Goal: Communication & Community: Answer question/provide support

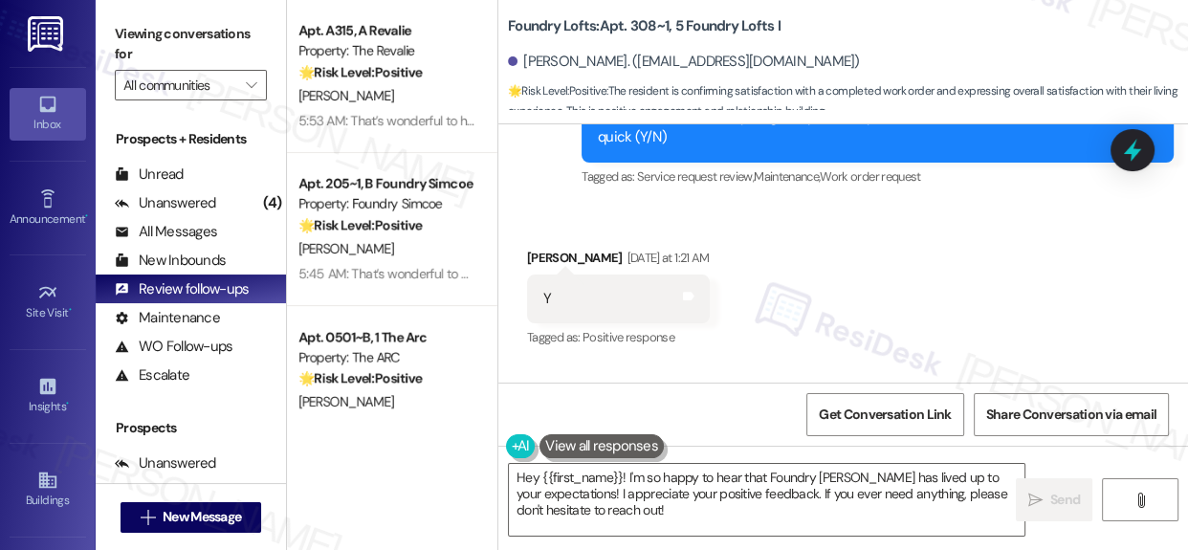
scroll to position [14660, 0]
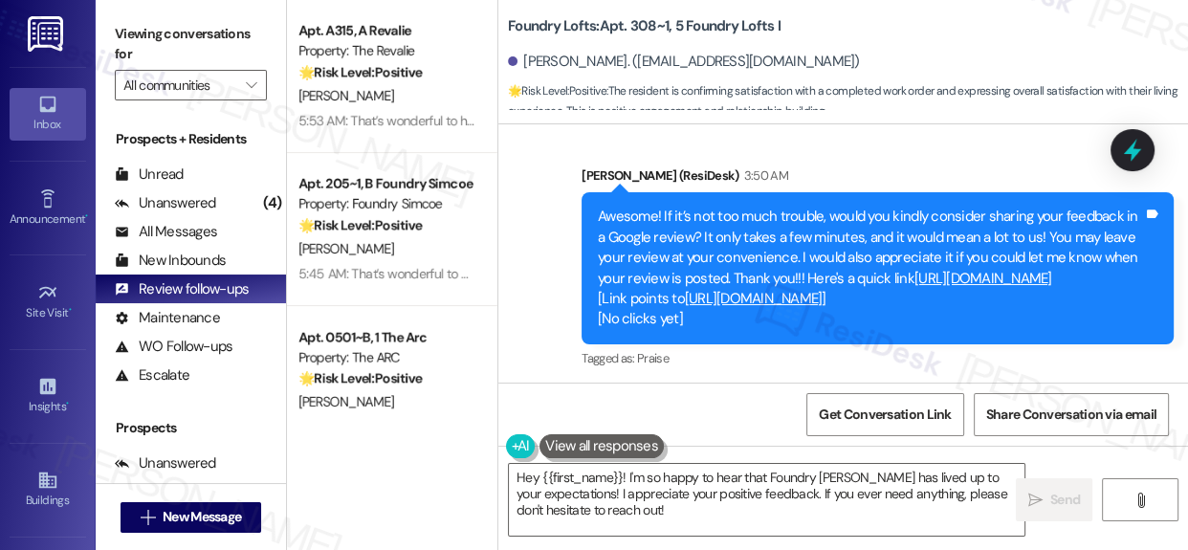
click at [551, 266] on div "Sent via SMS [PERSON_NAME] (ResiDesk) 3:50 AM Awesome! If it’s not too much tro…" at bounding box center [842, 254] width 689 height 264
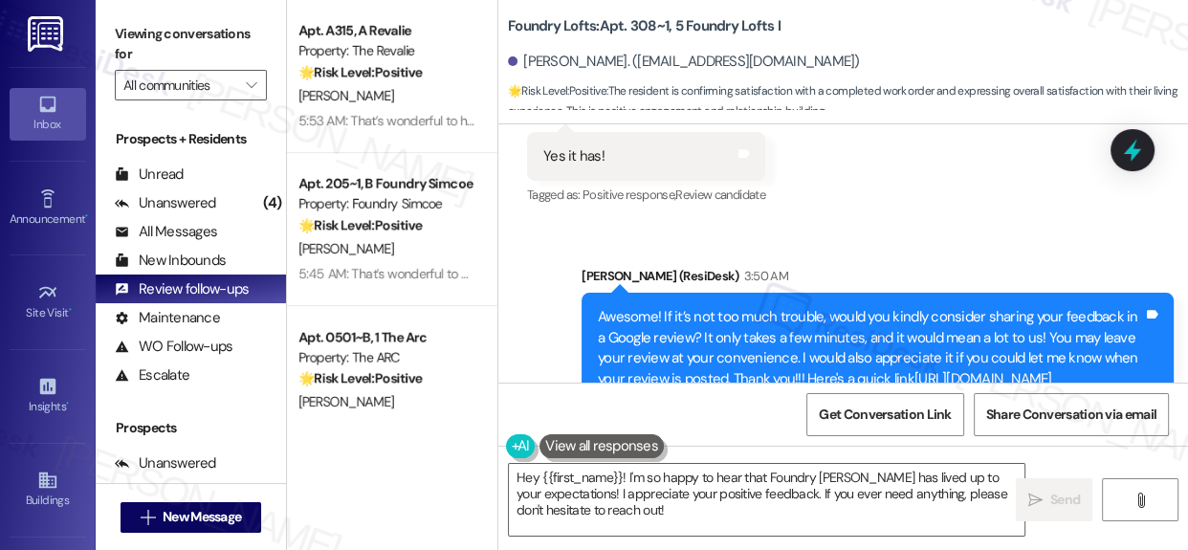
scroll to position [14487, 0]
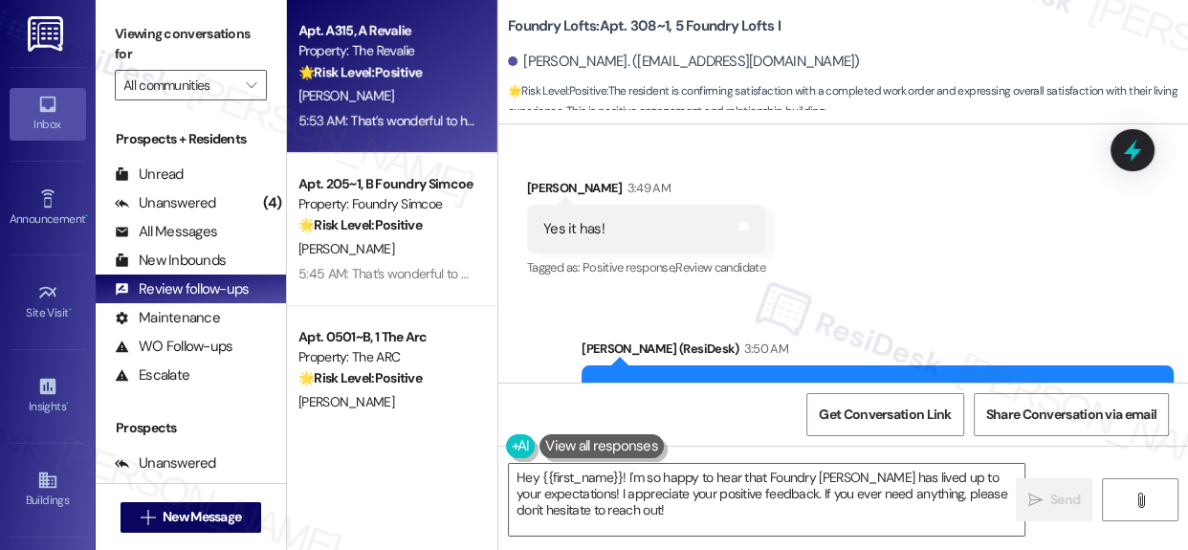
click at [398, 77] on strong "🌟 Risk Level: Positive" at bounding box center [359, 71] width 123 height 17
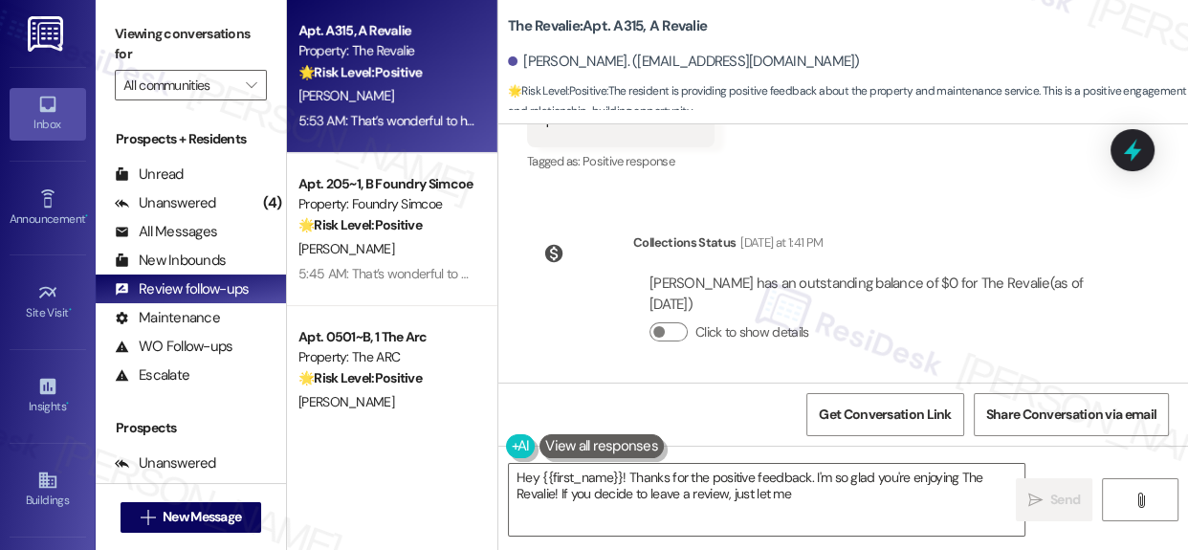
scroll to position [1530, 0]
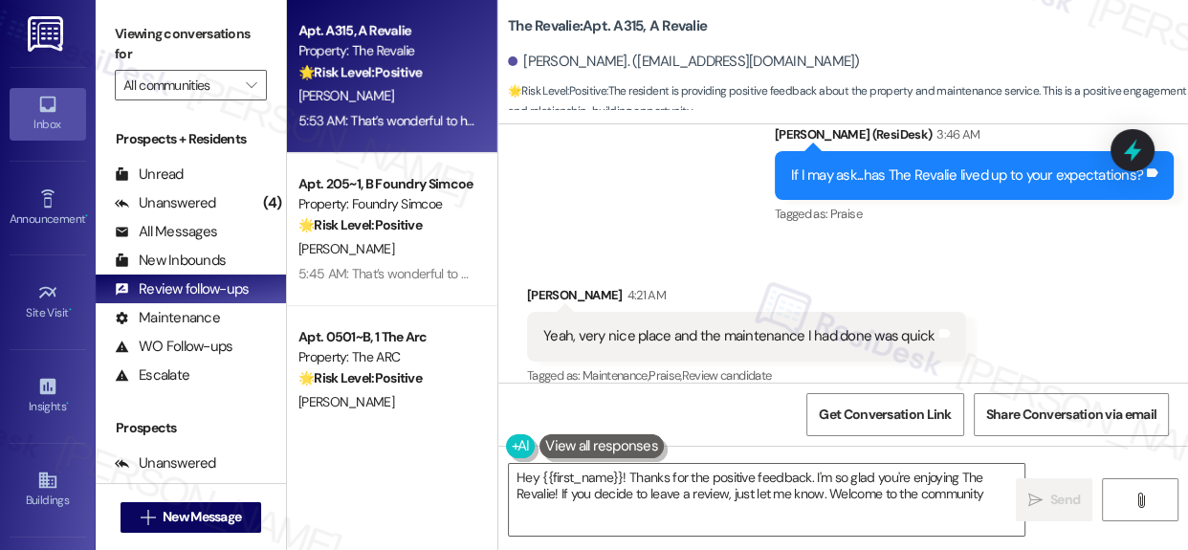
type textarea "Hey {{first_name}}! Thanks for the positive feedback. I'm so glad you're enjoyi…"
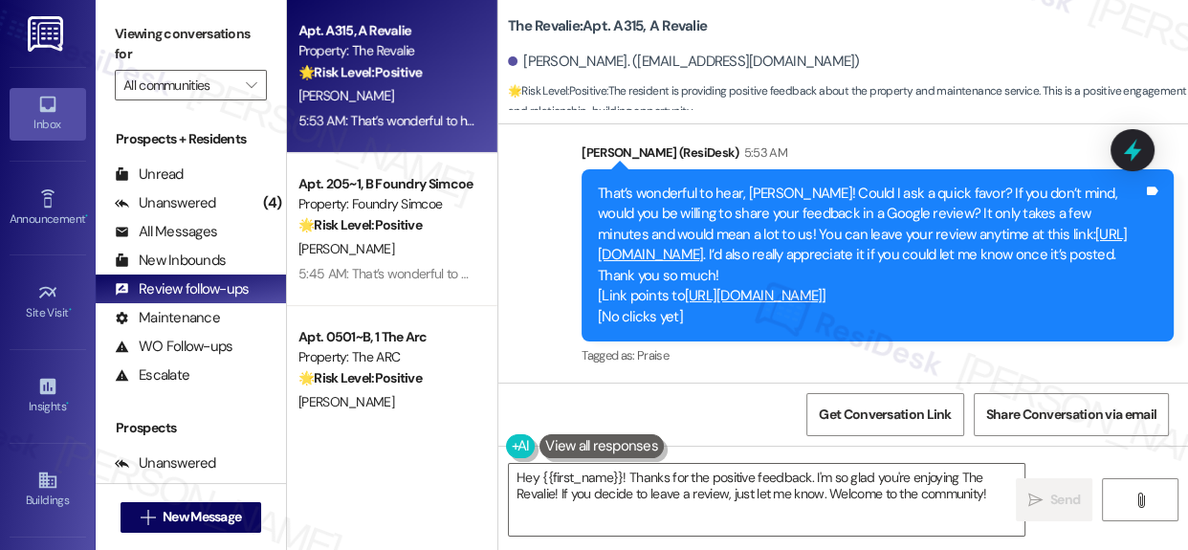
scroll to position [1835, 0]
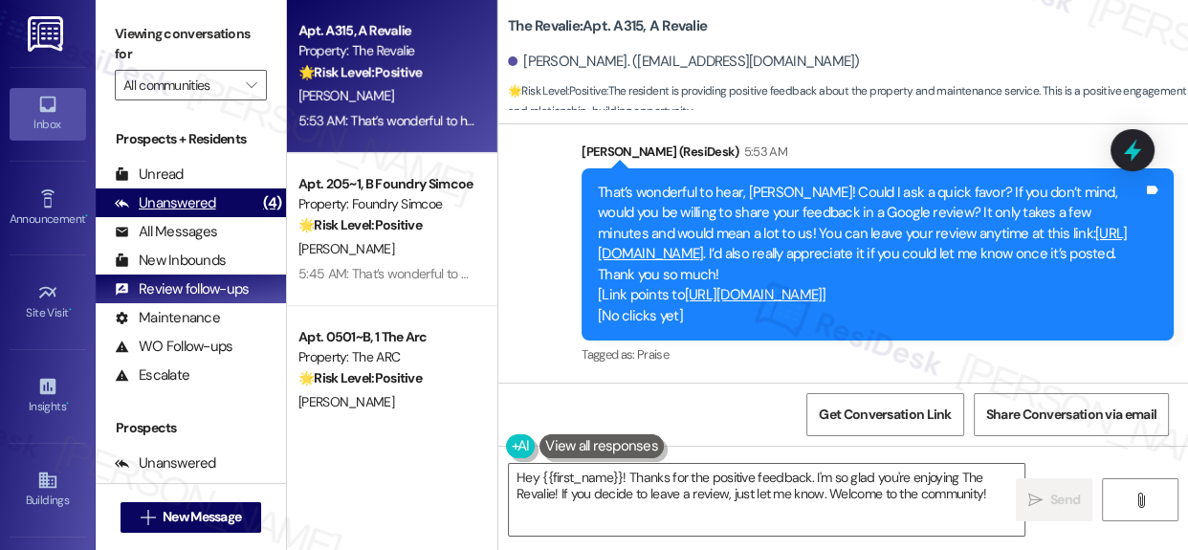
click at [175, 200] on div "Unanswered" at bounding box center [165, 203] width 101 height 20
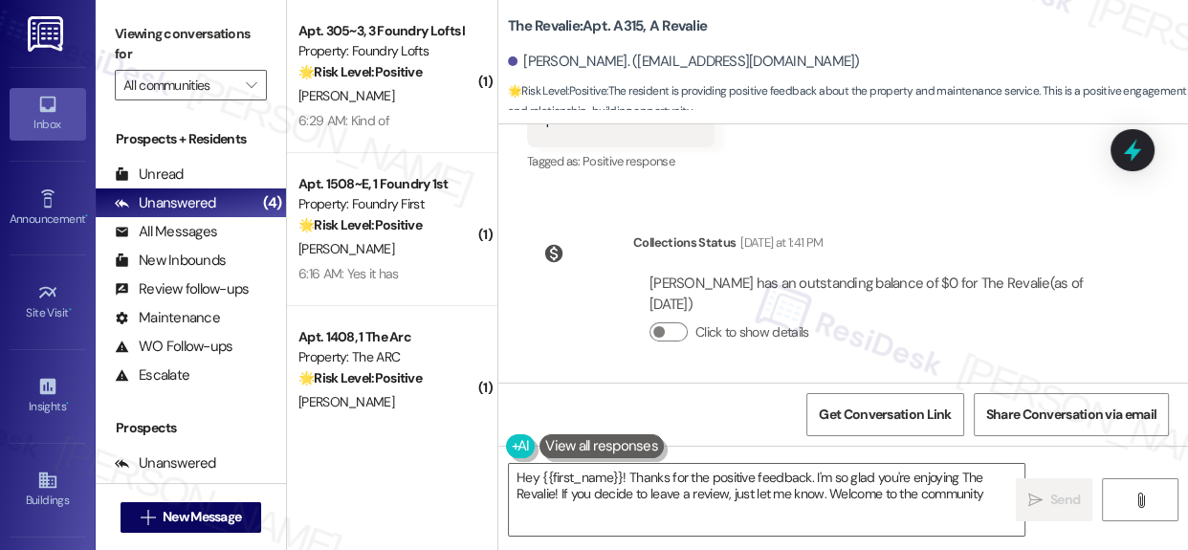
type textarea "Hey {{first_name}}! Thanks for the positive feedback. I'm so glad you're enjoyi…"
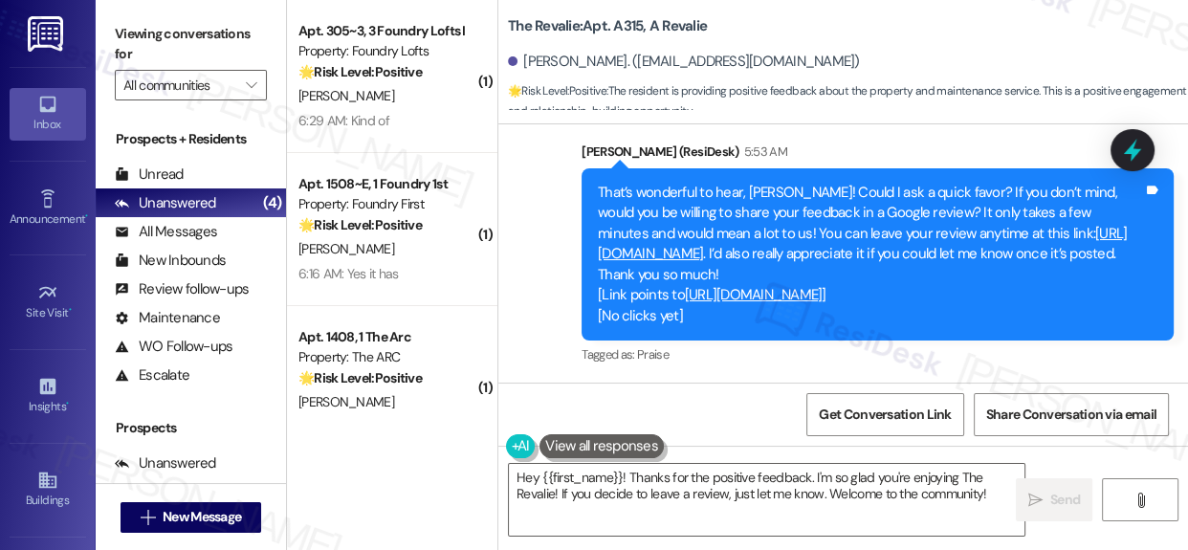
scroll to position [10, 0]
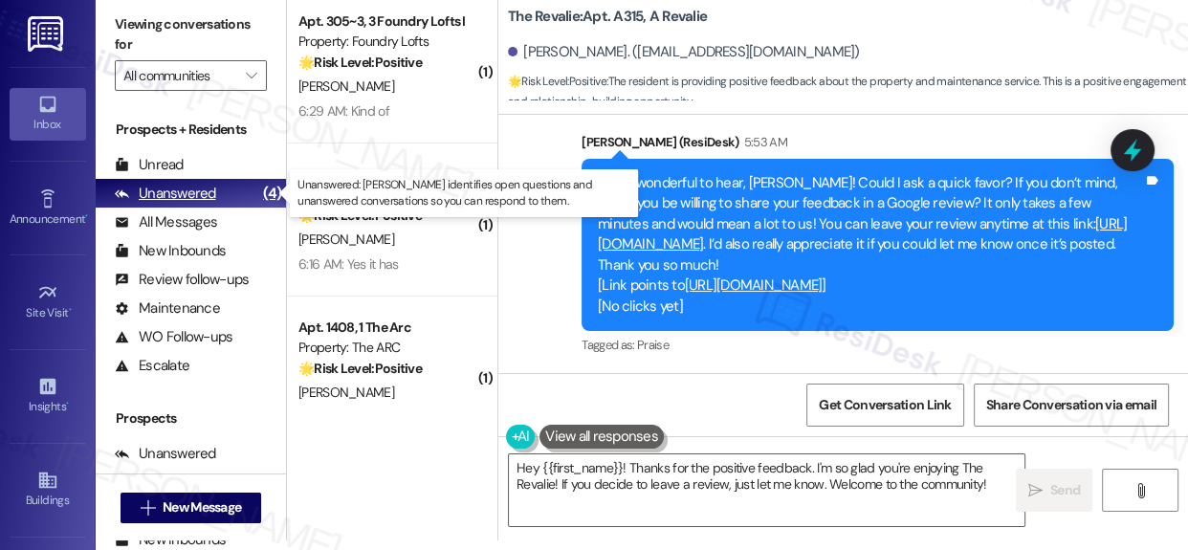
click at [167, 194] on div "Unanswered" at bounding box center [165, 194] width 101 height 20
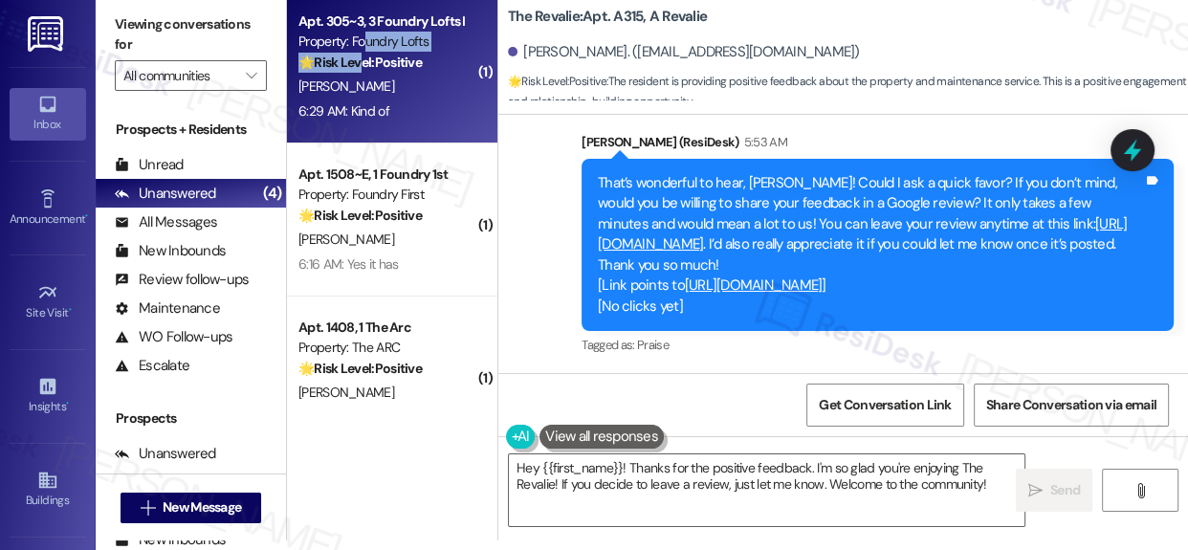
click at [362, 51] on div "Apt. 305~3, 3 Foundry Lofts I Property: Foundry Lofts 🌟 Risk Level: Positive Th…" at bounding box center [386, 42] width 181 height 65
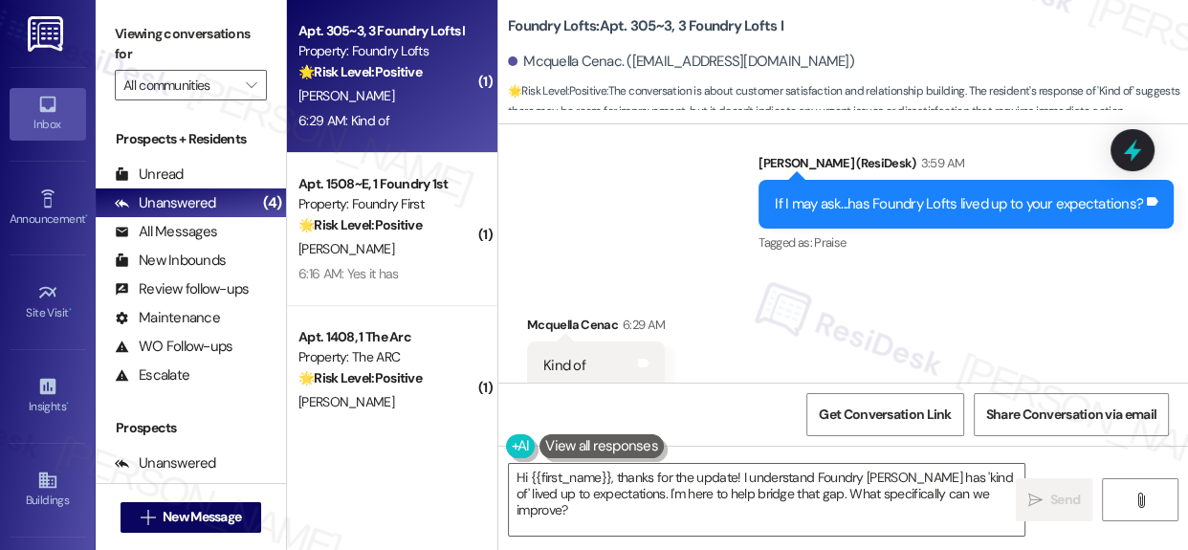
scroll to position [3658, 0]
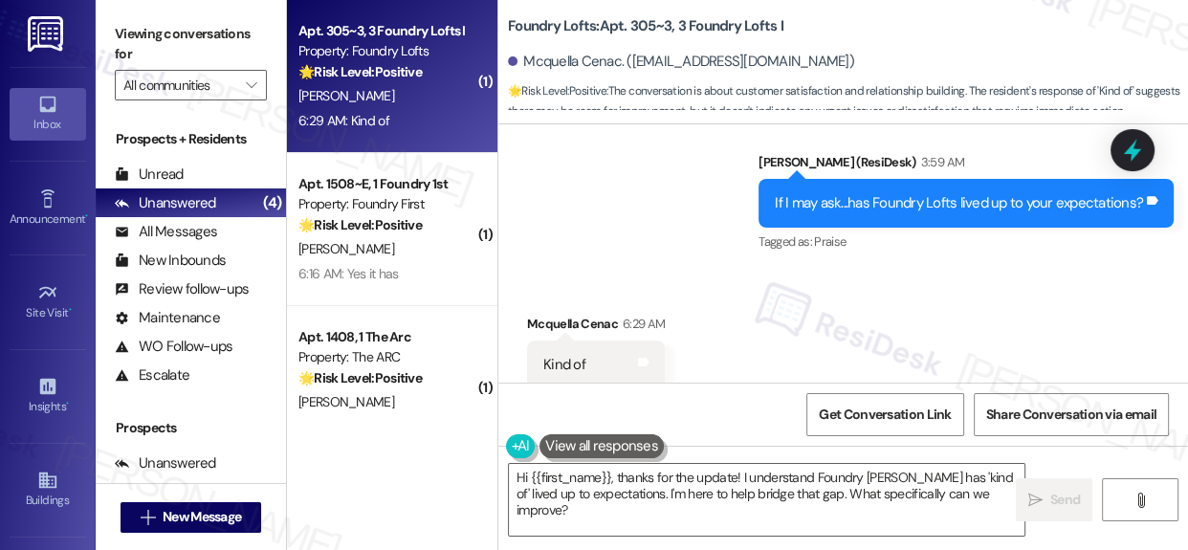
click at [764, 179] on div "If I may ask...has Foundry Lofts lived up to your expectations? Tags and notes" at bounding box center [965, 203] width 415 height 49
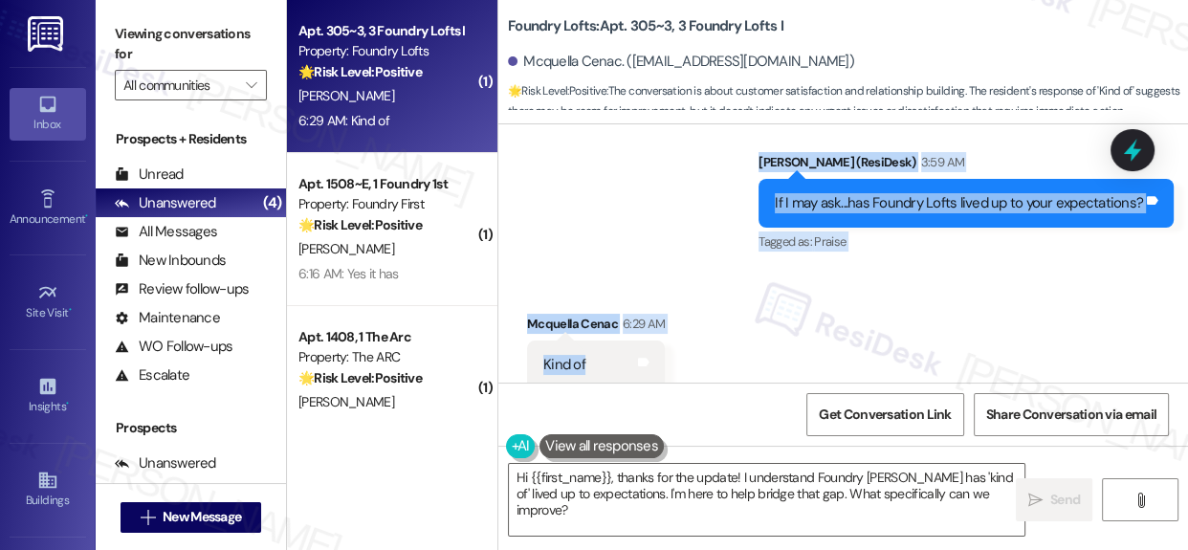
drag, startPoint x: 754, startPoint y: 142, endPoint x: 744, endPoint y: 339, distance: 197.2
click at [744, 339] on div "Announcement, sent via SMS [PERSON_NAME] (ResiDesk) [DATE] 12:38 AM Hey [PERSON…" at bounding box center [842, 253] width 689 height 258
copy div "[PERSON_NAME] (ResiDesk) 3:59 AM If I may ask...has Foundry Lofts lived up to y…"
click at [776, 481] on textarea "Hi {{first_name}}, thanks for the update! I understand Foundry [PERSON_NAME] ha…" at bounding box center [766, 500] width 515 height 72
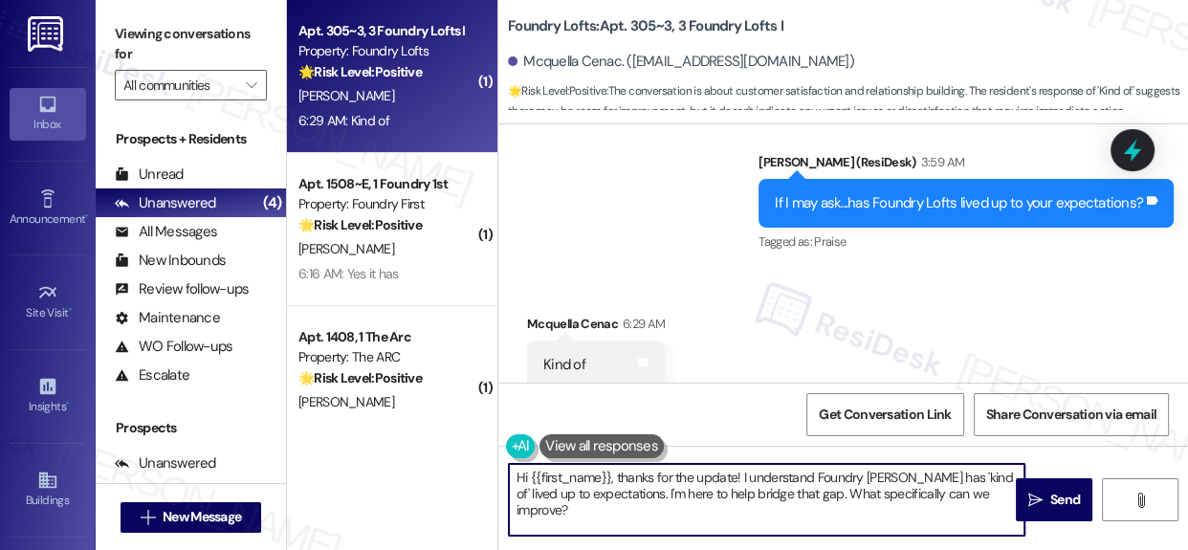
click at [776, 481] on textarea "Hi {{first_name}}, thanks for the update! I understand Foundry [PERSON_NAME] ha…" at bounding box center [766, 500] width 515 height 72
paste textarea "Thanks for sharing! If there’s anything that hasn’t quite met your expectations…"
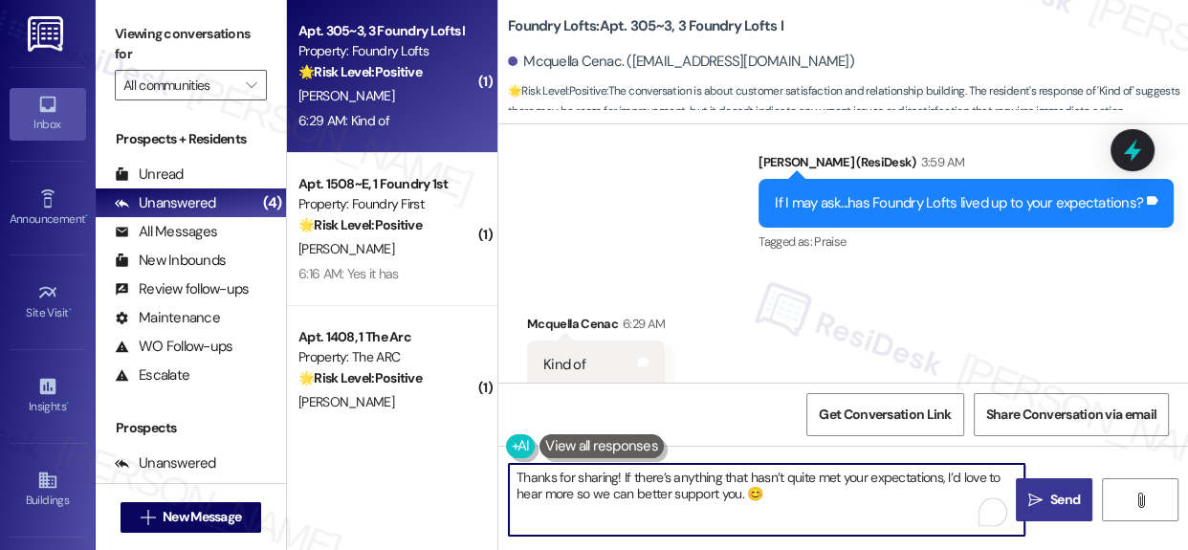
type textarea "Thanks for sharing! If there’s anything that hasn’t quite met your expectations…"
click at [1029, 500] on icon "" at bounding box center [1035, 499] width 14 height 15
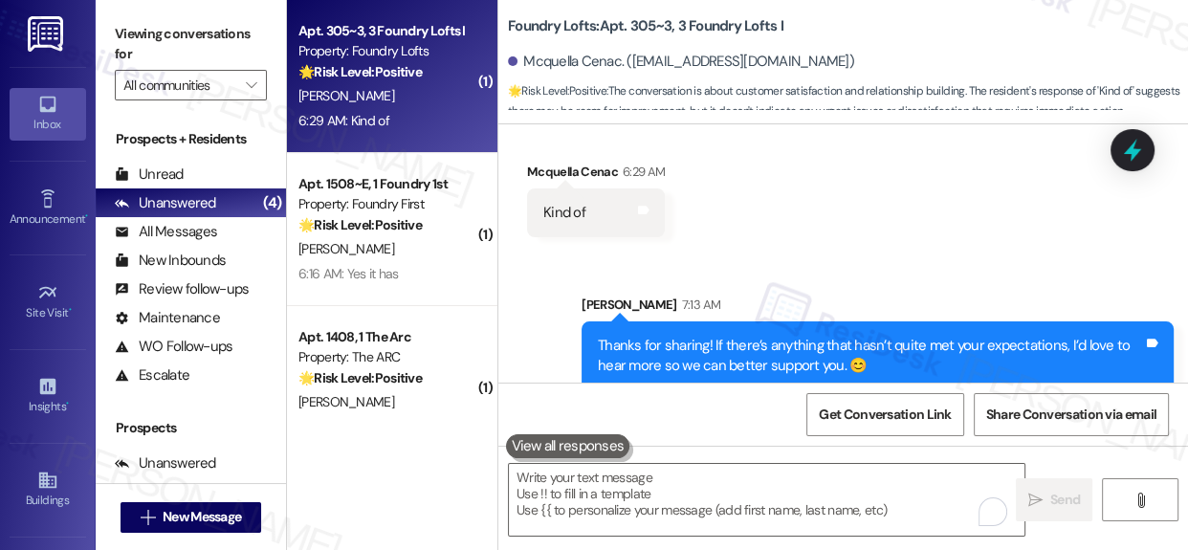
scroll to position [3811, 0]
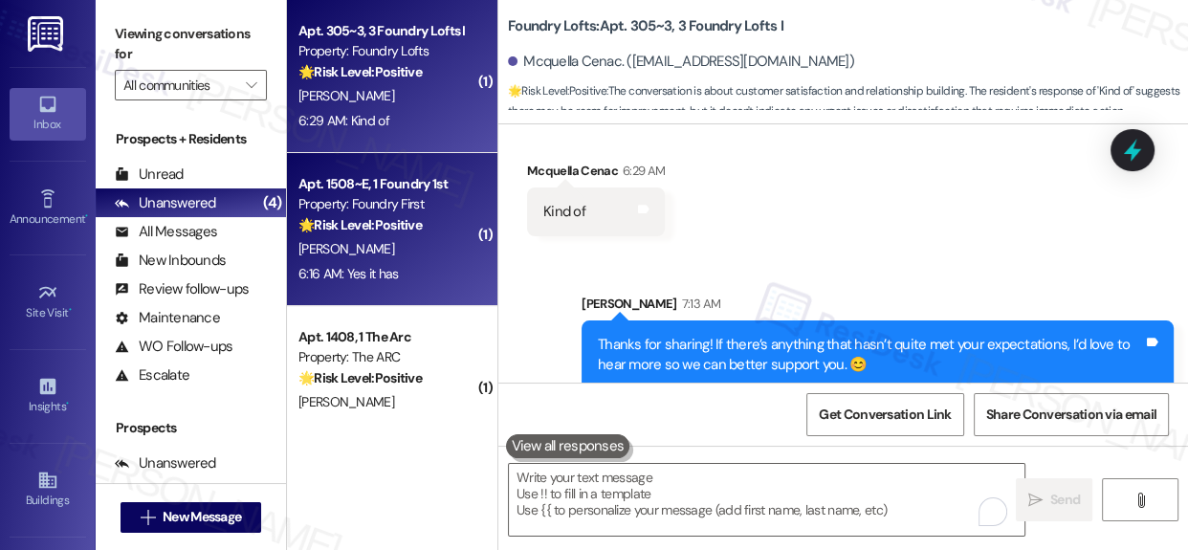
click at [404, 186] on div "Apt. 1508~E, 1 Foundry 1st" at bounding box center [386, 184] width 177 height 20
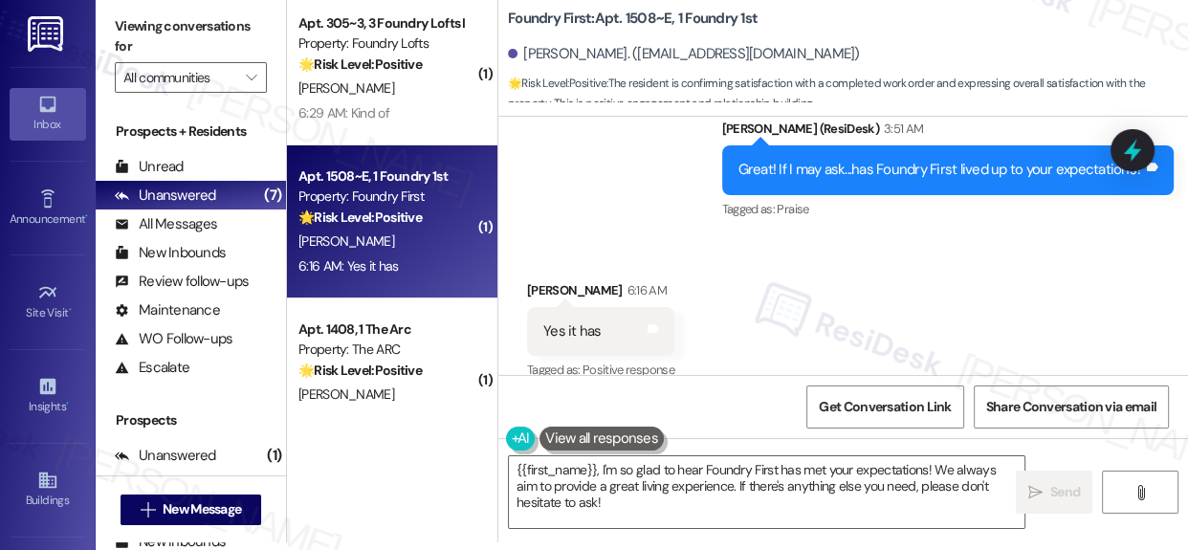
scroll to position [10, 0]
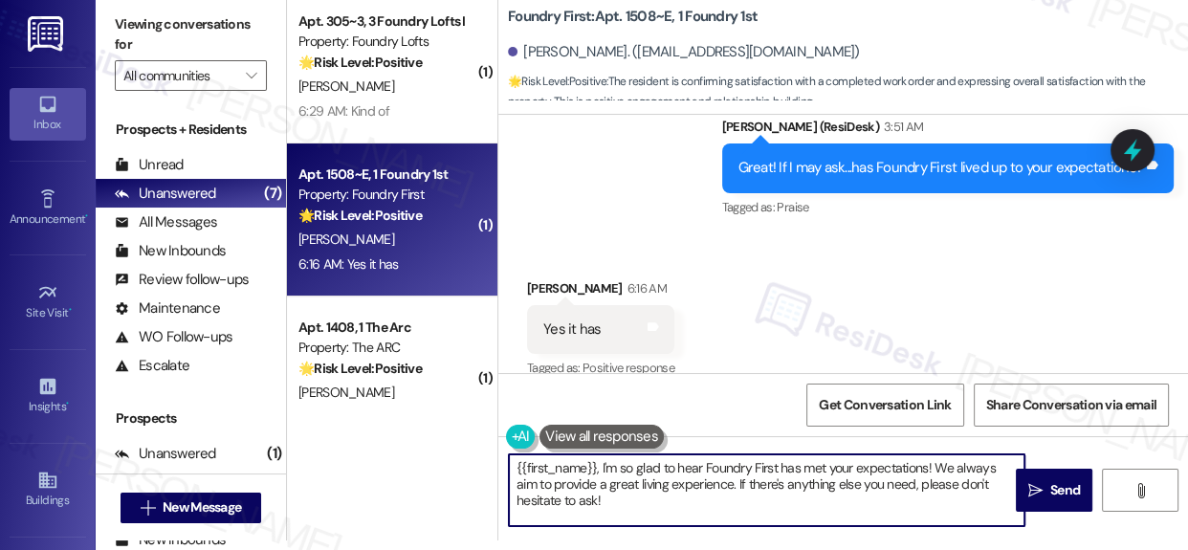
click at [797, 462] on textarea "{{first_name}}, I'm so glad to hear Foundry First has met your expectations! We…" at bounding box center [766, 490] width 515 height 72
click at [797, 460] on textarea "{{first_name}}, I'm so glad to hear Foundry First has met your expectations! We…" at bounding box center [766, 490] width 515 height 72
paste textarea "That’s wonderful to hear, {{first_name}}! Could I ask a quick favor? If you don…"
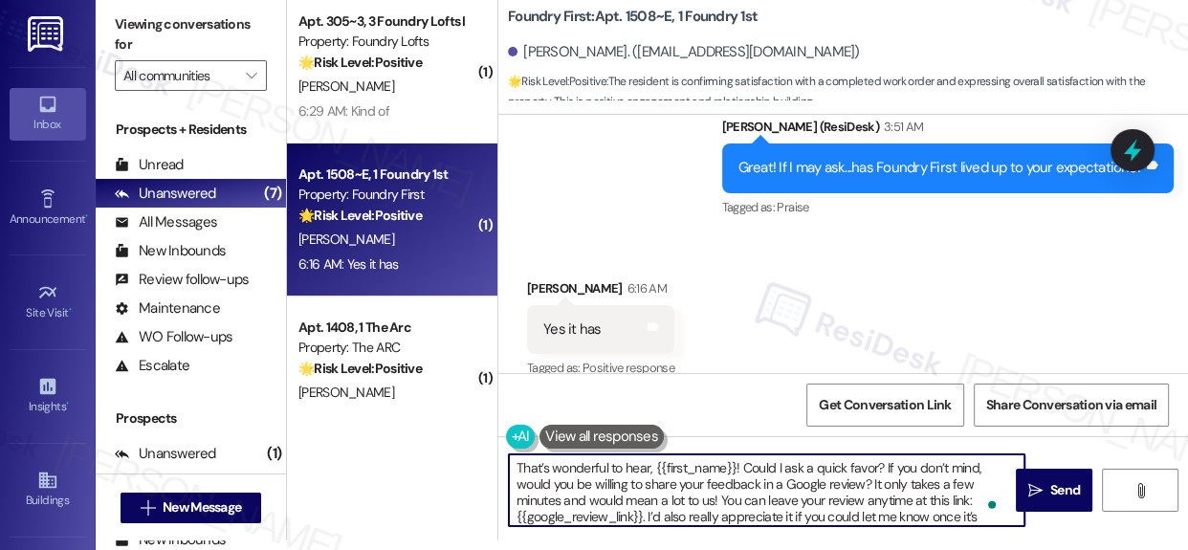
scroll to position [129, 0]
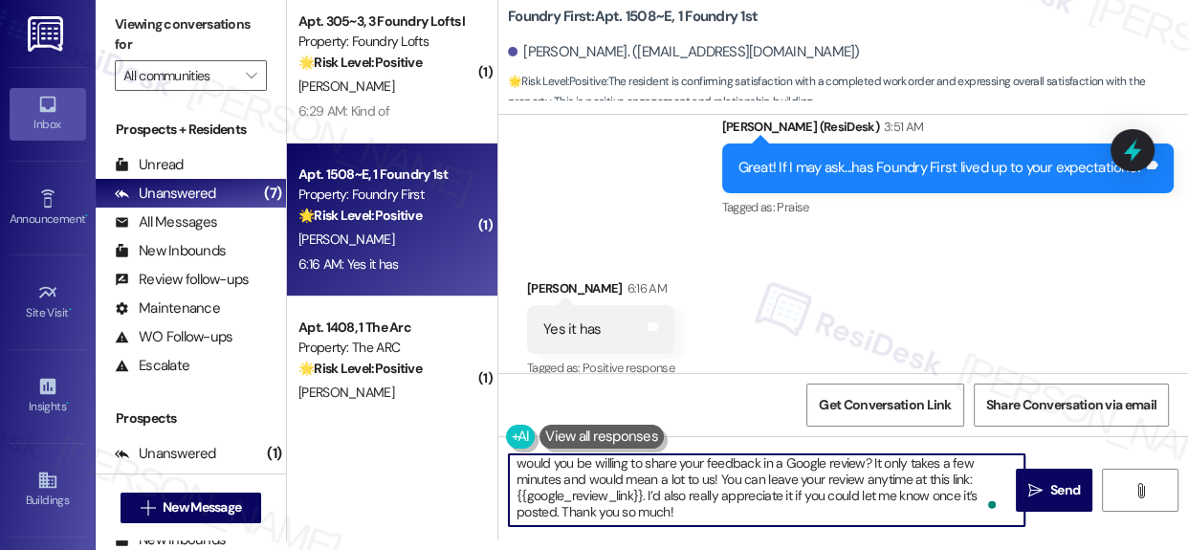
click at [792, 460] on textarea "That’s wonderful to hear, {{first_name}}! Could I ask a quick favor? If you don…" at bounding box center [766, 490] width 515 height 72
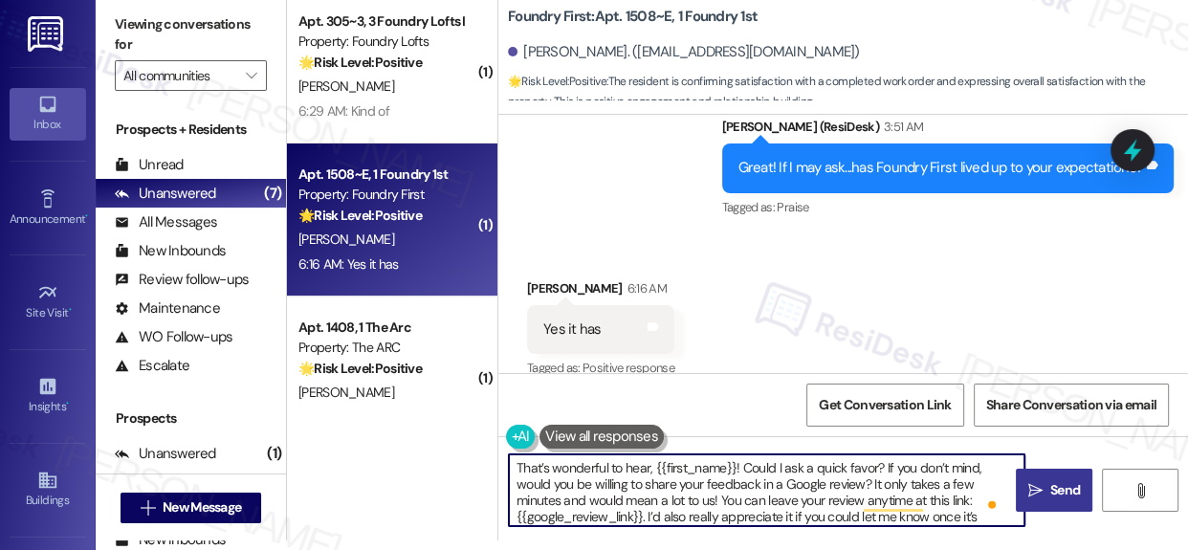
type textarea "That’s wonderful to hear, {{first_name}}! Could I ask a quick favor? If you don…"
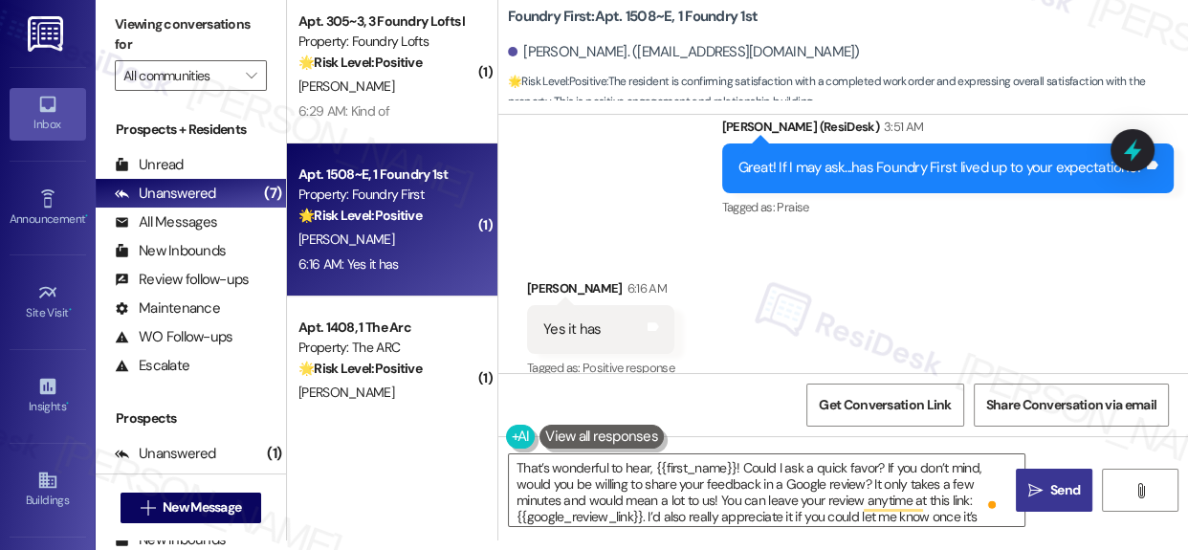
click at [1070, 497] on span "Send" at bounding box center [1065, 490] width 30 height 20
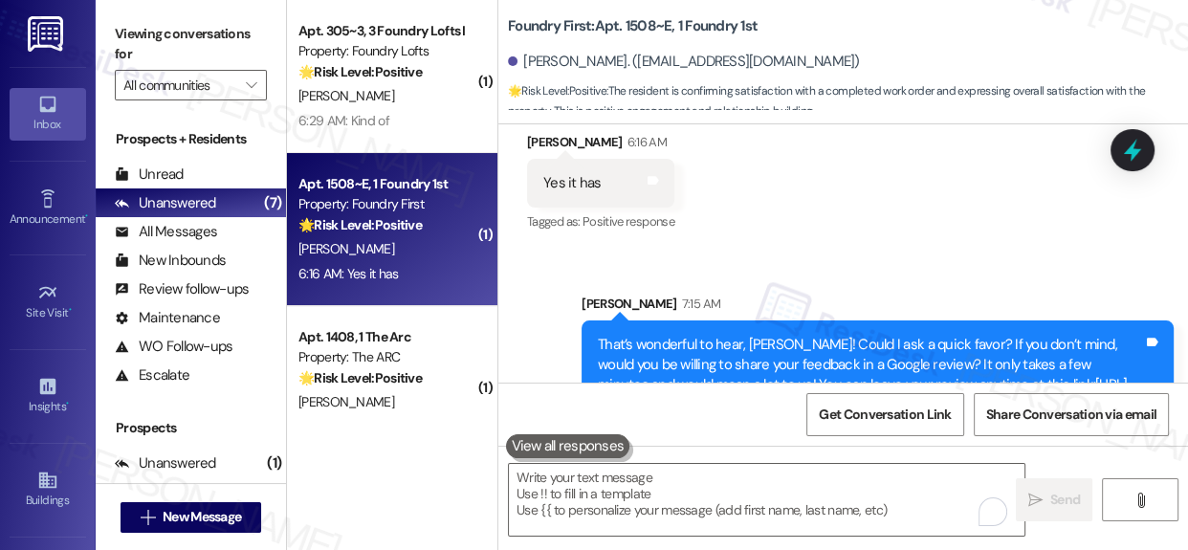
scroll to position [8607, 0]
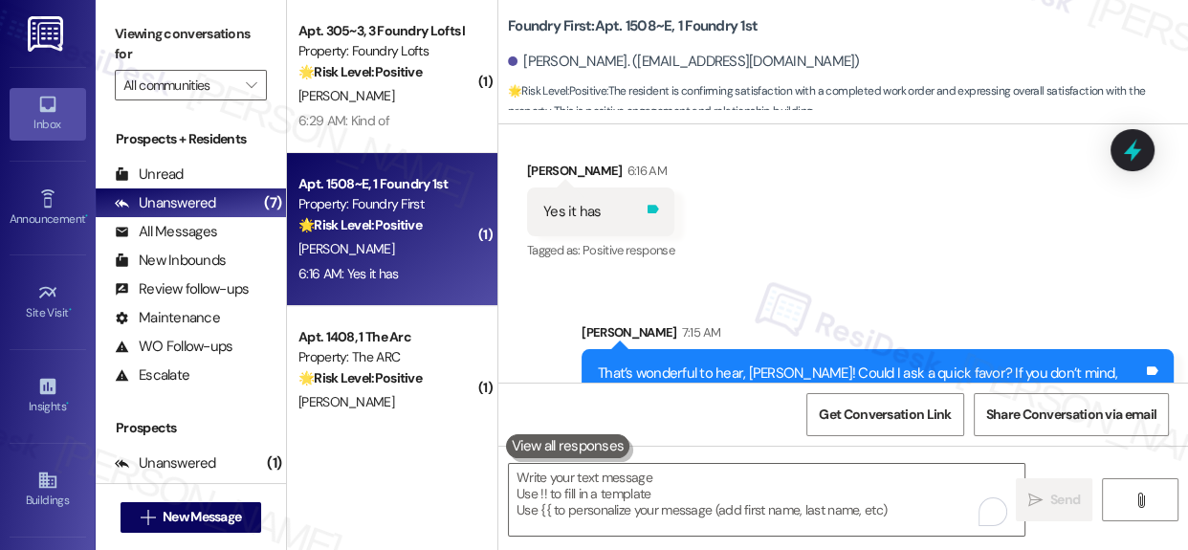
click at [650, 202] on icon at bounding box center [652, 209] width 14 height 14
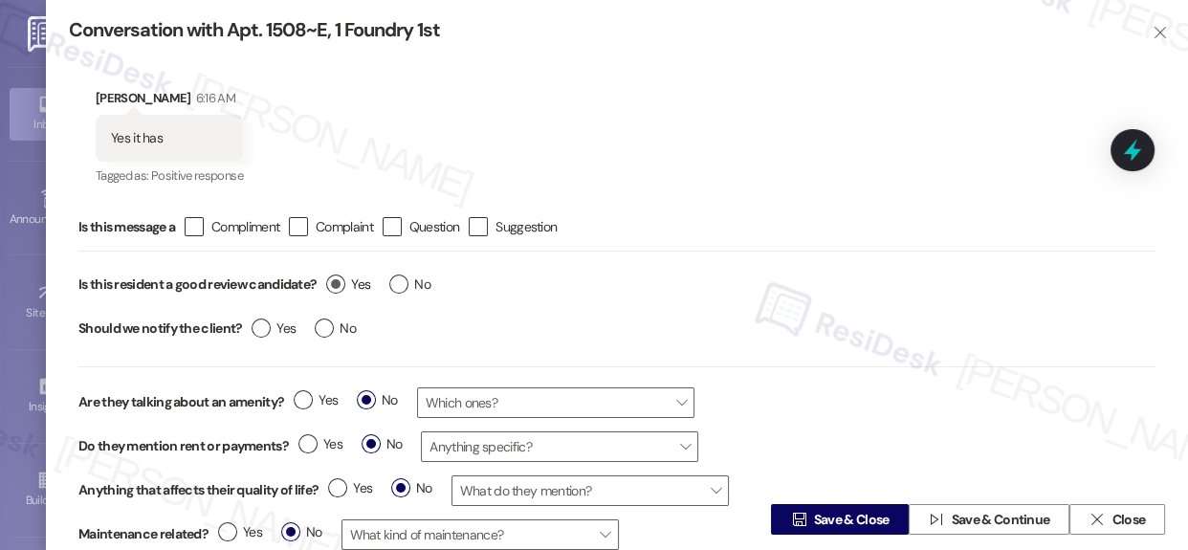
click at [333, 288] on label "Yes" at bounding box center [348, 284] width 44 height 20
click at [333, 288] on input "Yes" at bounding box center [348, 286] width 44 height 25
radio input "true"
click at [190, 220] on icon "" at bounding box center [193, 227] width 12 height 20
click at [187, 221] on input " Compliment" at bounding box center [181, 227] width 12 height 12
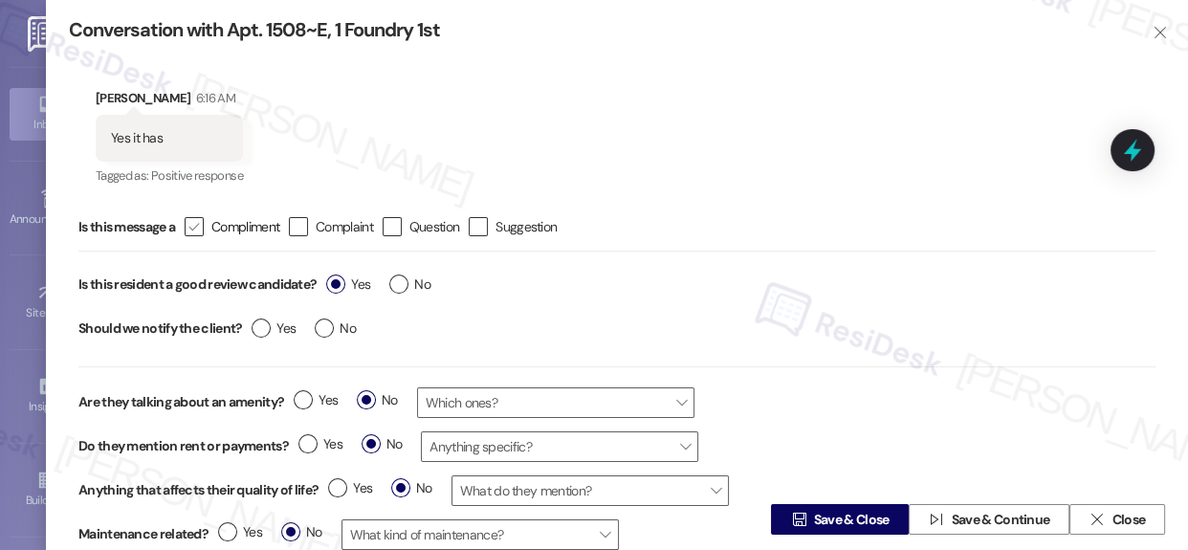
checkbox input "true"
click at [855, 520] on span "Save & Close" at bounding box center [852, 520] width 76 height 20
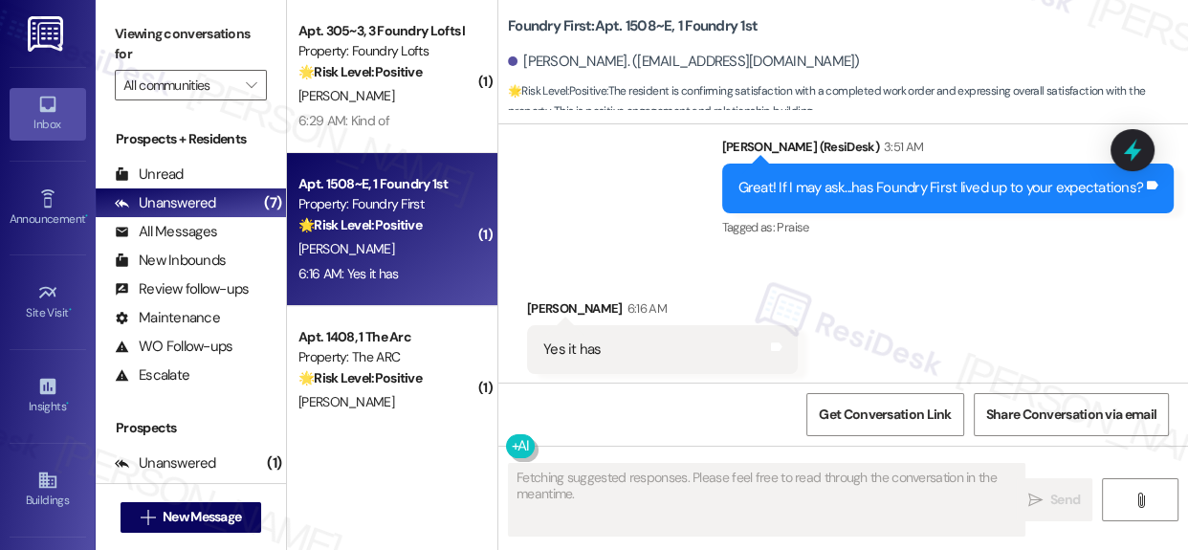
scroll to position [8478, 0]
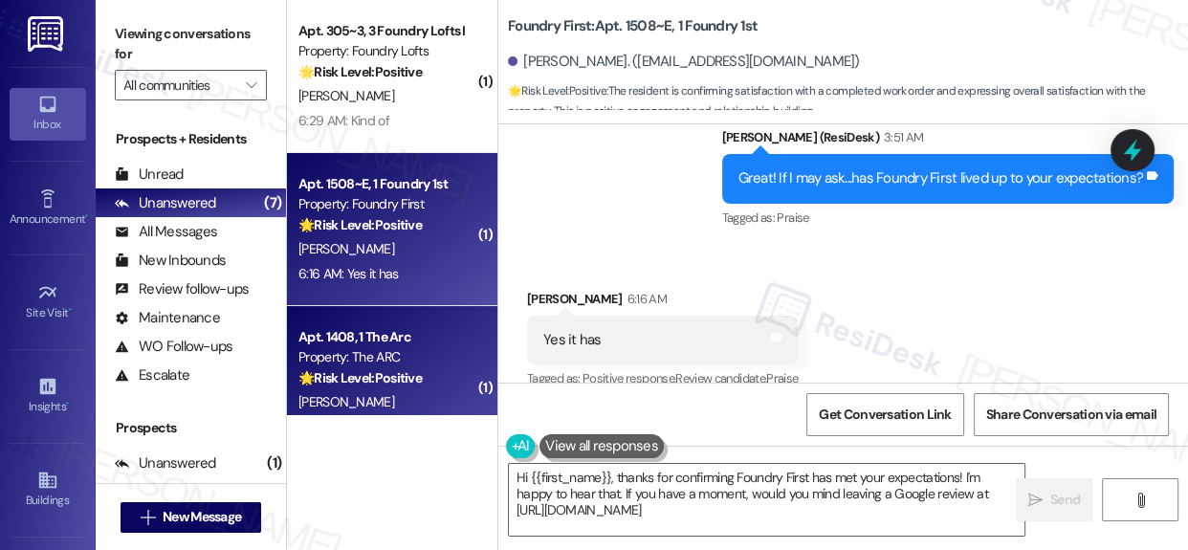
type textarea "Hi {{first_name}}, thanks for confirming Foundry First has met your expectation…"
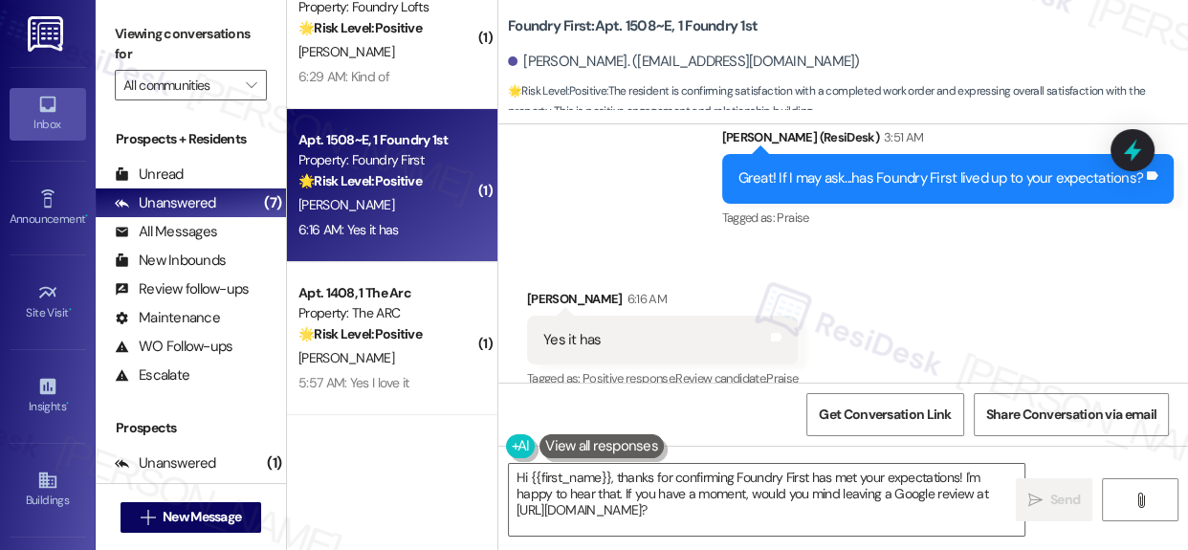
scroll to position [86, 0]
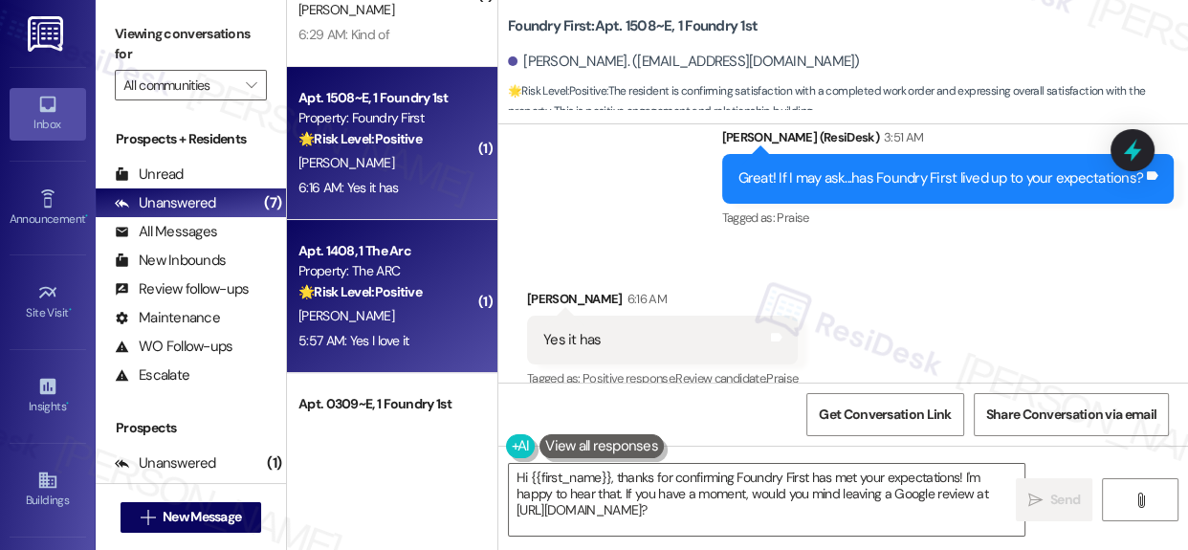
click at [339, 273] on div "Property: The ARC" at bounding box center [386, 271] width 177 height 20
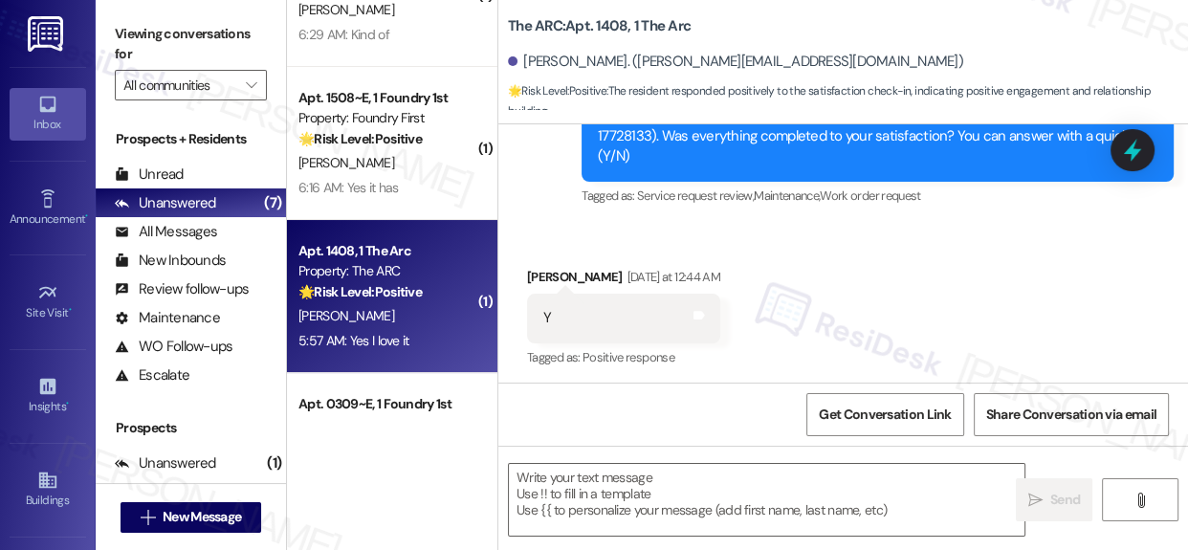
type textarea "Fetching suggested responses. Please feel free to read through the conversation…"
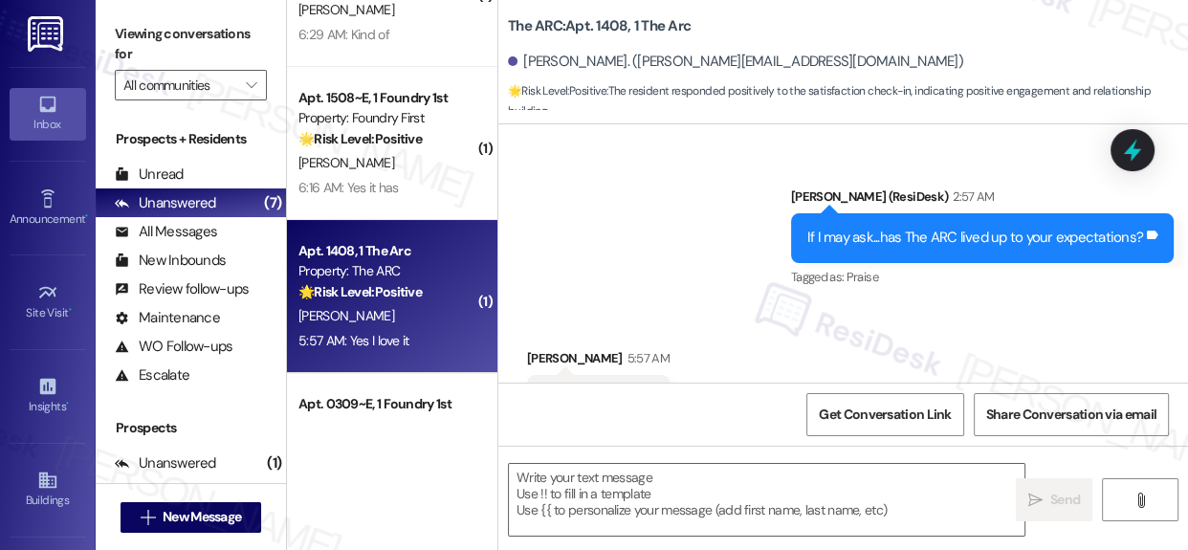
scroll to position [1114, 0]
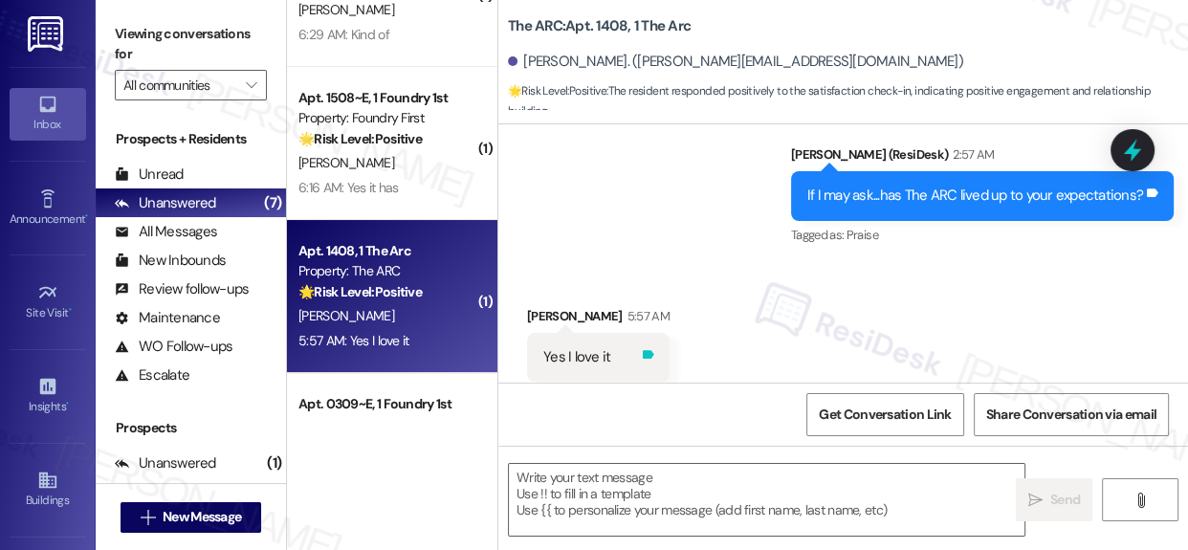
click at [643, 350] on icon at bounding box center [648, 354] width 11 height 9
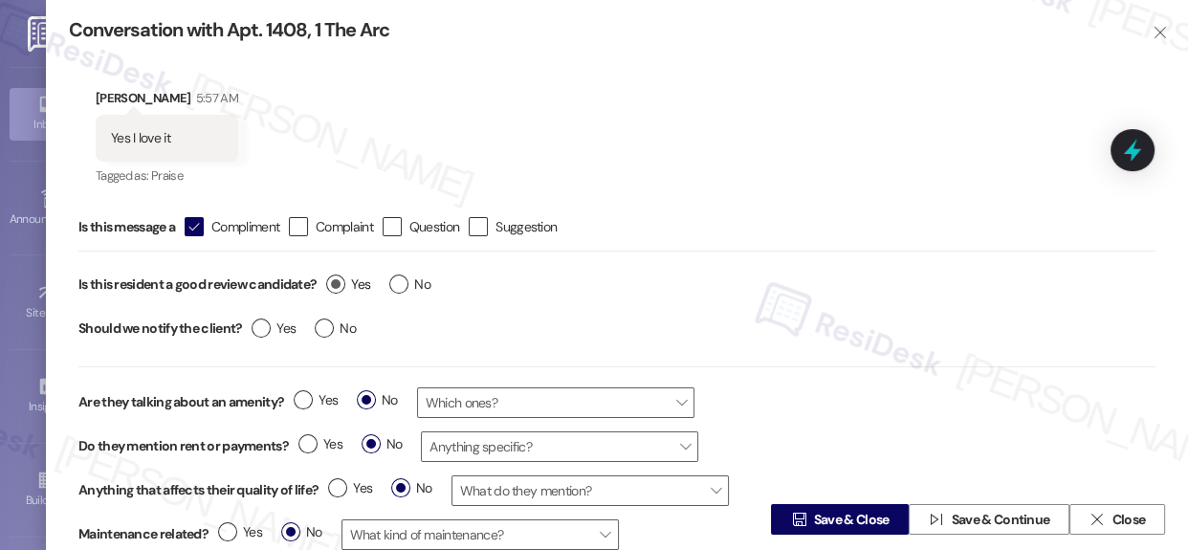
click at [336, 287] on label "Yes" at bounding box center [348, 284] width 44 height 20
click at [336, 287] on input "Yes" at bounding box center [348, 286] width 44 height 25
radio input "true"
click at [840, 519] on span "Save & Close" at bounding box center [852, 520] width 76 height 20
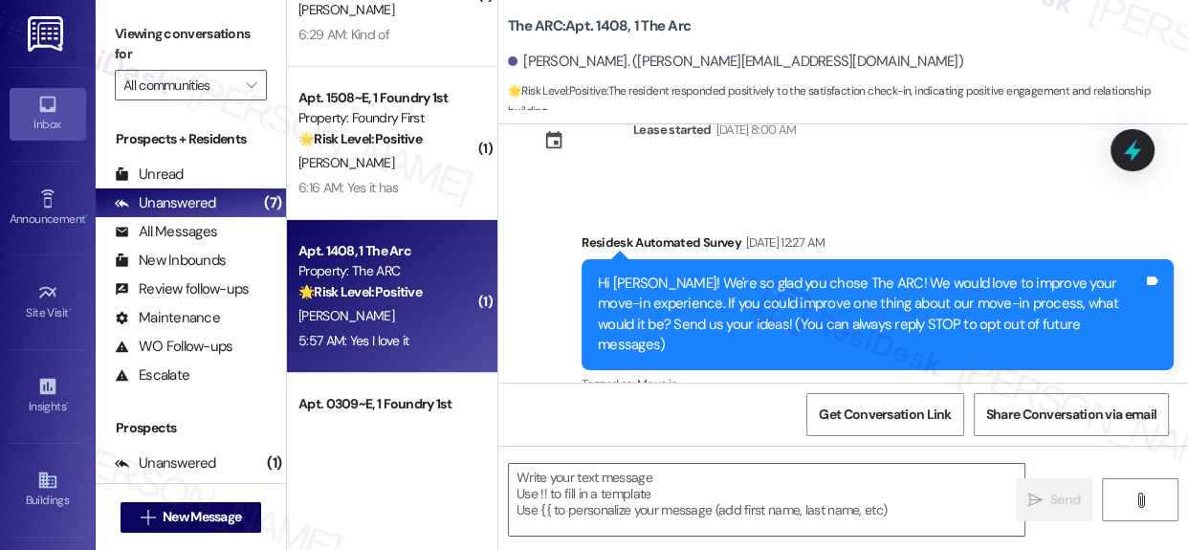
scroll to position [306, 0]
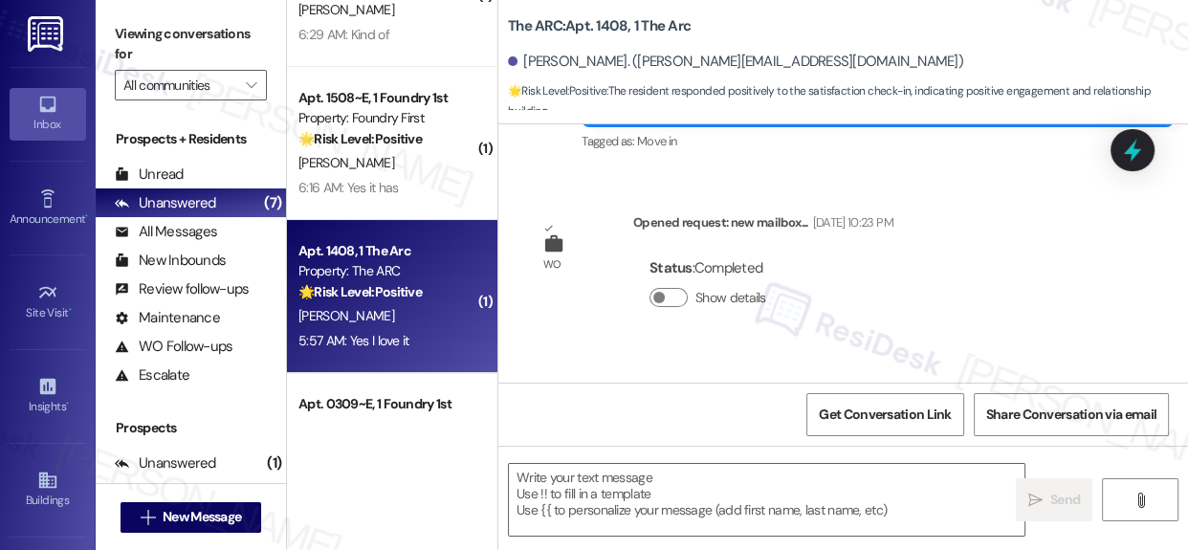
type textarea "Fetching suggested responses. Please feel free to read through the conversation…"
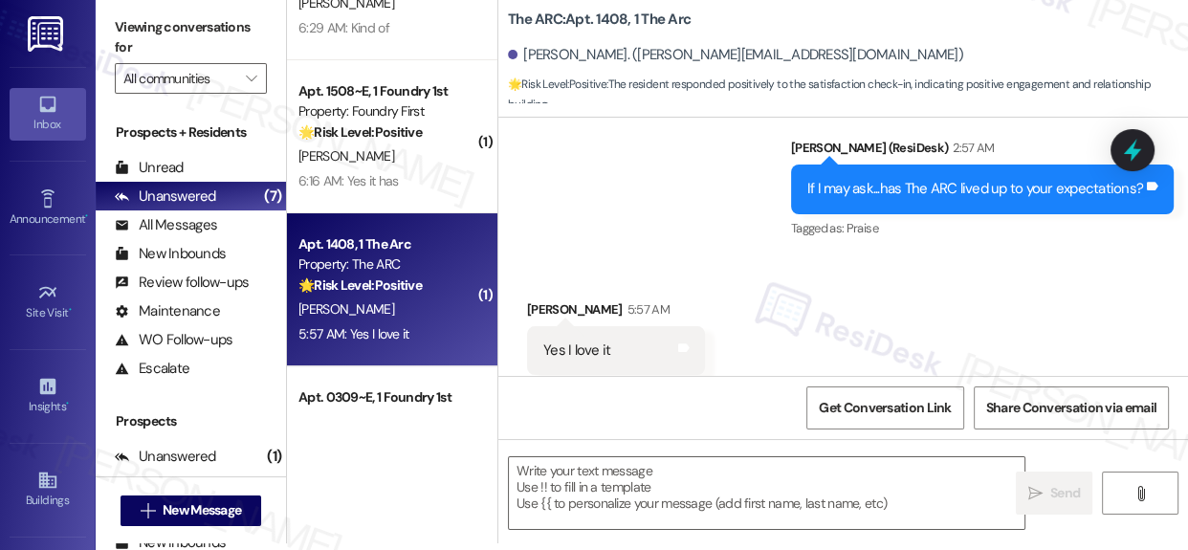
scroll to position [10, 0]
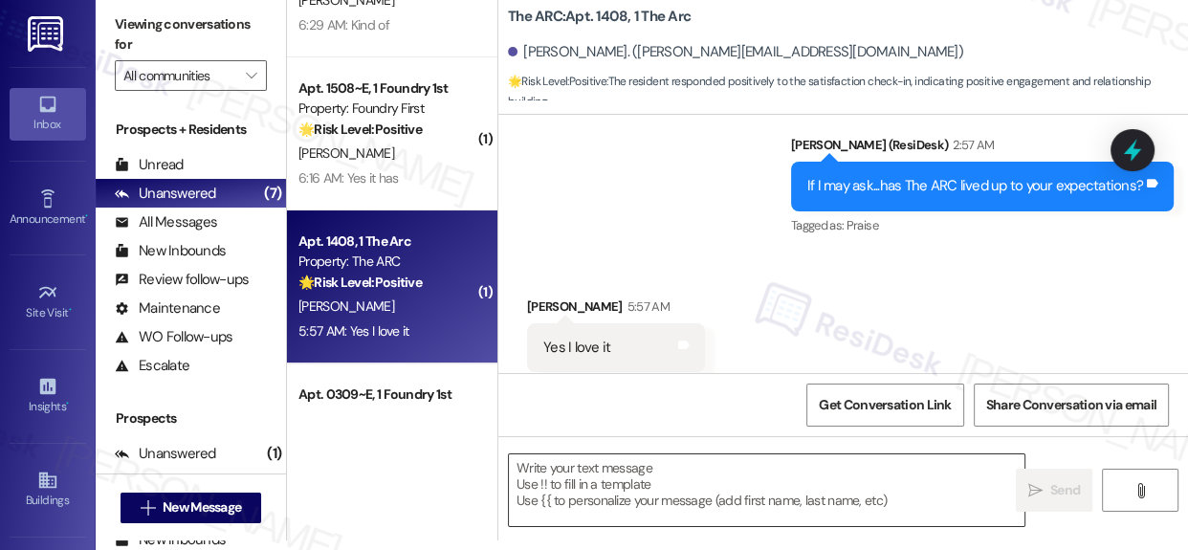
click at [633, 470] on textarea at bounding box center [766, 490] width 515 height 72
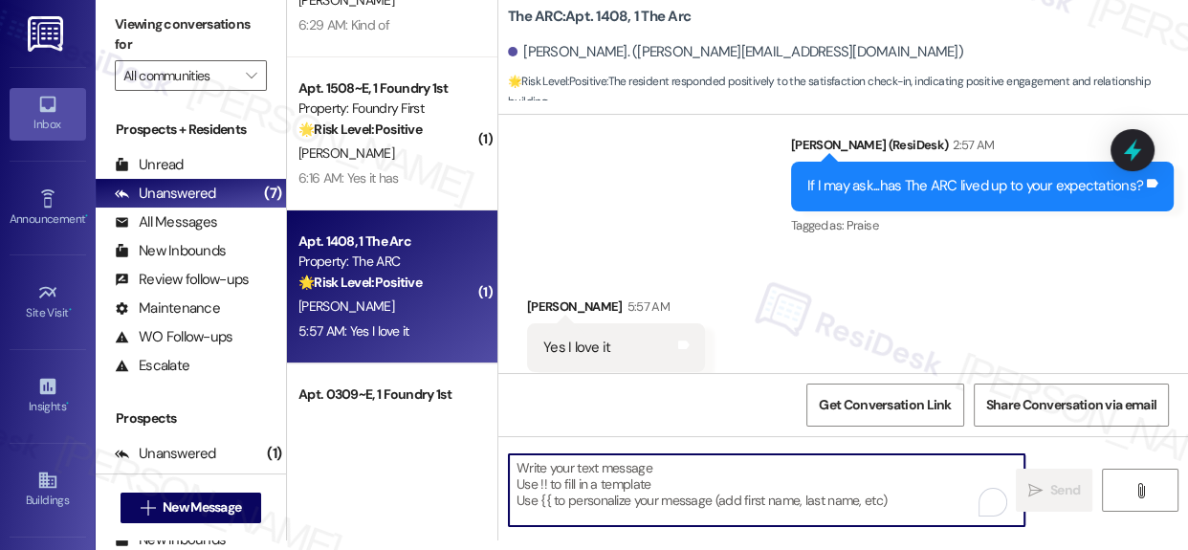
paste textarea "That’s wonderful to hear, {{first_name}}! Could I ask a quick favor? If you don…"
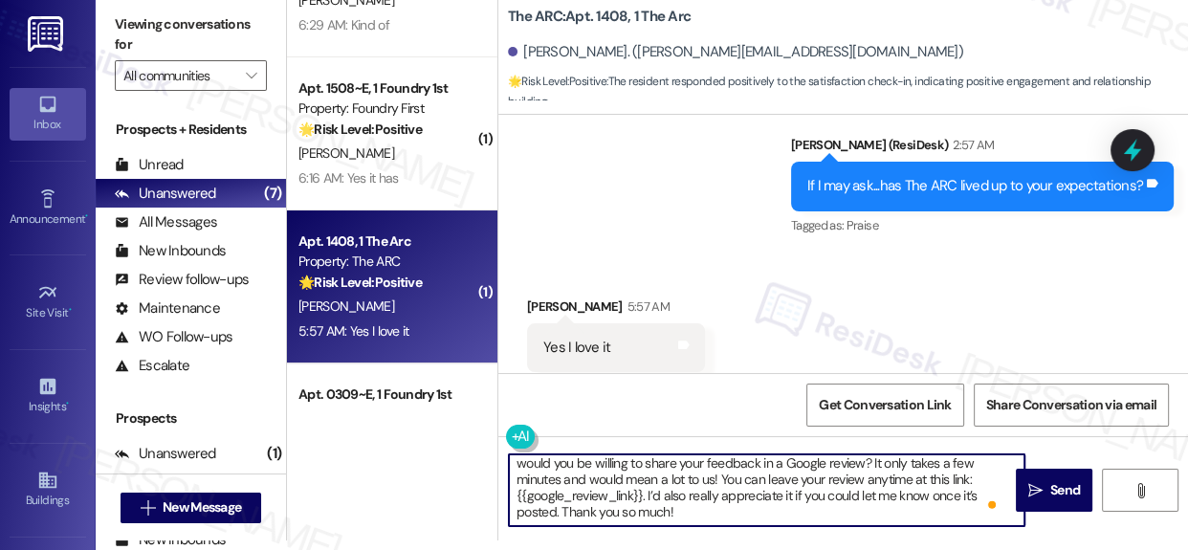
scroll to position [53, 0]
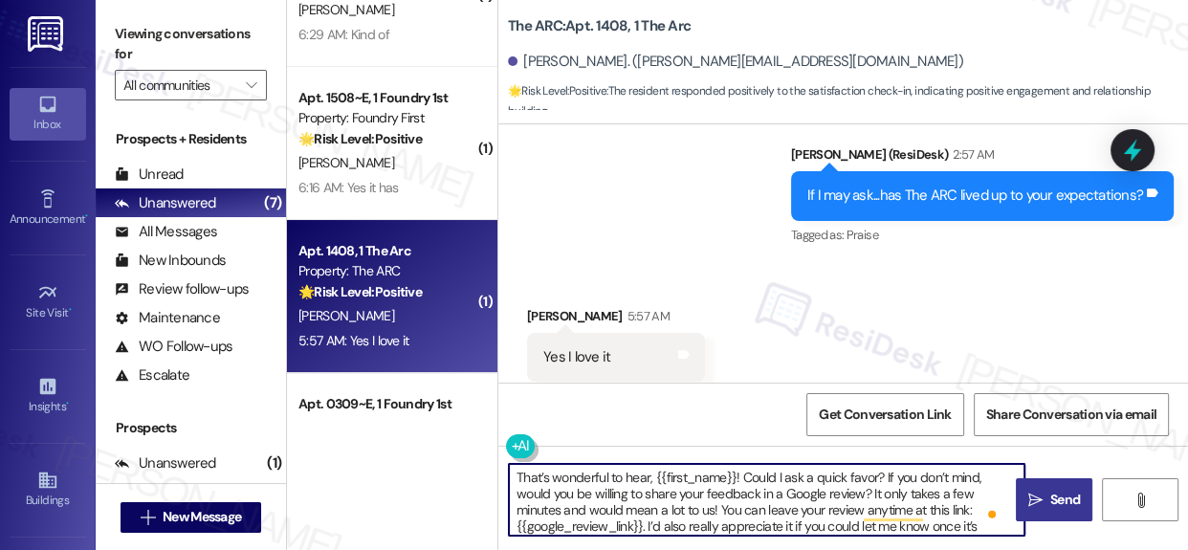
type textarea "That’s wonderful to hear, {{first_name}}! Could I ask a quick favor? If you don…"
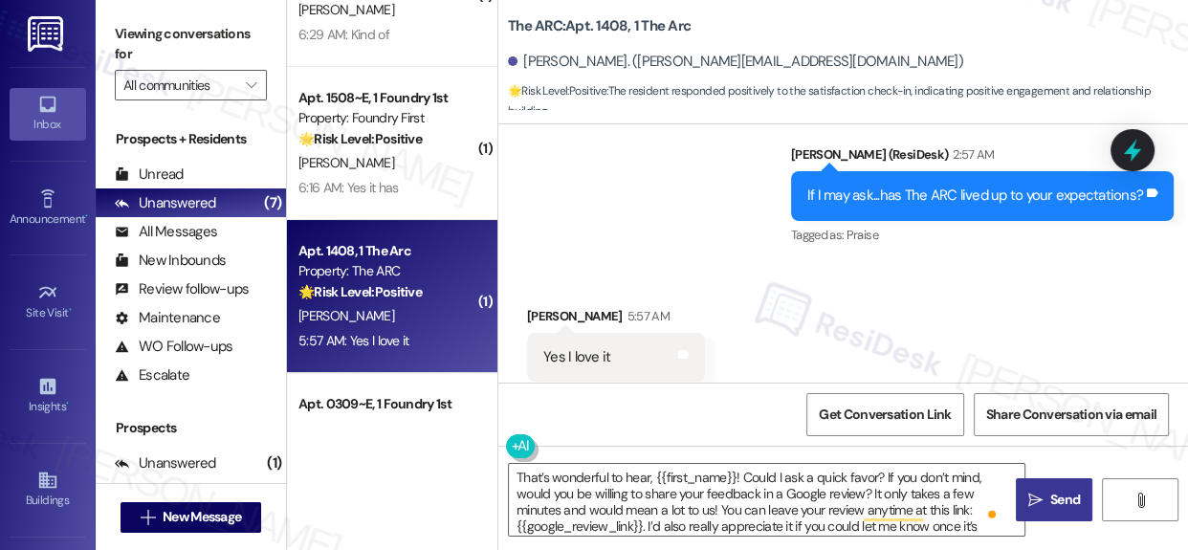
click at [1055, 510] on button " Send" at bounding box center [1054, 499] width 77 height 43
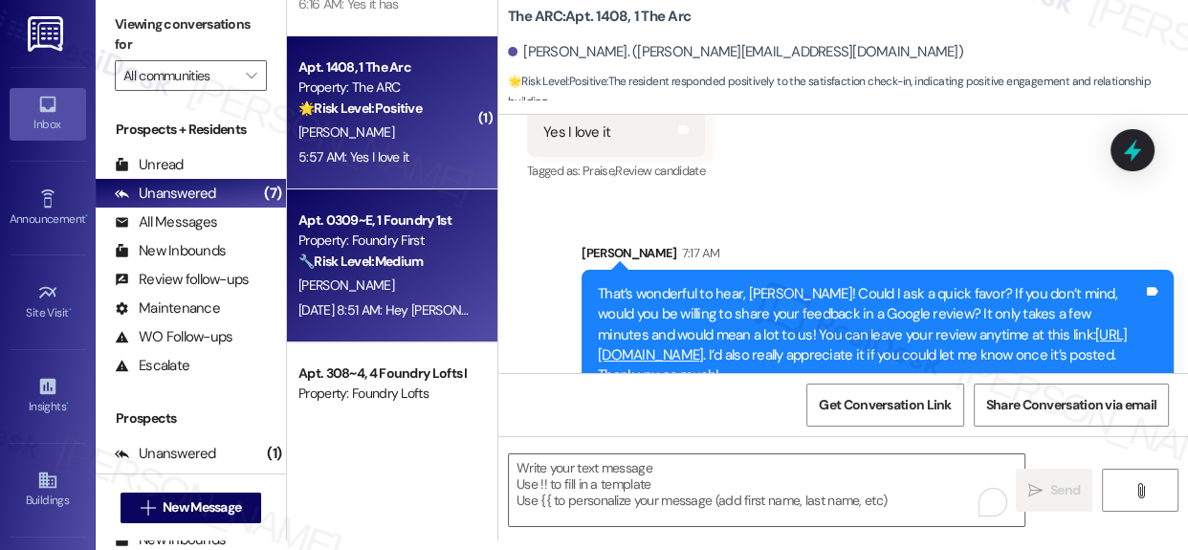
click at [412, 276] on div "[PERSON_NAME]" at bounding box center [386, 285] width 181 height 24
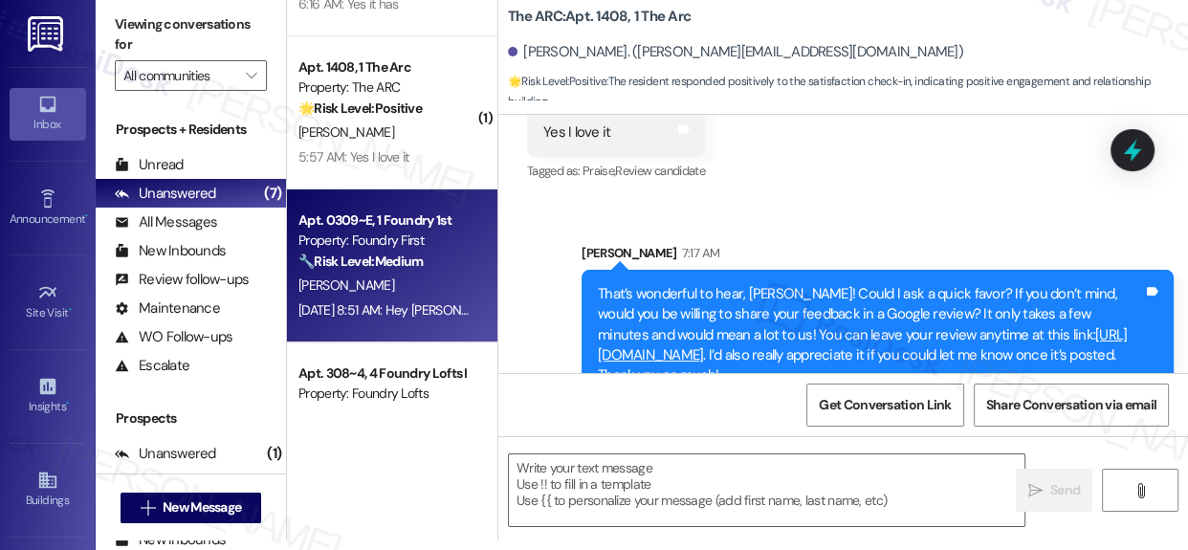
type textarea "Fetching suggested responses. Please feel free to read through the conversation…"
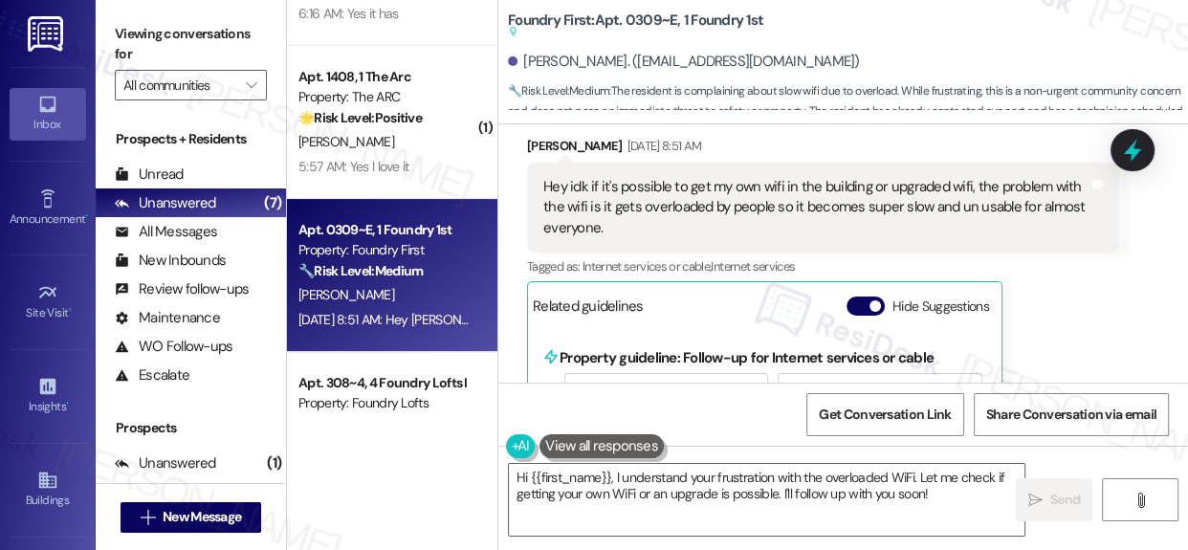
scroll to position [17407, 0]
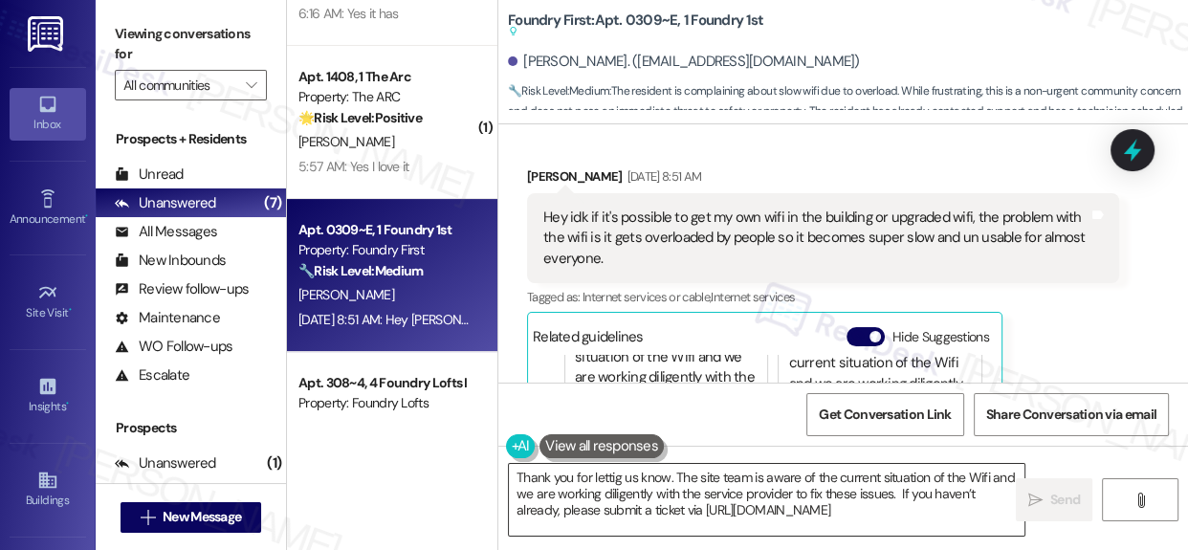
scroll to position [4, 0]
click at [935, 490] on textarea "Thank you for lettig us know. The site team is aware of the current situation o…" at bounding box center [766, 500] width 515 height 72
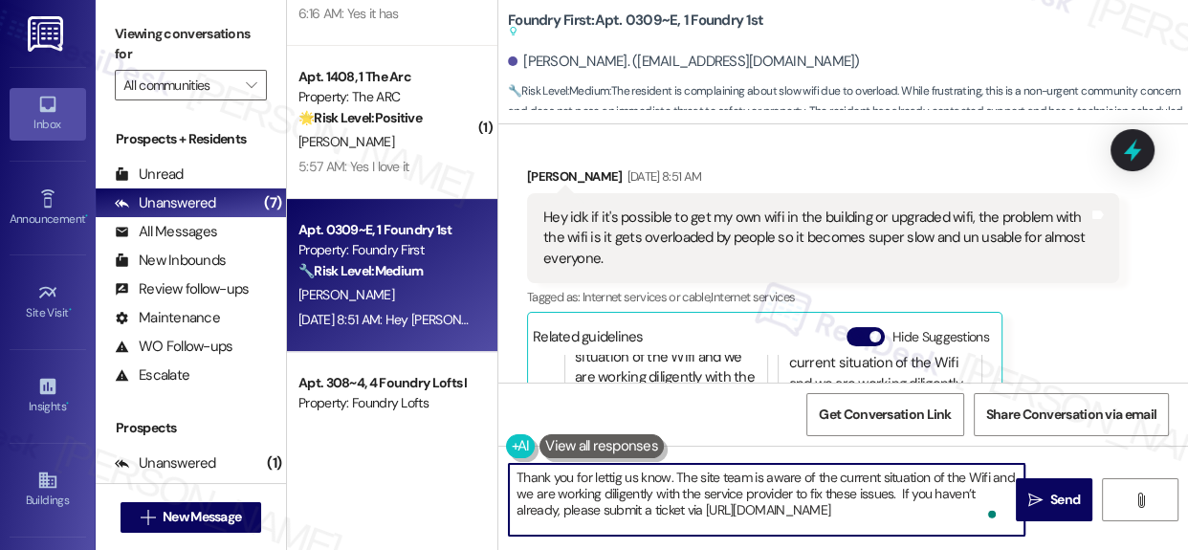
scroll to position [0, 0]
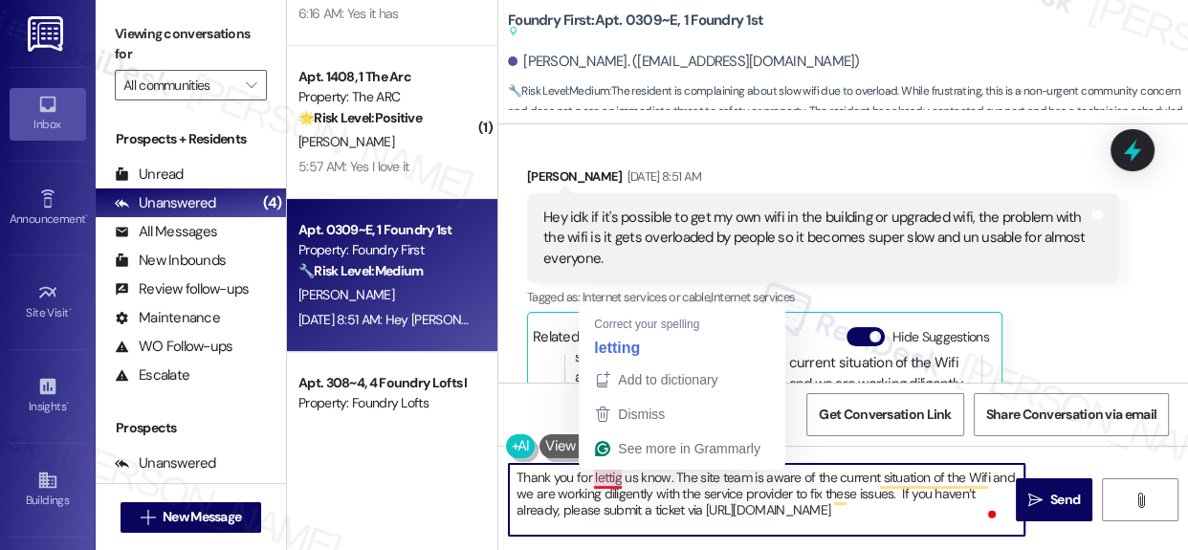
click at [602, 476] on textarea "Thank you for lettig us know. The site team is aware of the current situation o…" at bounding box center [766, 500] width 515 height 72
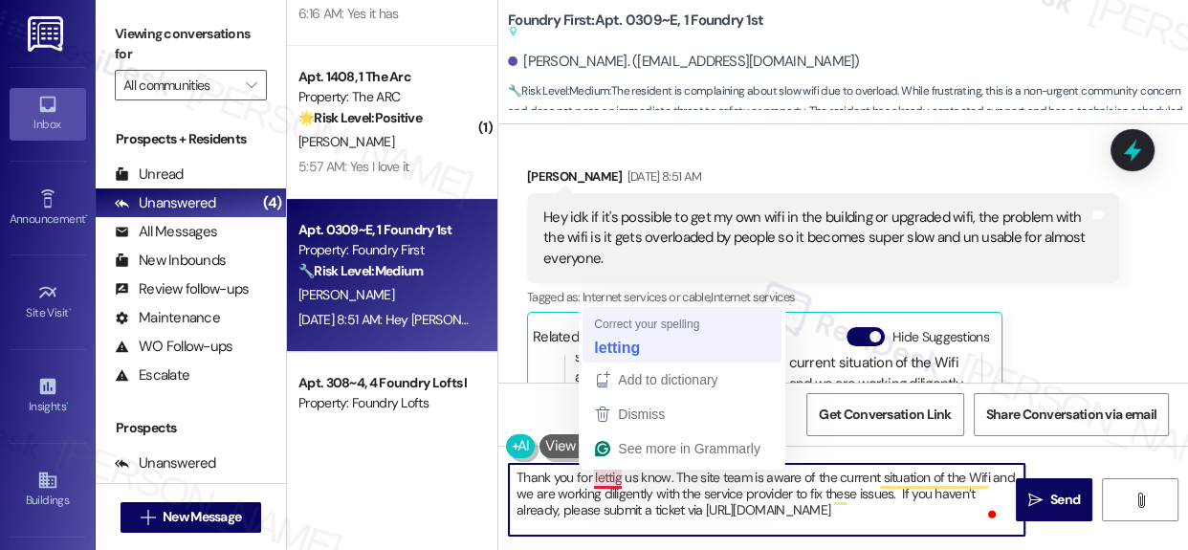
type textarea "Thank you for letting us know. The site team is aware of the current situation …"
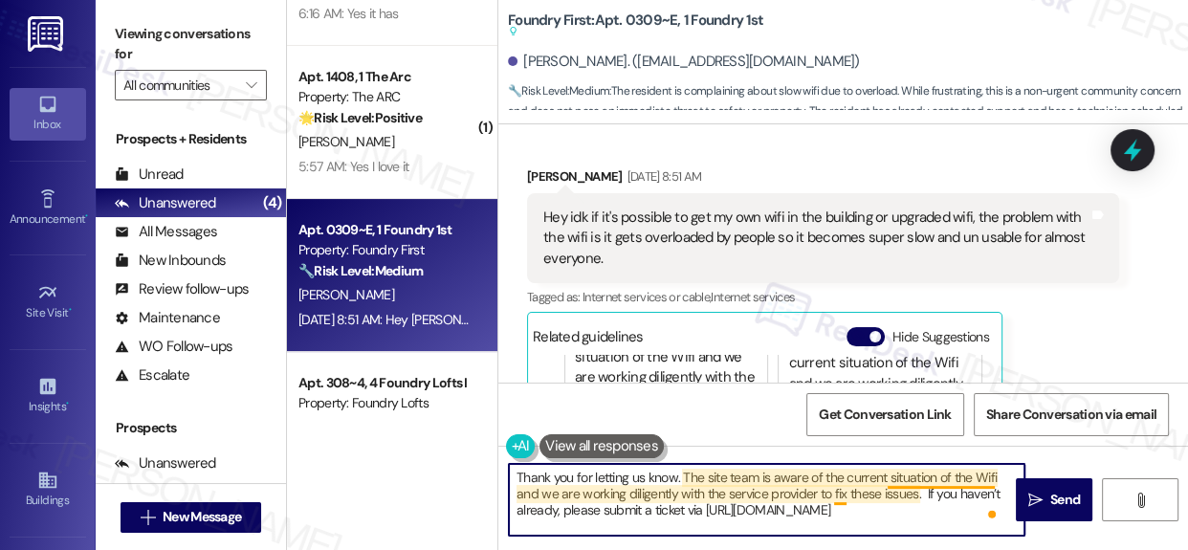
click at [919, 483] on textarea "Thank you for letting us know. The site team is aware of the current situation …" at bounding box center [766, 500] width 515 height 72
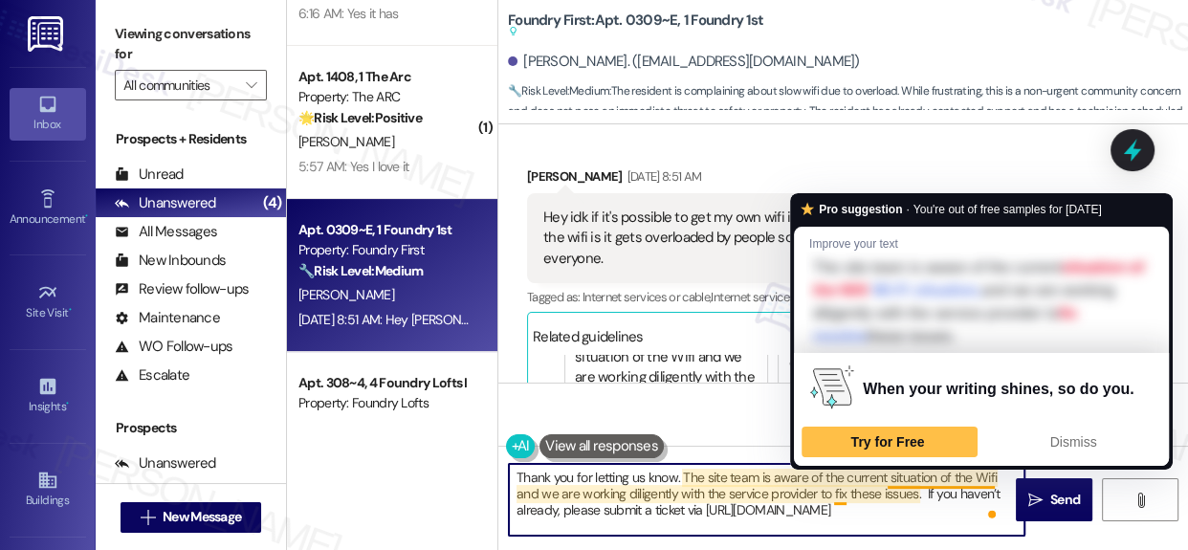
click at [896, 496] on textarea "Thank you for letting us know. The site team is aware of the current situation …" at bounding box center [766, 500] width 515 height 72
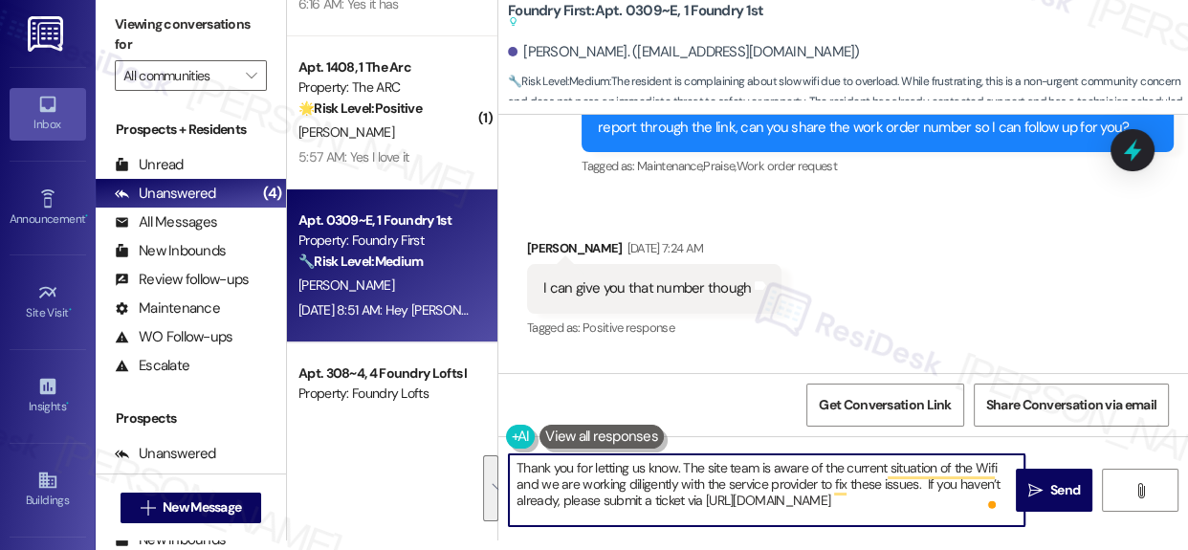
drag, startPoint x: 667, startPoint y: 516, endPoint x: 492, endPoint y: 458, distance: 184.5
click at [492, 464] on div "( 1 ) Apt. 305~3, 3 Foundry Lofts I Property: Foundry Lofts 🌟 Risk Level: Posit…" at bounding box center [737, 265] width 901 height 550
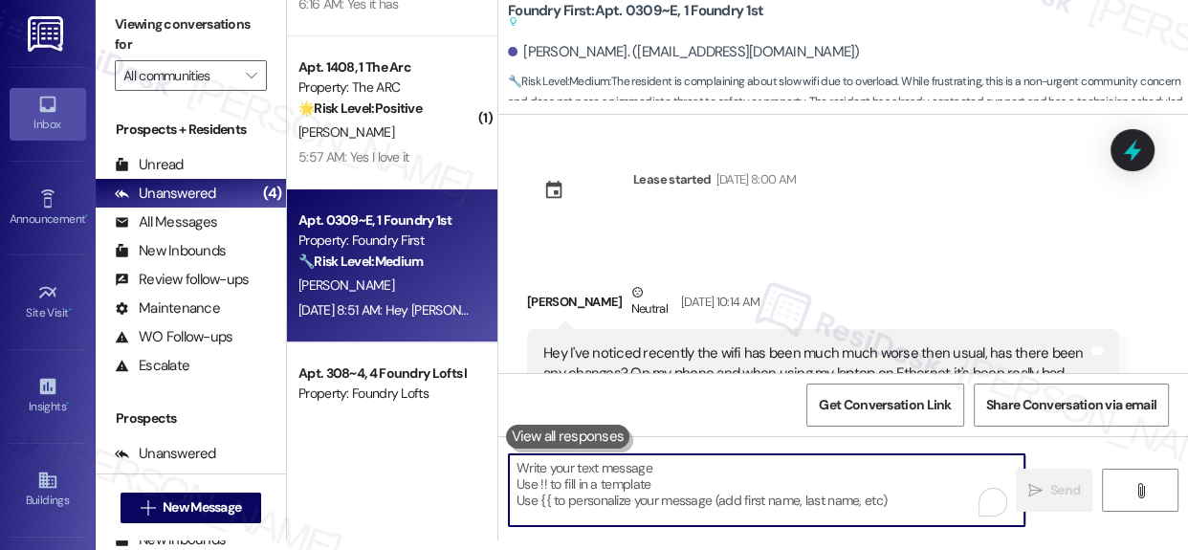
scroll to position [14625, 0]
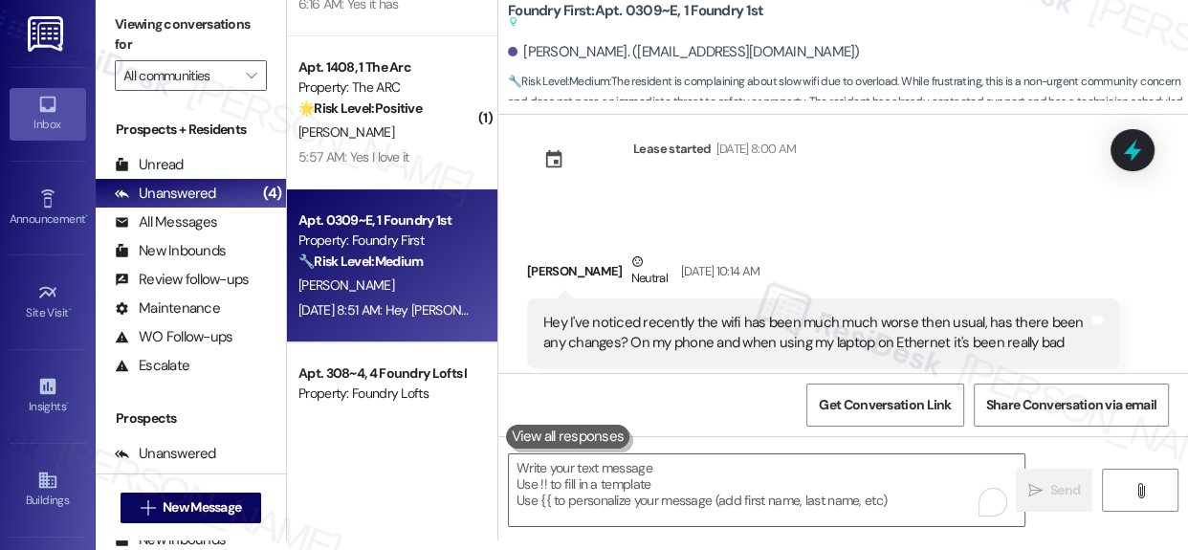
click at [551, 313] on div "Hey I've noticed recently the wifi has been much much worse then usual, has the…" at bounding box center [815, 333] width 545 height 41
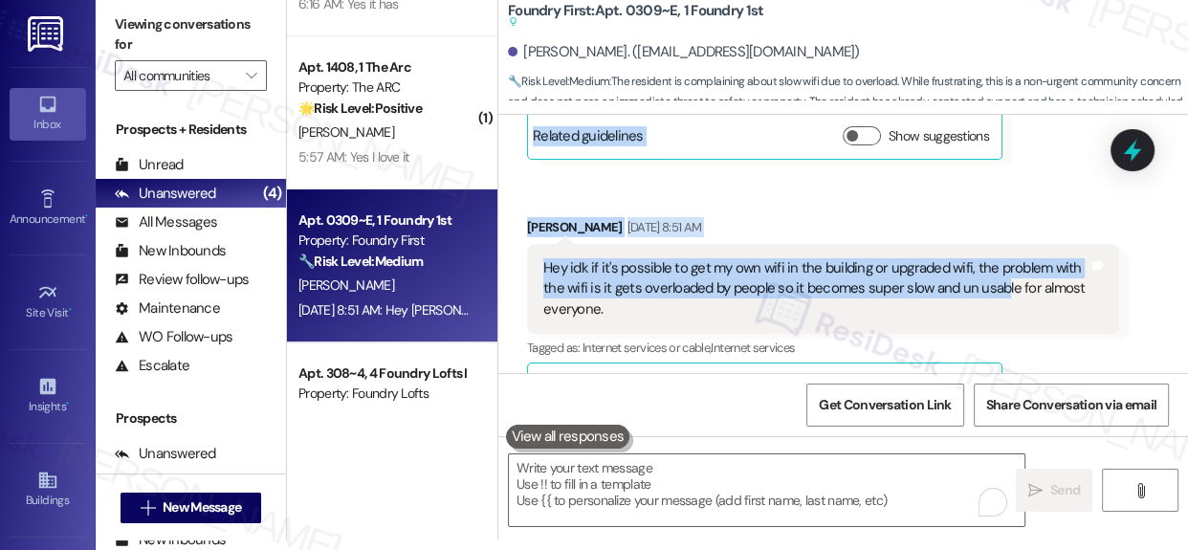
scroll to position [17332, 0]
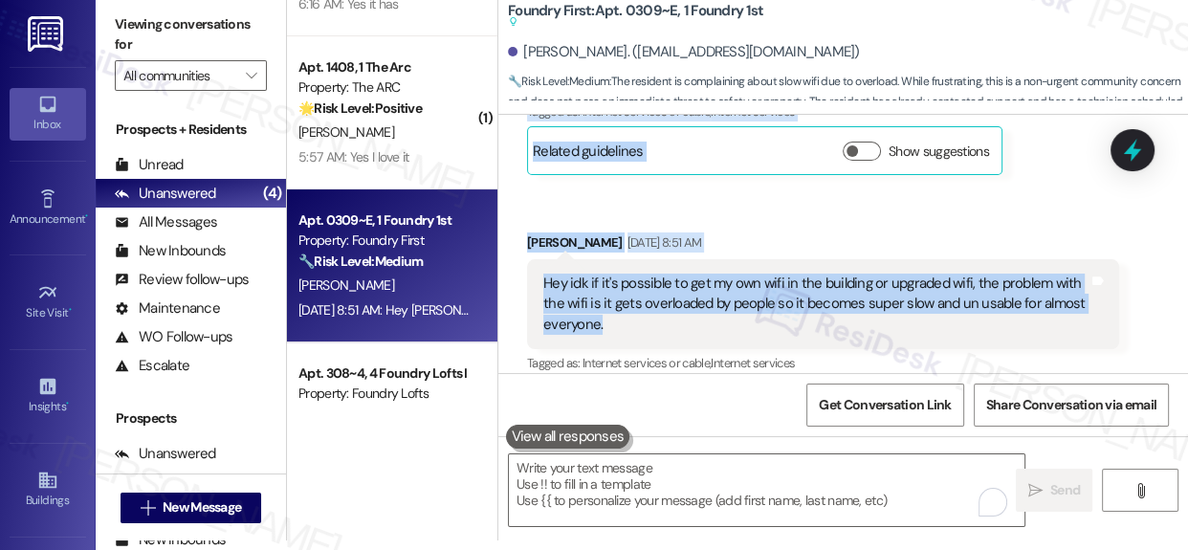
drag, startPoint x: 525, startPoint y: 273, endPoint x: 1005, endPoint y: 160, distance: 493.4
click at [1005, 160] on div "Announcement, sent via SMS [PERSON_NAME] (ResiDesk) [DATE] 1:30 AM Hi there!How…" at bounding box center [842, 244] width 689 height 258
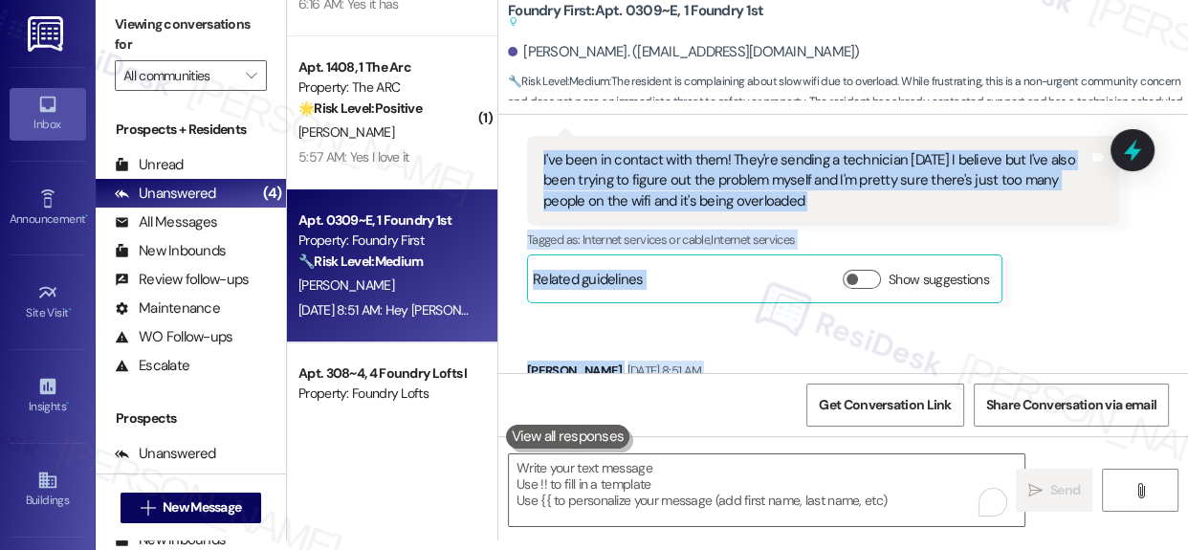
scroll to position [17158, 0]
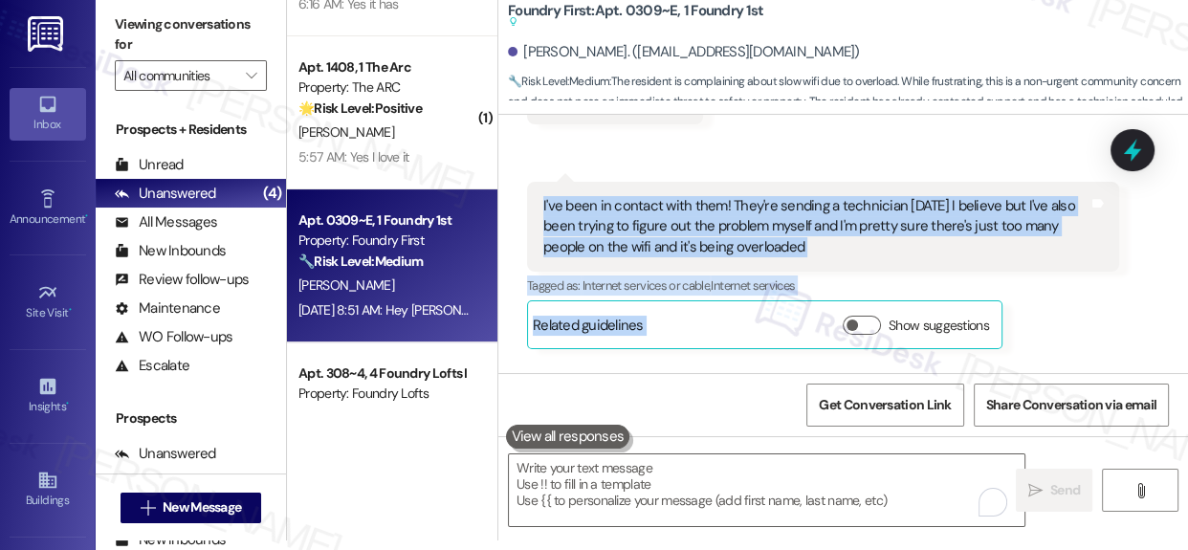
copy div "[PERSON_NAME] Neutral [DATE] 10:14 AM Hey I've noticed recently the wifi has be…"
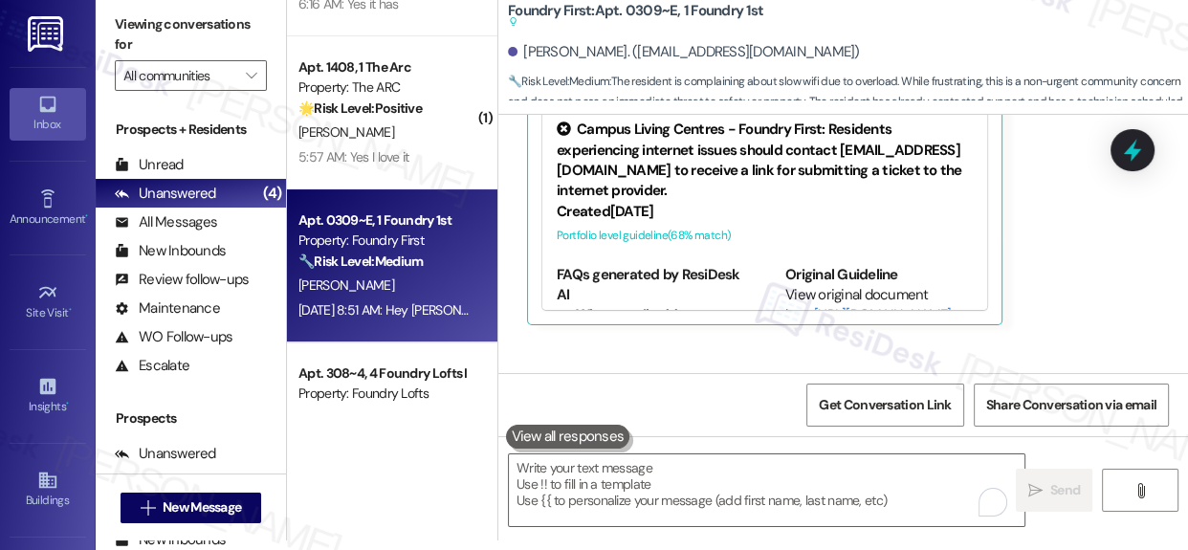
scroll to position [18047, 0]
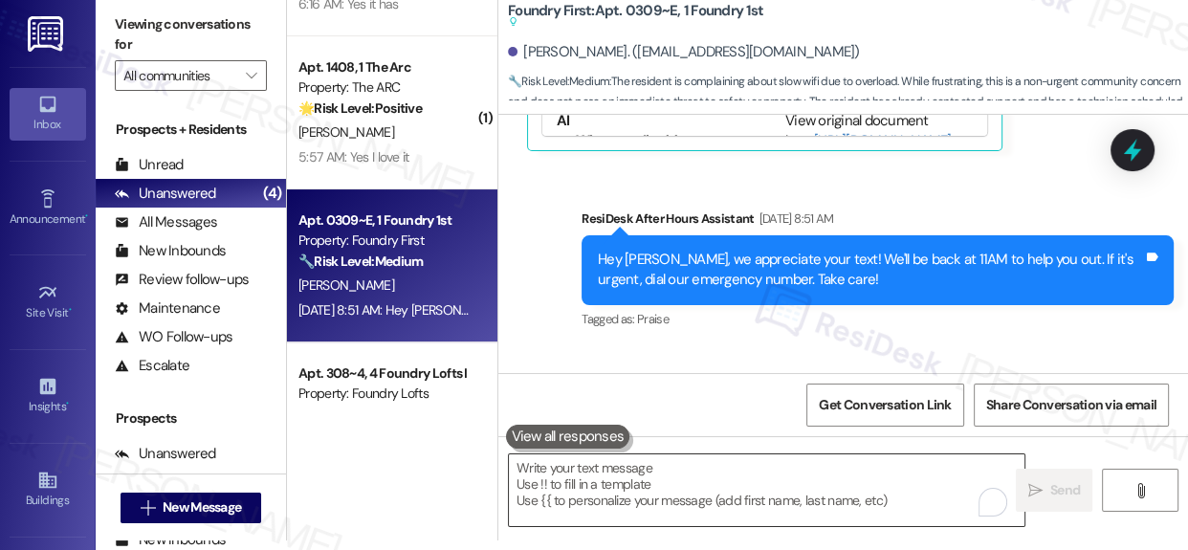
click at [731, 473] on textarea "To enrich screen reader interactions, please activate Accessibility in Grammarl…" at bounding box center [766, 490] width 515 height 72
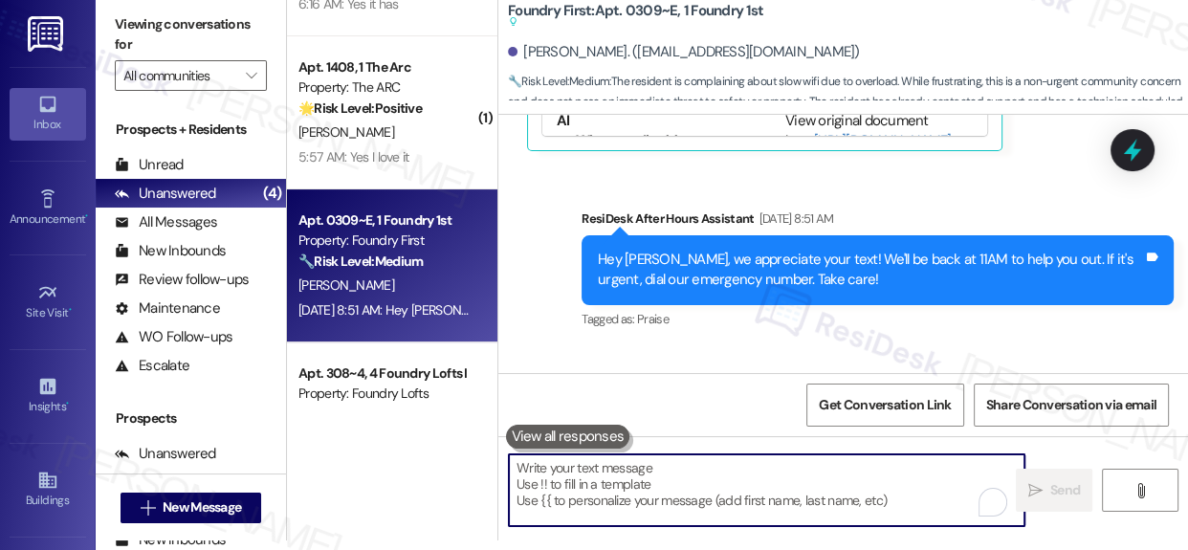
paste textarea "Thanks for the update, [PERSON_NAME]! I’ll follow up with the team and go ahead…"
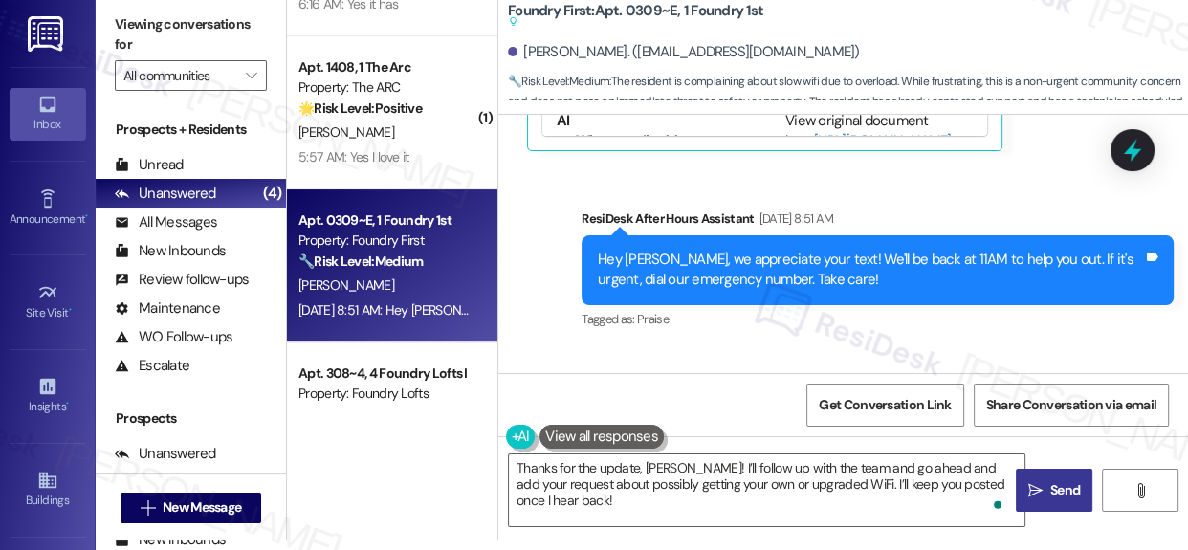
click at [1050, 493] on span "Send" at bounding box center [1065, 490] width 30 height 20
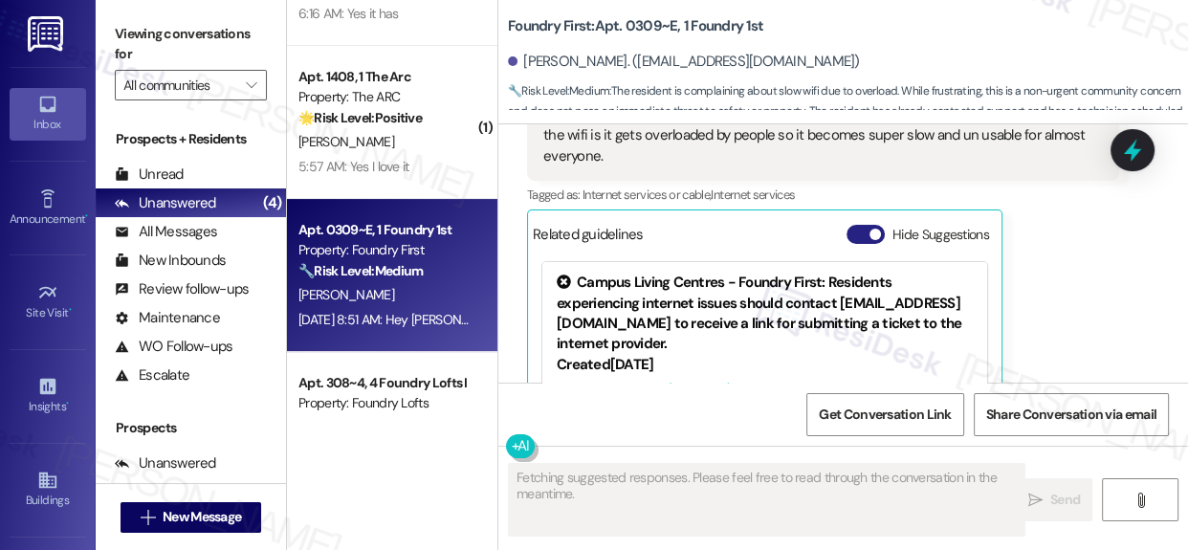
scroll to position [17448, 0]
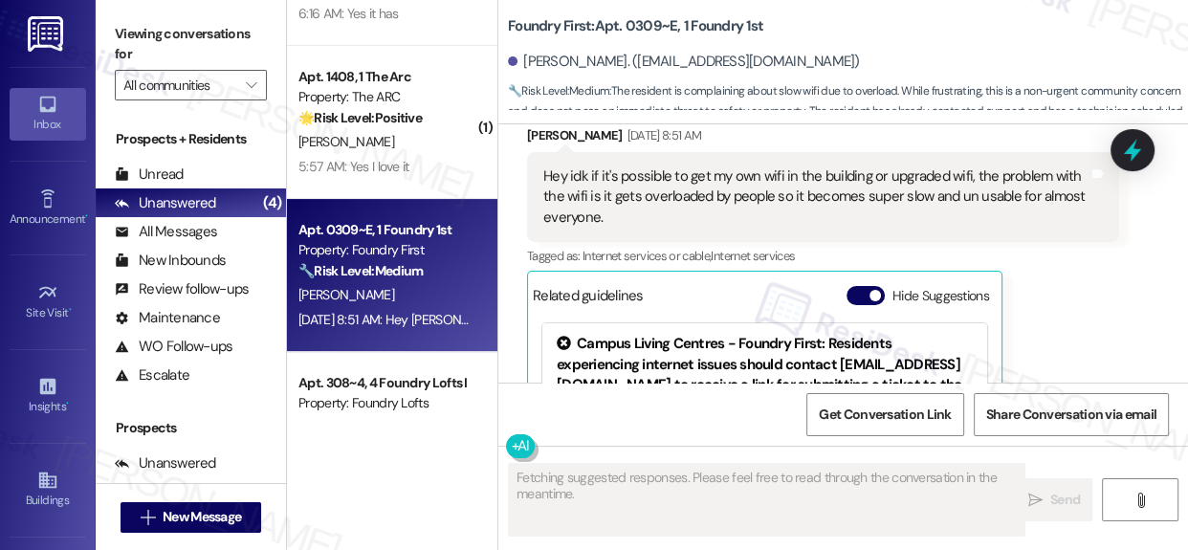
click at [1155, 157] on div "Received via SMS [PERSON_NAME] [DATE] 7:24 AM The number is 17440 Tags and note…" at bounding box center [842, 138] width 689 height 829
click at [1134, 157] on icon at bounding box center [1132, 151] width 23 height 30
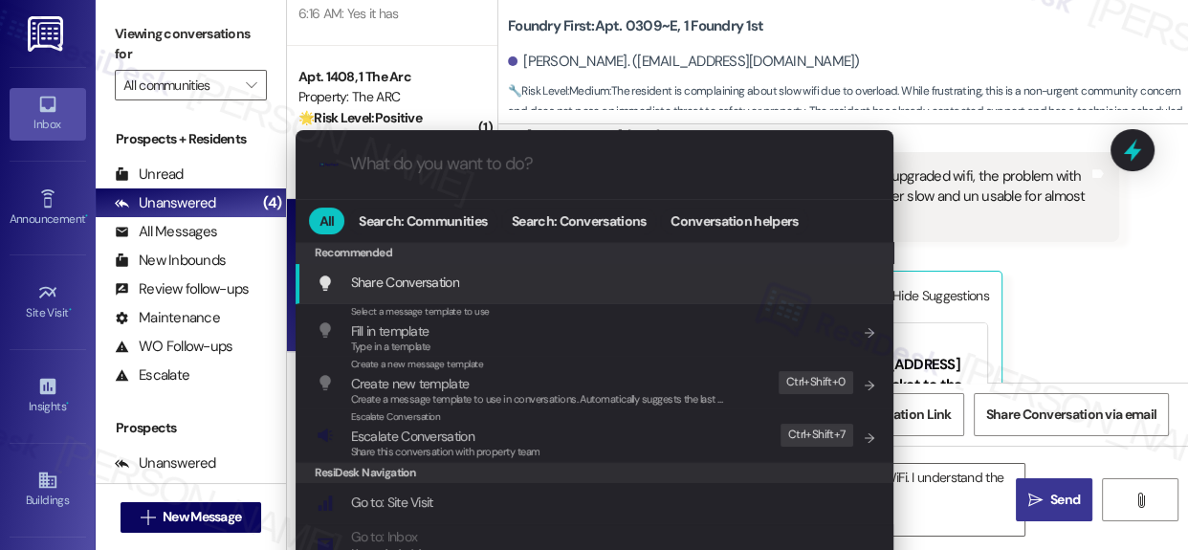
click at [477, 439] on span "Escalate Conversation" at bounding box center [445, 436] width 189 height 21
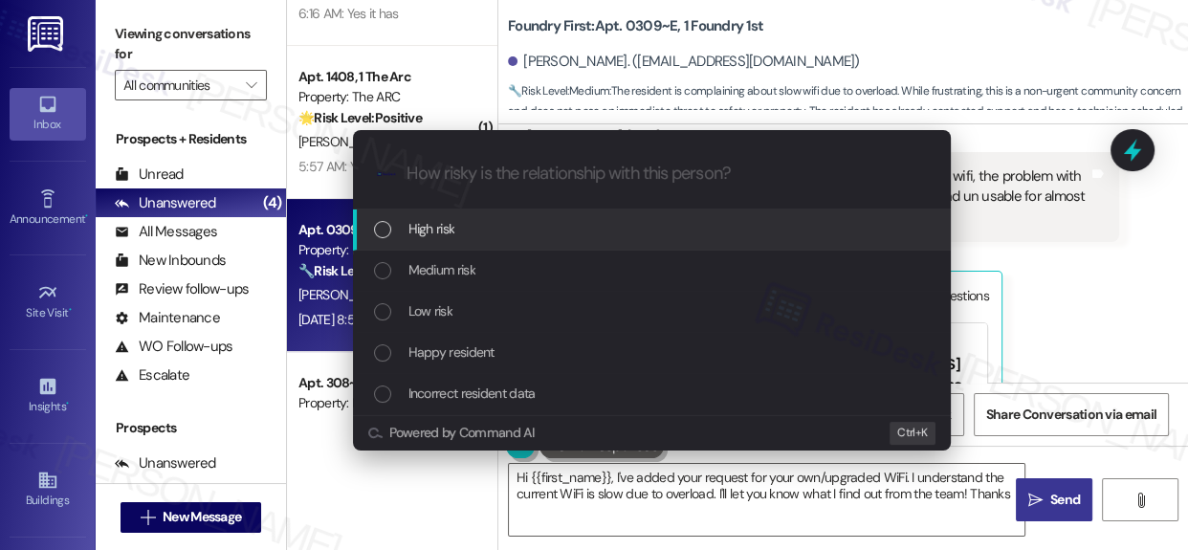
click at [457, 263] on span "Medium risk" at bounding box center [441, 269] width 67 height 21
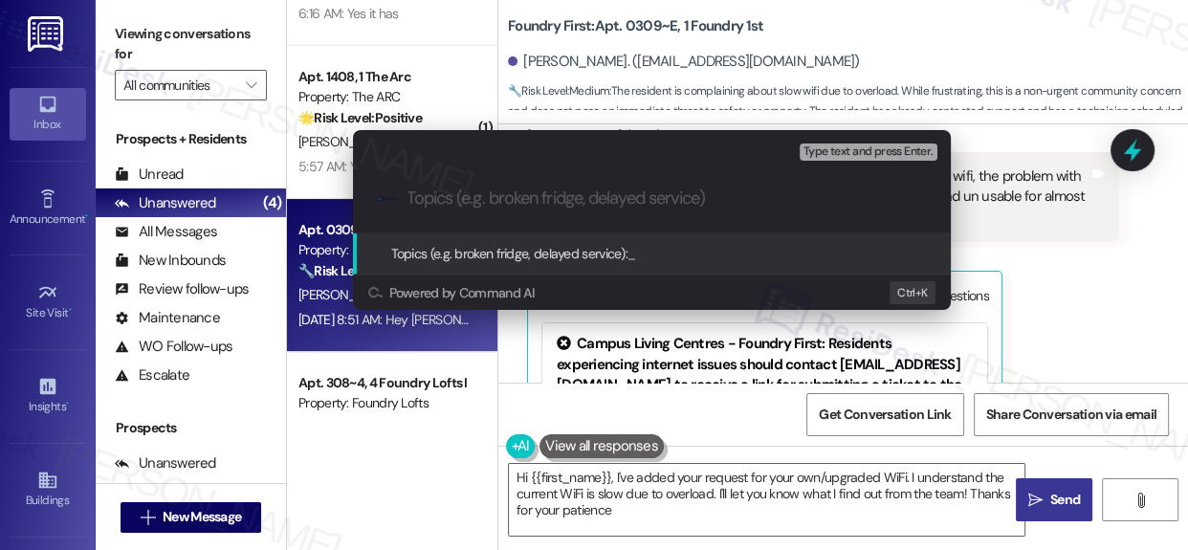
type textarea "Hi {{first_name}}, I've added your request for your own/upgraded WiFi. I unders…"
paste input "Work Order #17440"
type input "Follow-up with Work Order #17440"
click at [564, 248] on span "Topics (e.g. broken fridge, delayed service):" at bounding box center [509, 253] width 237 height 17
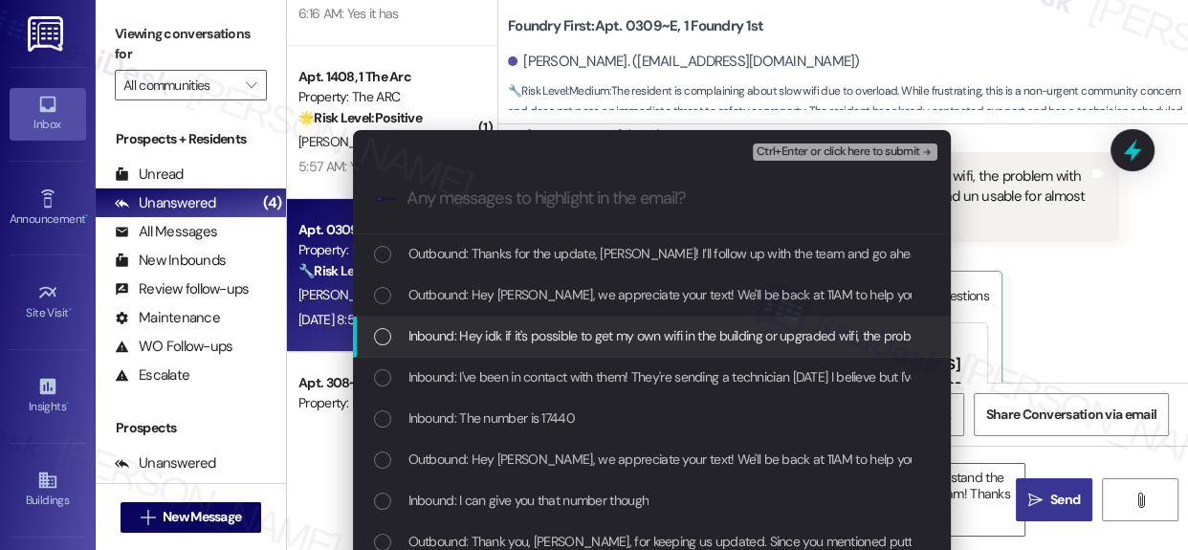
click at [376, 332] on div "List of options" at bounding box center [382, 336] width 17 height 17
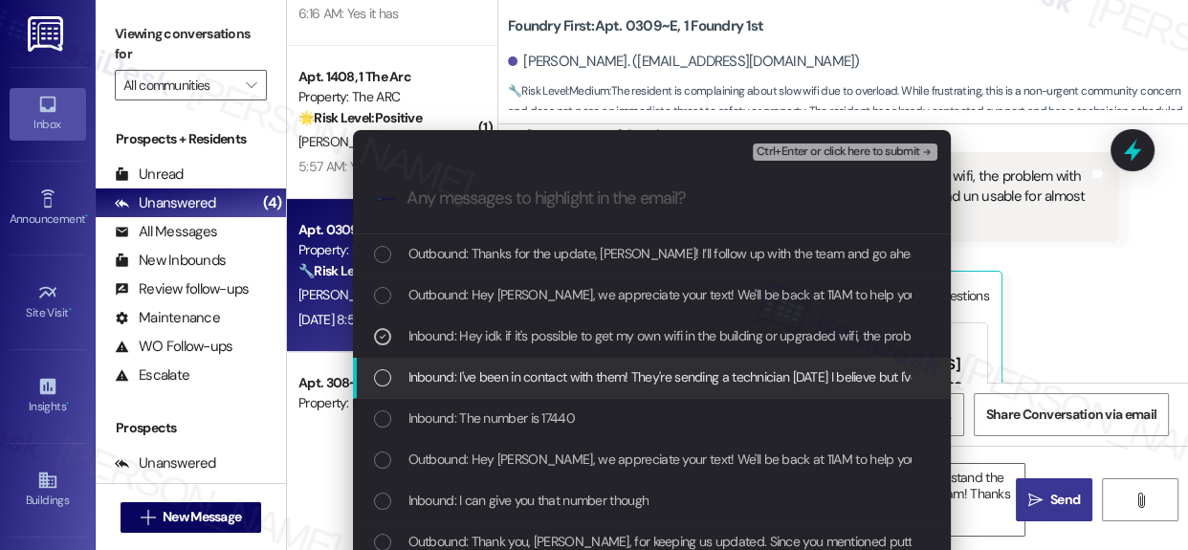
click at [378, 380] on div "List of options" at bounding box center [382, 377] width 17 height 17
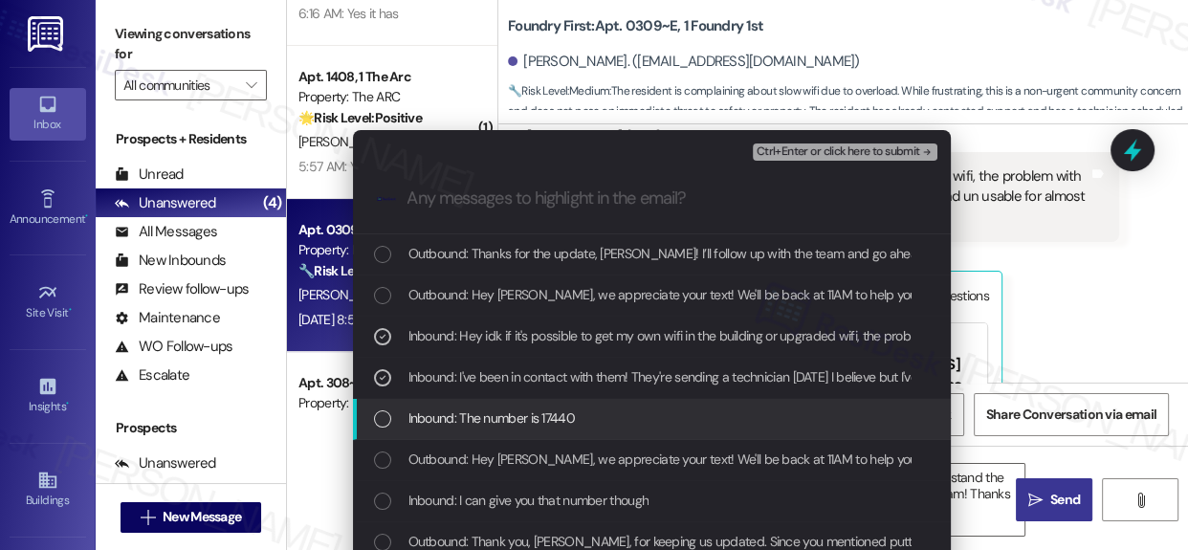
click at [374, 418] on div "List of options" at bounding box center [382, 418] width 17 height 17
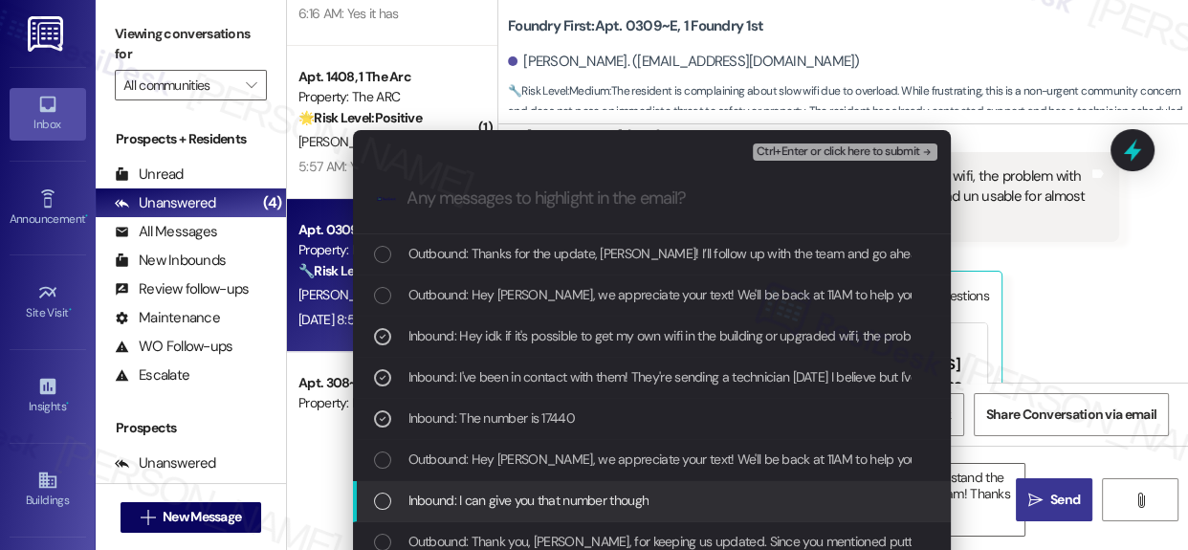
click at [374, 493] on div "List of options" at bounding box center [382, 500] width 17 height 17
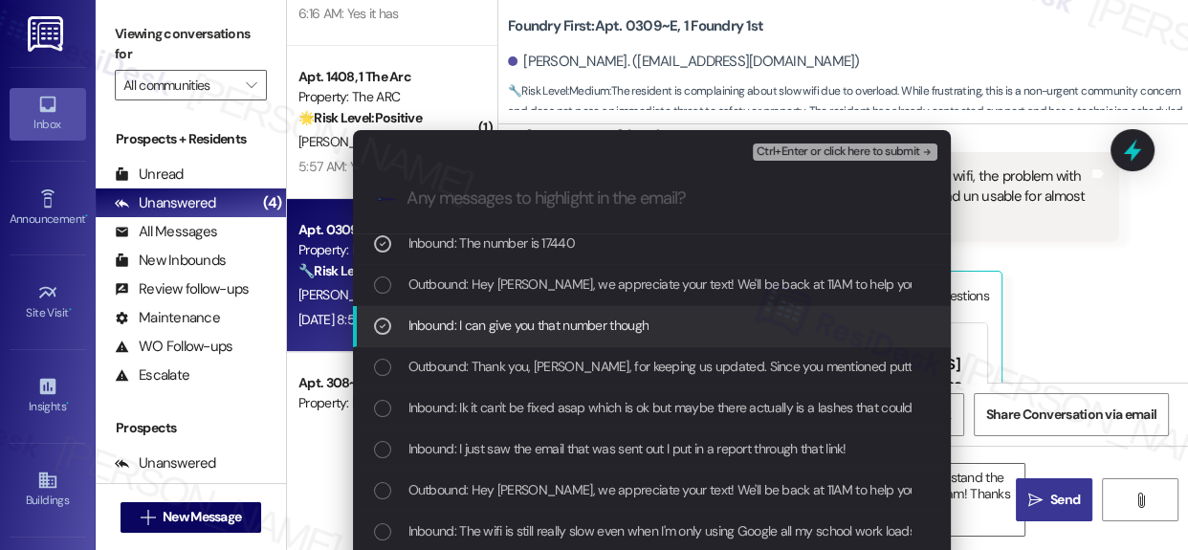
scroll to position [260, 0]
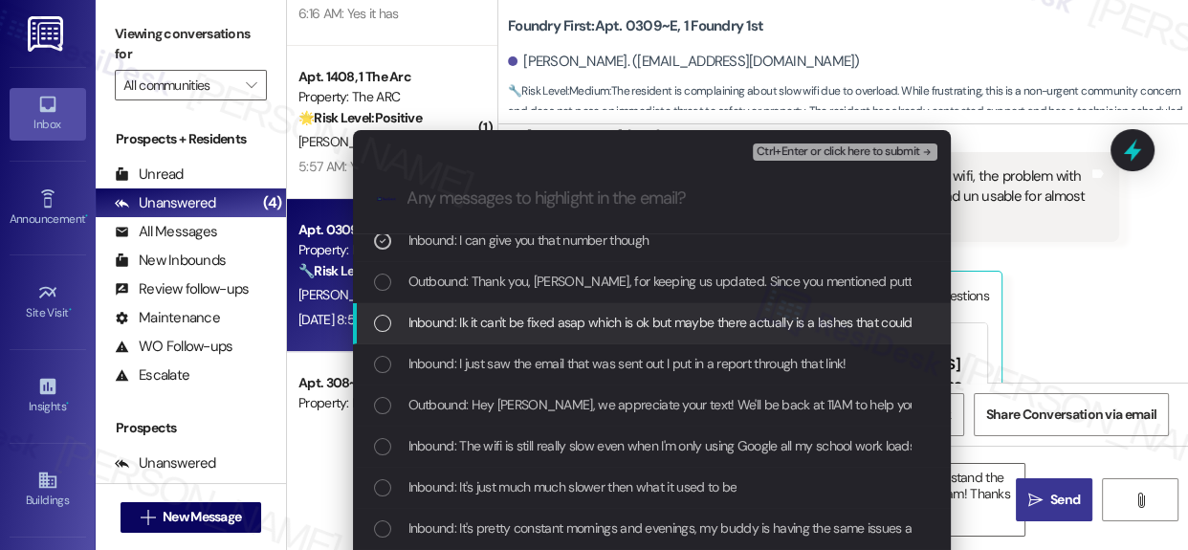
click at [376, 319] on div "List of options" at bounding box center [382, 323] width 17 height 17
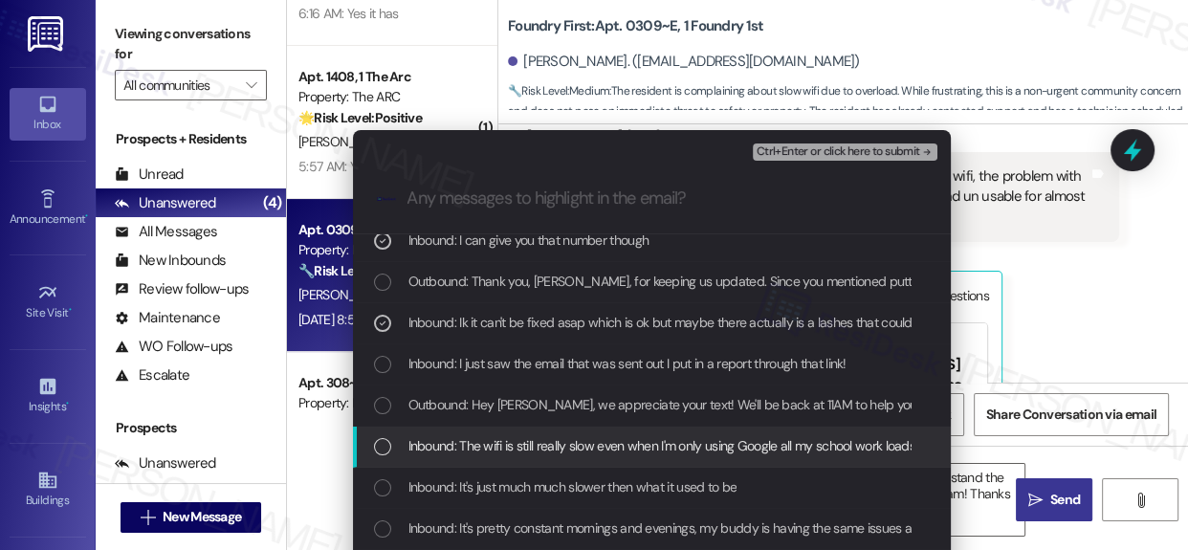
click at [383, 450] on div "List of options" at bounding box center [382, 446] width 17 height 17
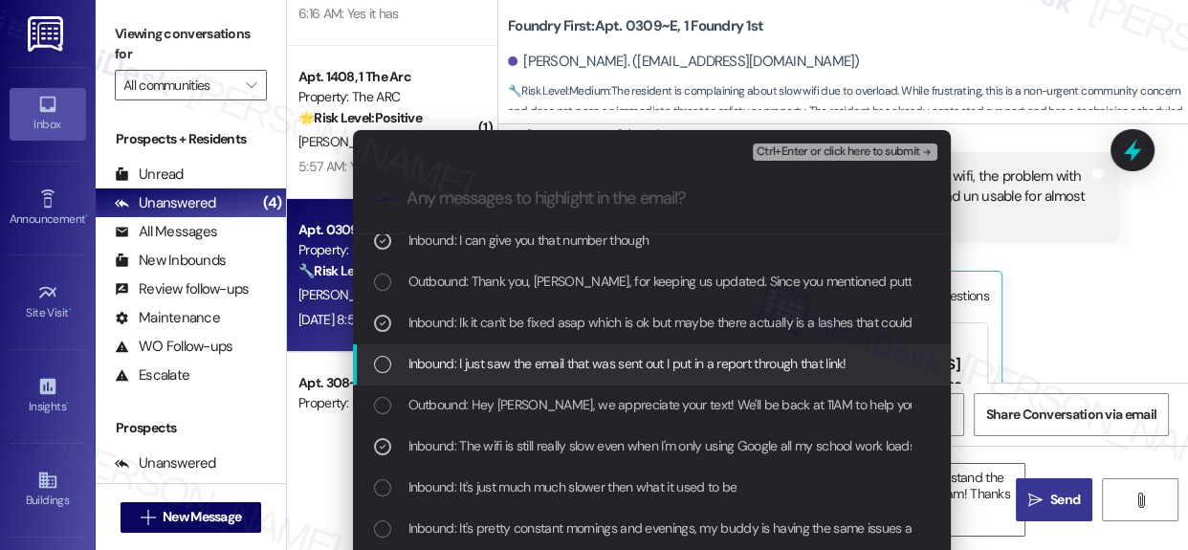
click at [385, 363] on div "List of options" at bounding box center [382, 364] width 17 height 17
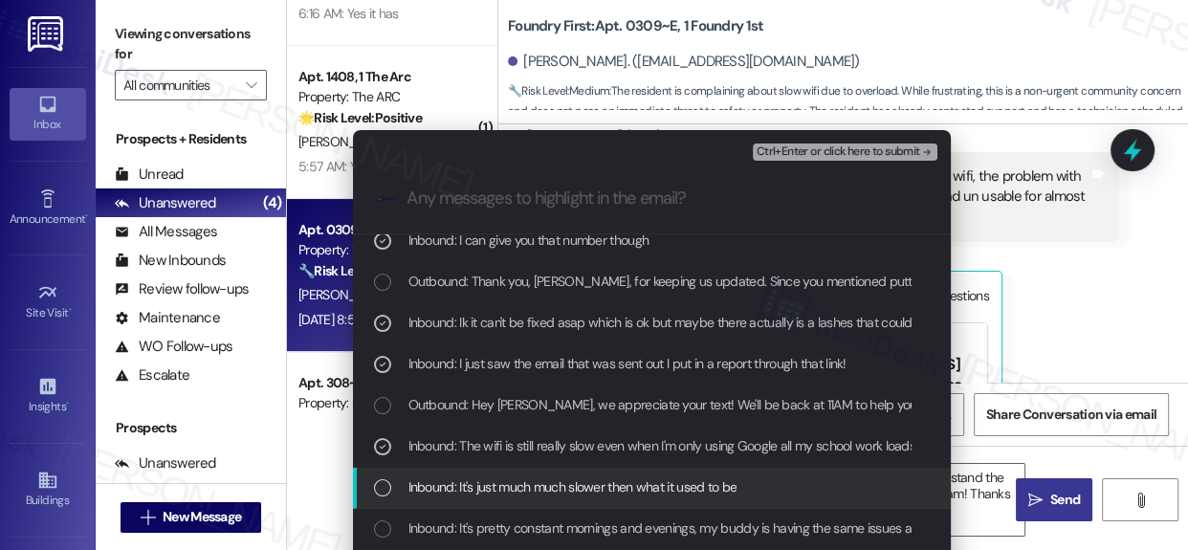
click at [383, 480] on div "List of options" at bounding box center [382, 487] width 17 height 17
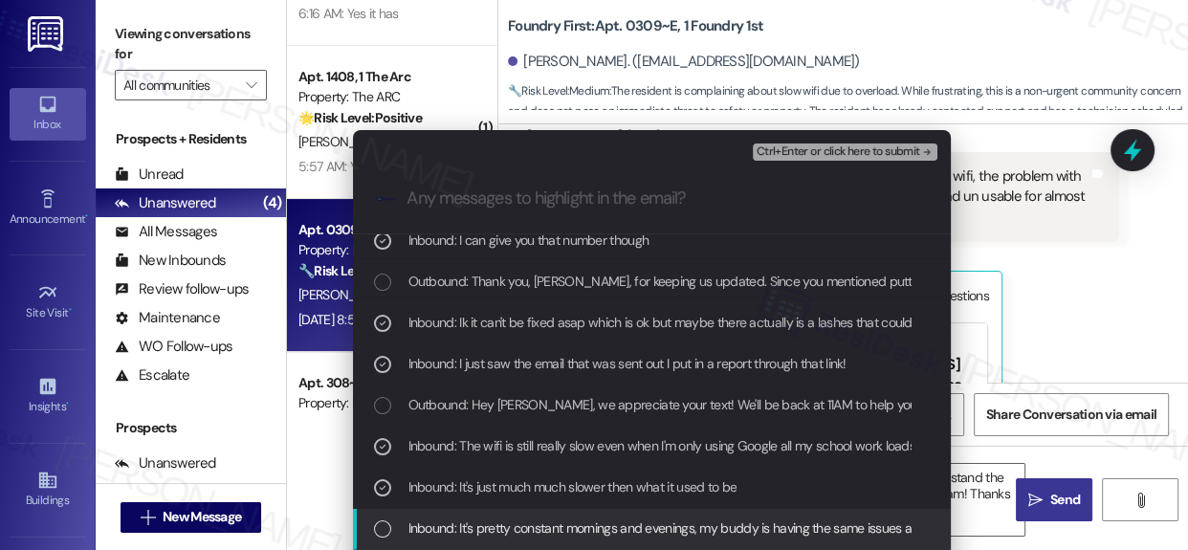
scroll to position [347, 0]
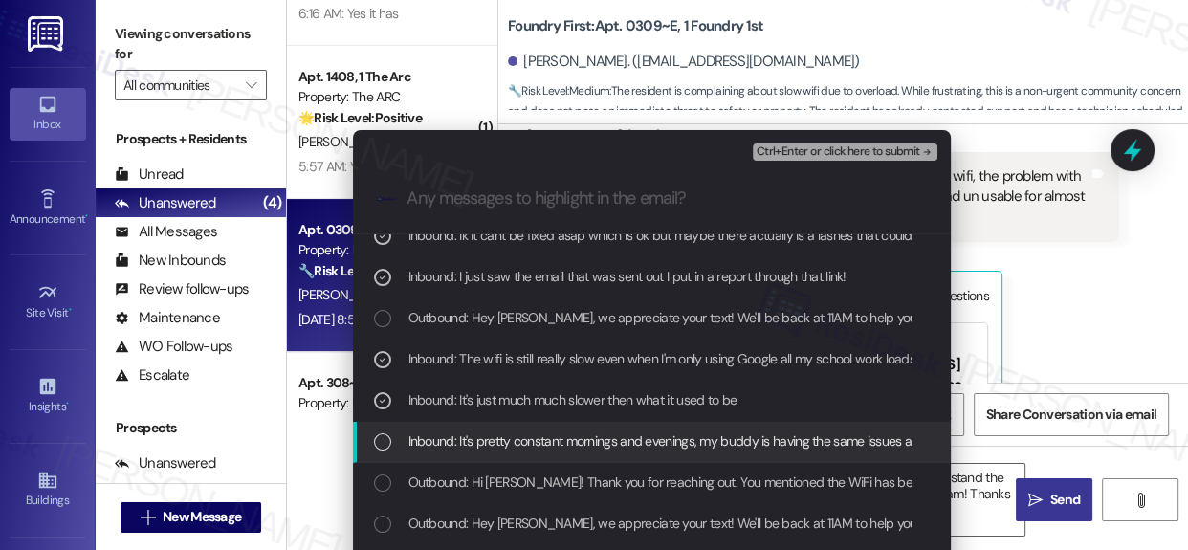
click at [377, 434] on div "List of options" at bounding box center [382, 441] width 17 height 17
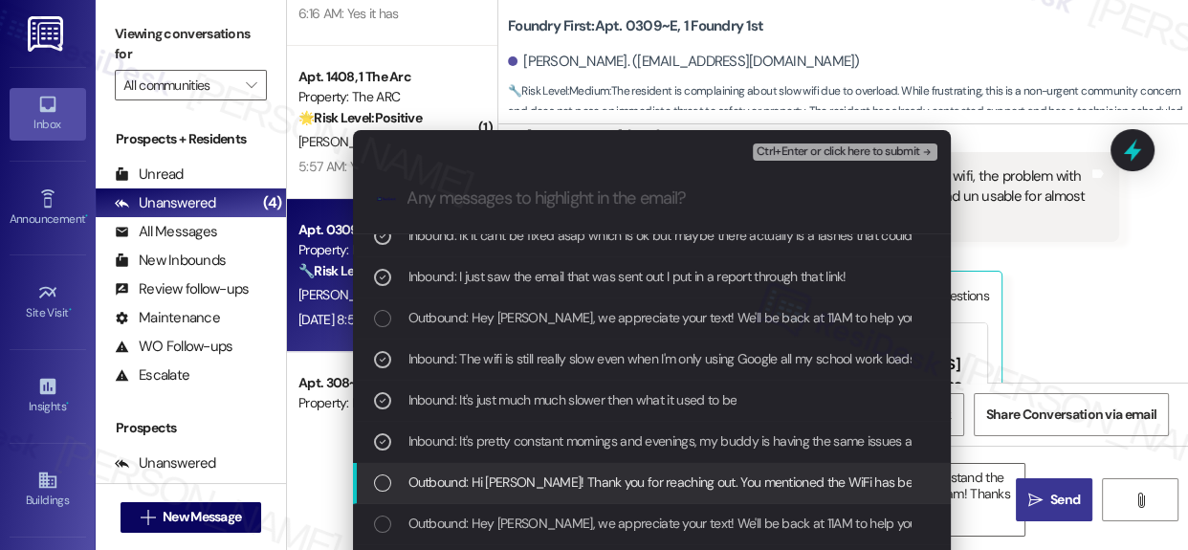
scroll to position [434, 0]
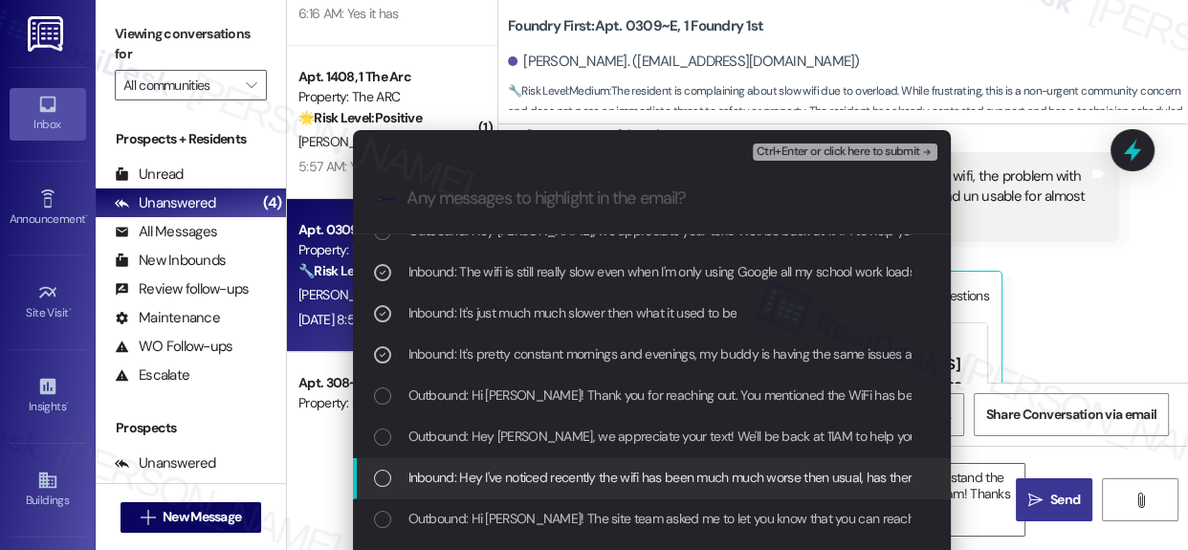
click at [383, 473] on div "List of options" at bounding box center [382, 478] width 17 height 17
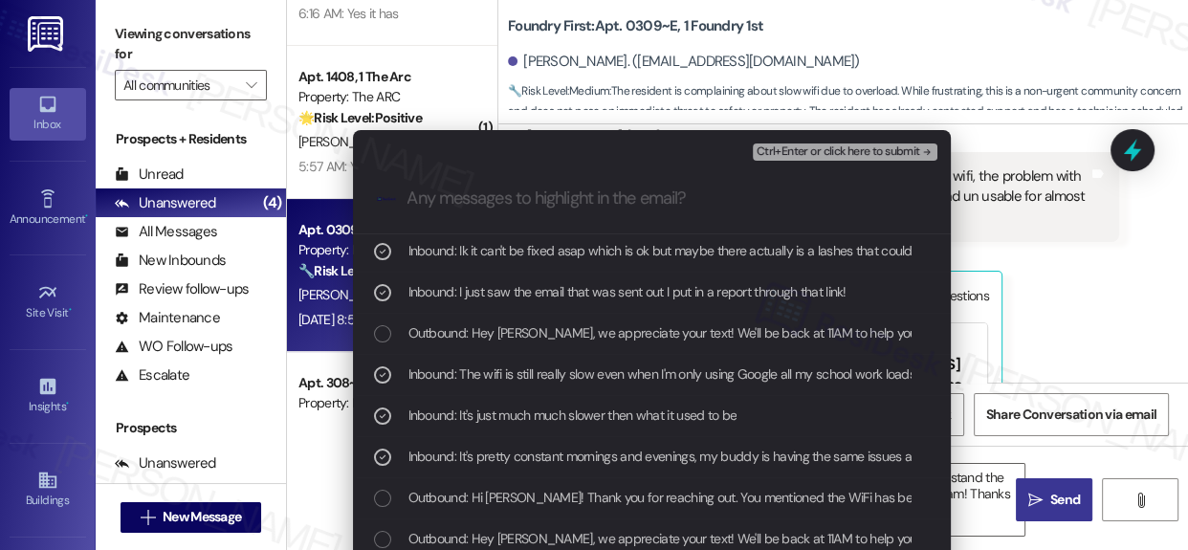
scroll to position [260, 0]
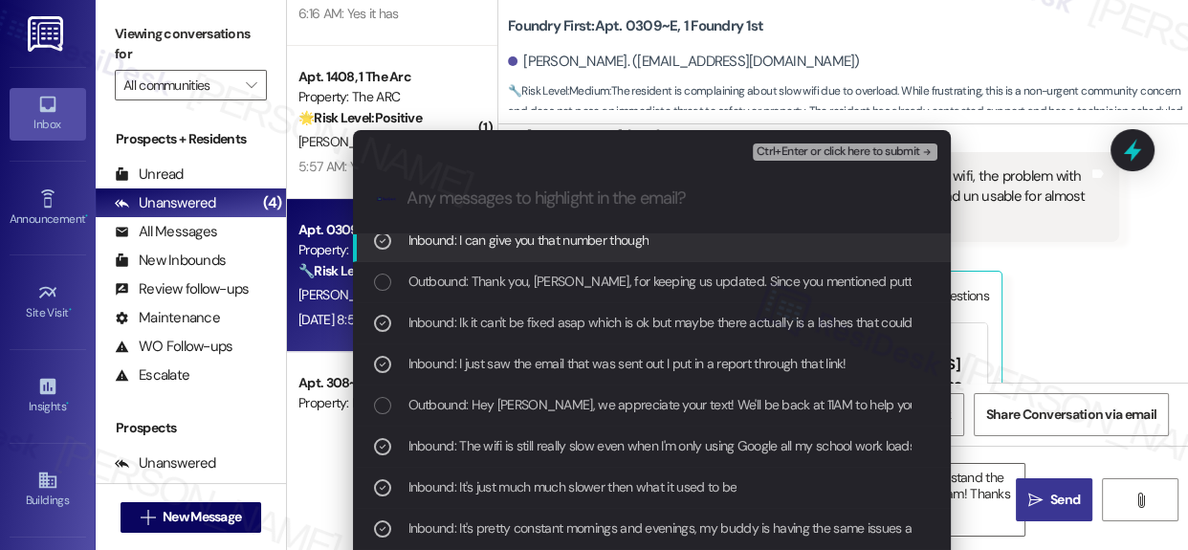
click at [819, 161] on div "Ctrl+Enter or click here to submit" at bounding box center [847, 151] width 188 height 17
click at [817, 156] on span "Ctrl+Enter or click here to submit" at bounding box center [838, 151] width 164 height 13
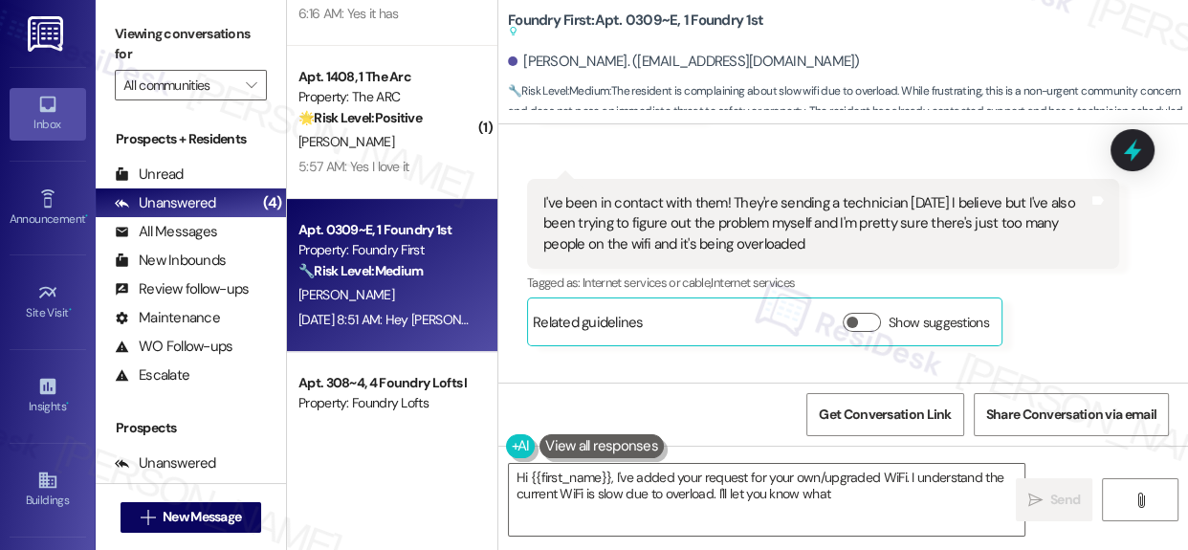
scroll to position [17668, 0]
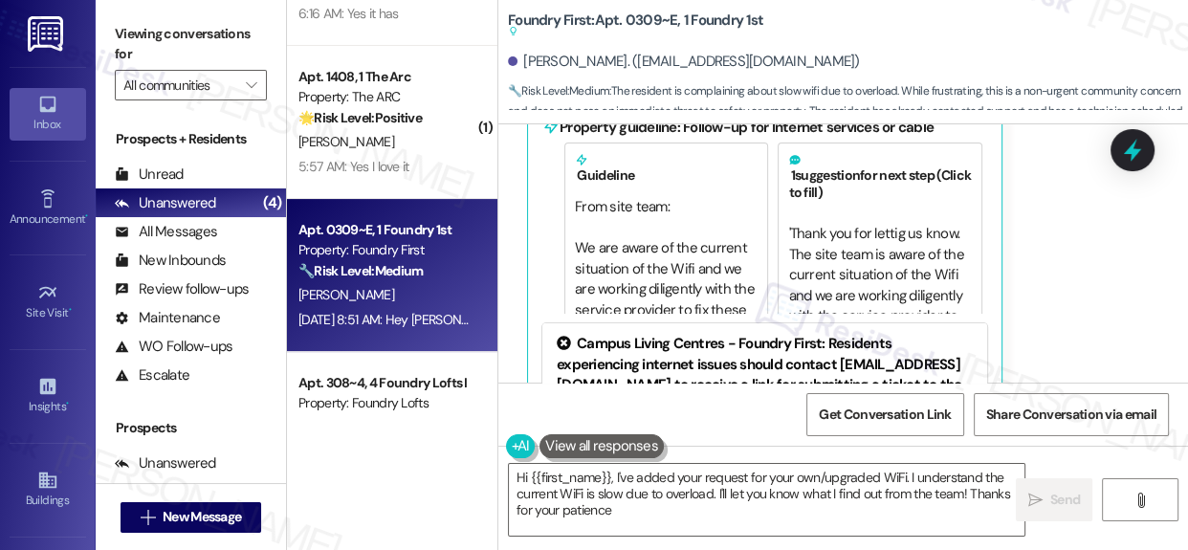
type textarea "Hi {{first_name}}, I've added your request for your own/upgraded WiFi. I unders…"
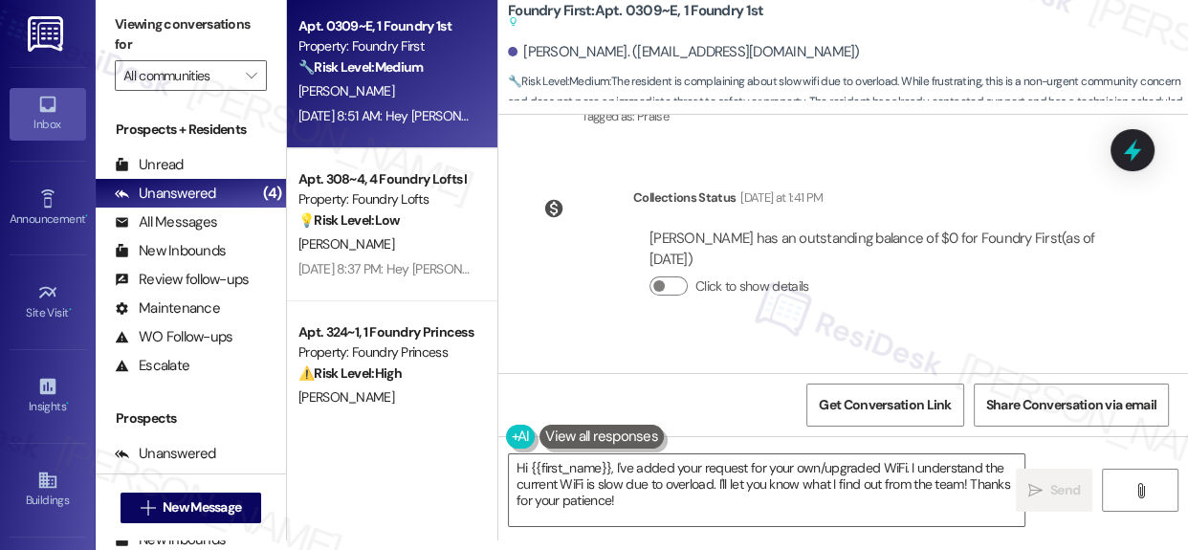
scroll to position [504, 0]
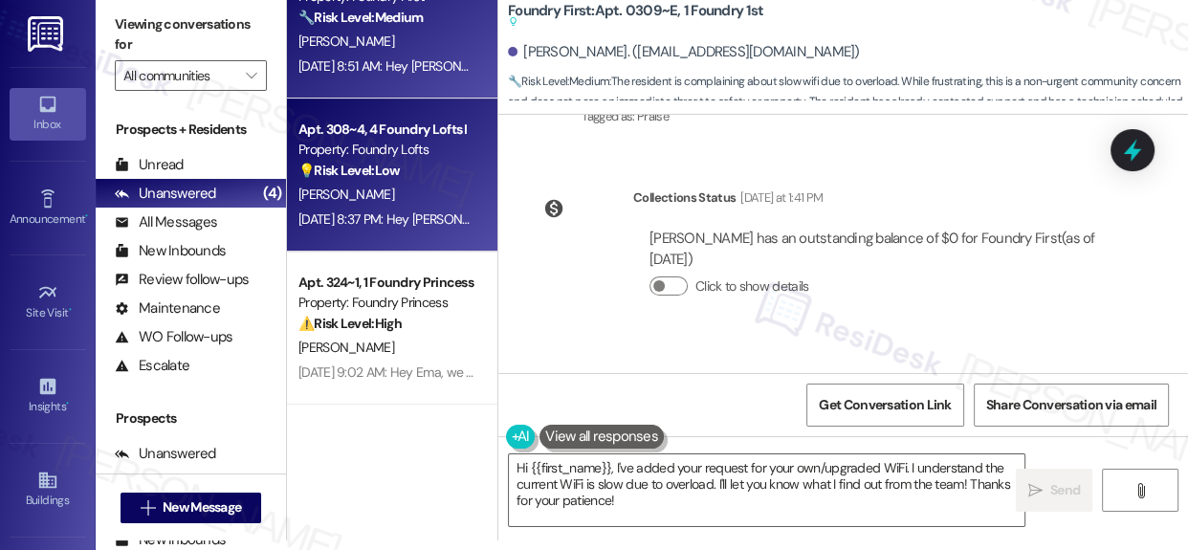
click at [415, 170] on div "💡 Risk Level: Low The resident is asking to edit something they submitted and f…" at bounding box center [386, 171] width 177 height 20
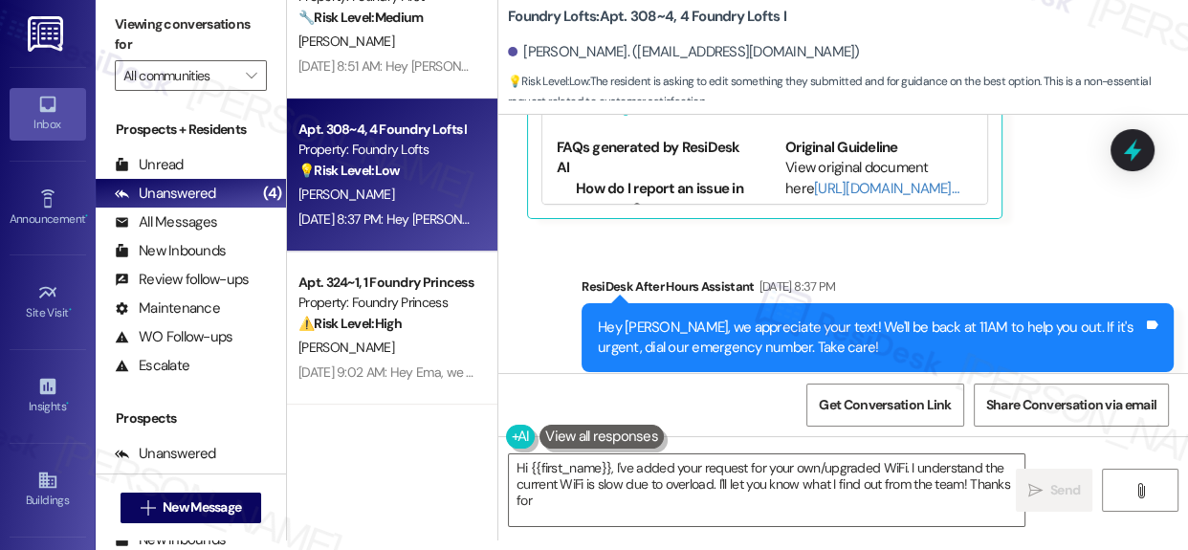
scroll to position [0, 0]
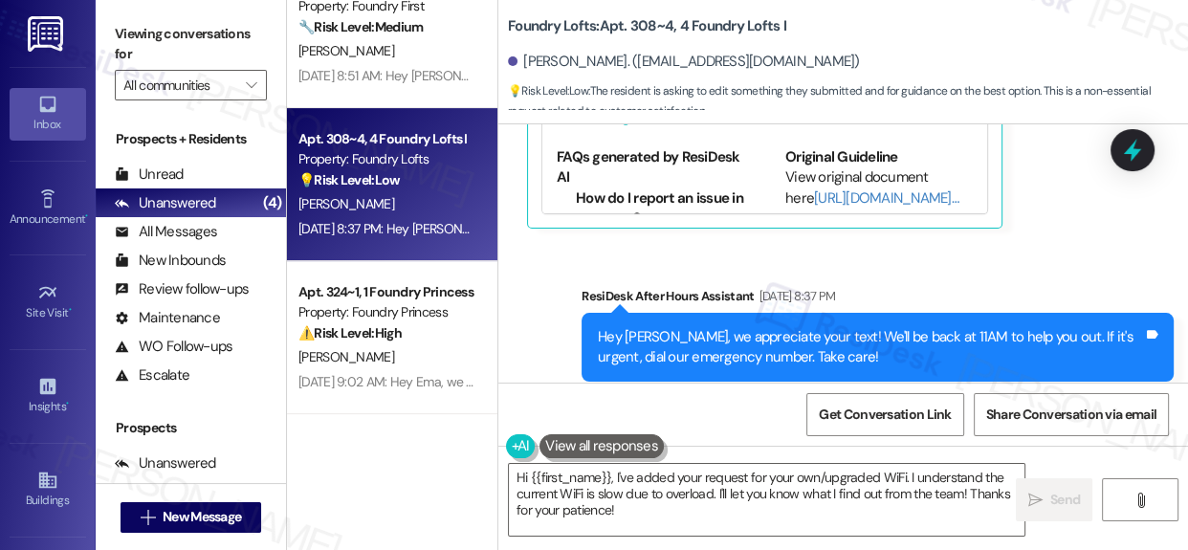
click at [401, 458] on div "( 1 ) Apt. 1508~E, 1 Foundry 1st Property: Foundry First 🌟 Risk Level: Positive…" at bounding box center [392, 275] width 210 height 550
click at [367, 158] on div "Property: Foundry Lofts" at bounding box center [386, 159] width 177 height 20
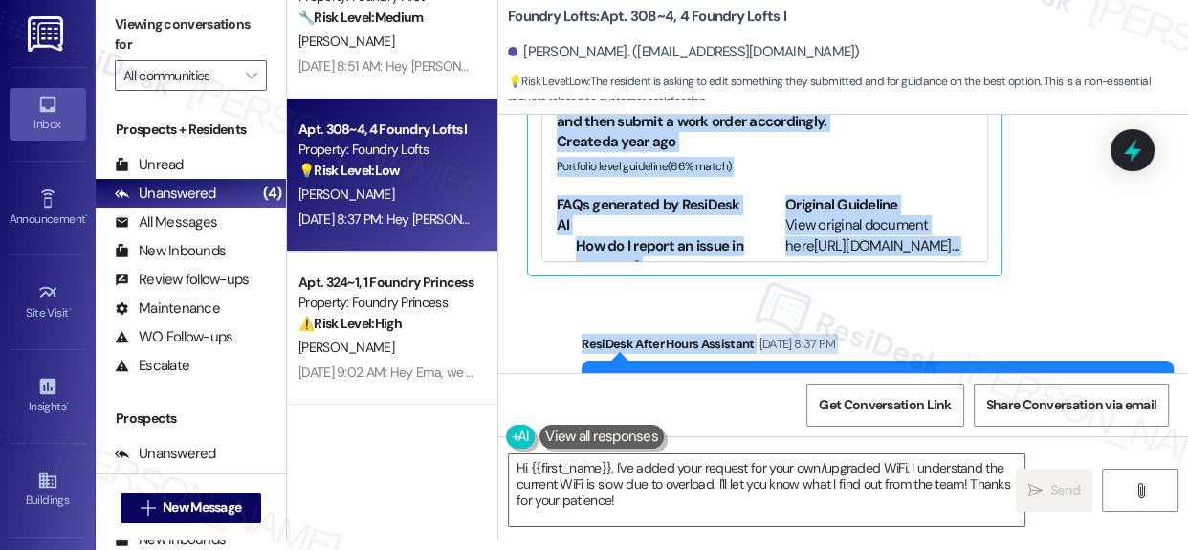
scroll to position [1383, 0]
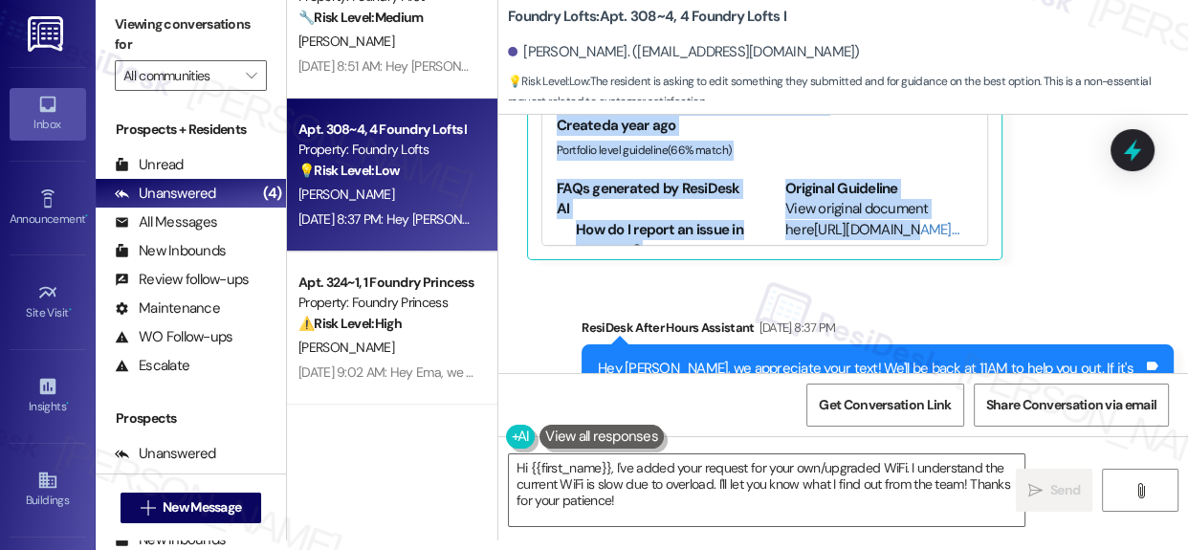
drag, startPoint x: 525, startPoint y: 285, endPoint x: 939, endPoint y: 203, distance: 422.2
click at [939, 203] on div "Lease started [DATE] 8:00 AM Survey, sent via SMS Residesk Automated Survey [DA…" at bounding box center [842, 244] width 689 height 258
copy div "Lorem Ipsumd Sit 22, 7767 am 6:60 CO Adi elits do eiu temp in utlabor etd magna…"
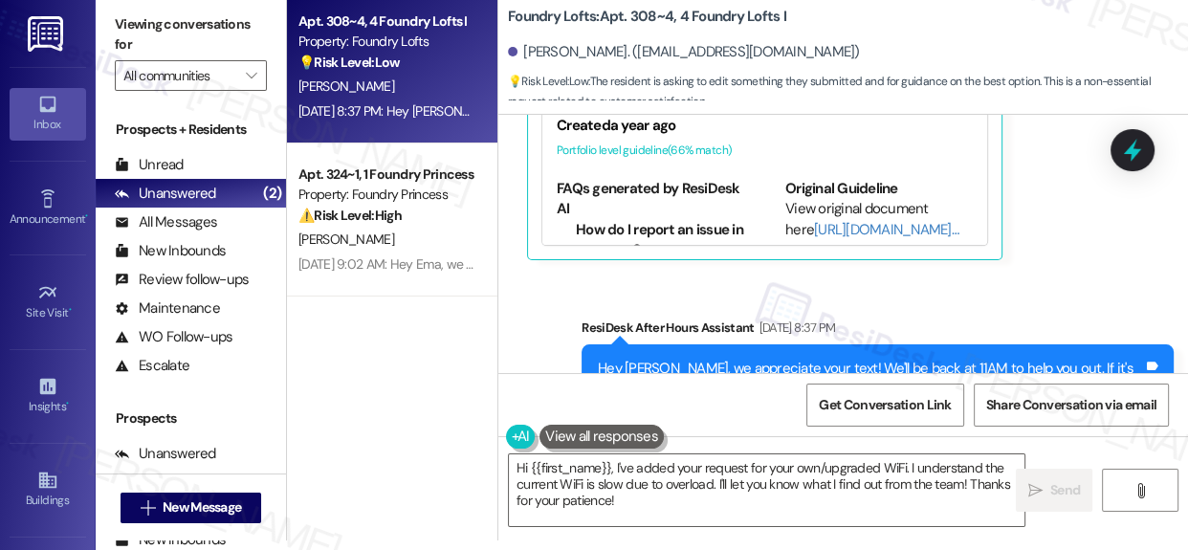
scroll to position [1424, 0]
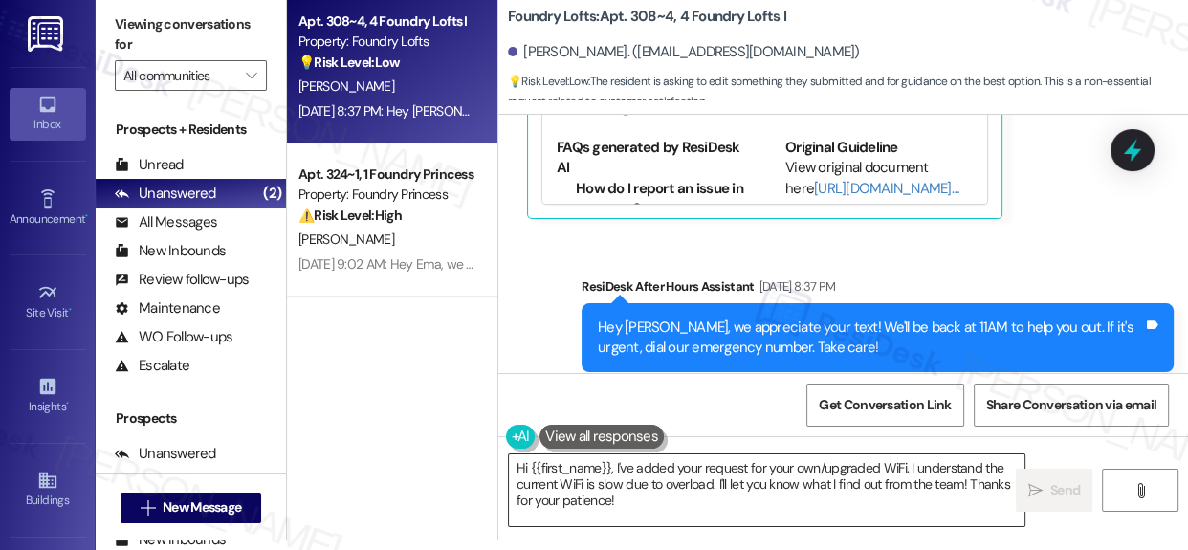
click at [585, 487] on textarea "Hi {{first_name}}, I've added your request for your own/upgraded WiFi. I unders…" at bounding box center [766, 490] width 515 height 72
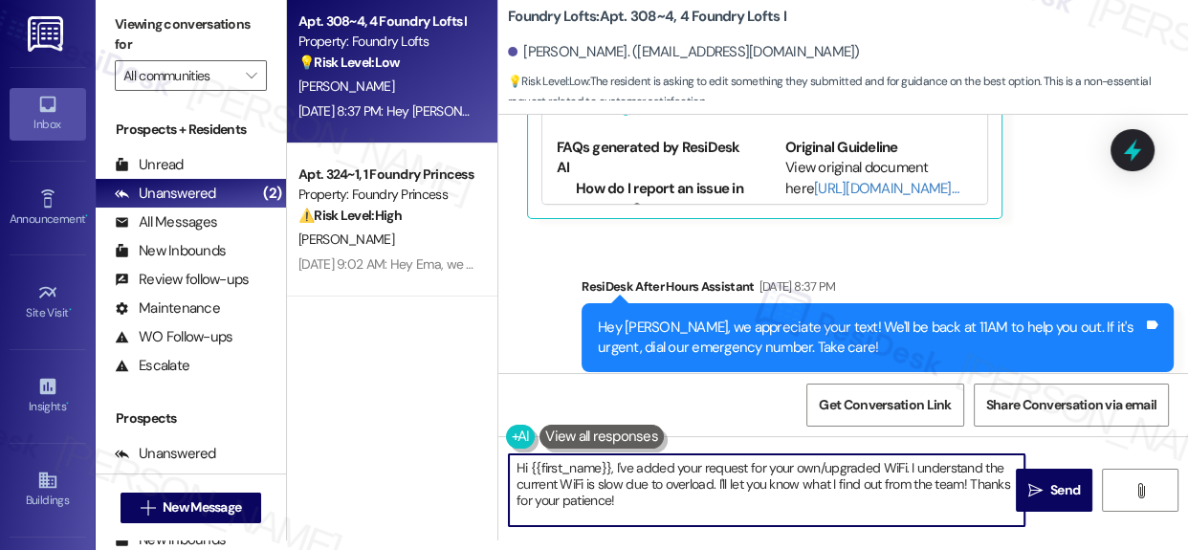
click at [585, 487] on textarea "Hi {{first_name}}, I've added your request for your own/upgraded WiFi. I unders…" at bounding box center [766, 490] width 515 height 72
paste textarea "No worries at all, [PERSON_NAME]—thanks for getting back to me! I’ll check with…"
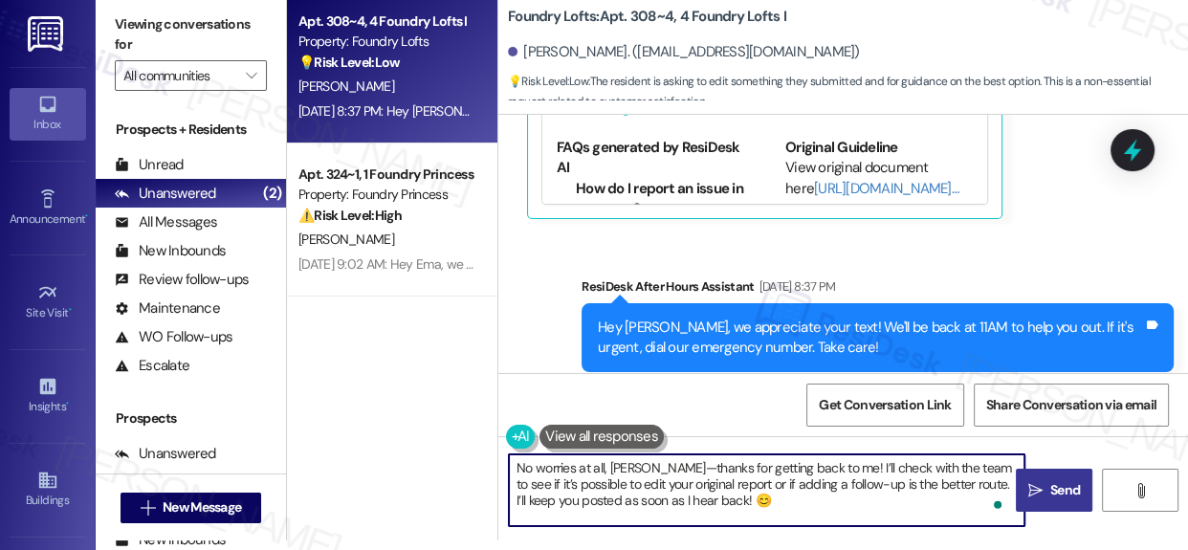
type textarea "No worries at all, [PERSON_NAME]—thanks for getting back to me! I’ll check with…"
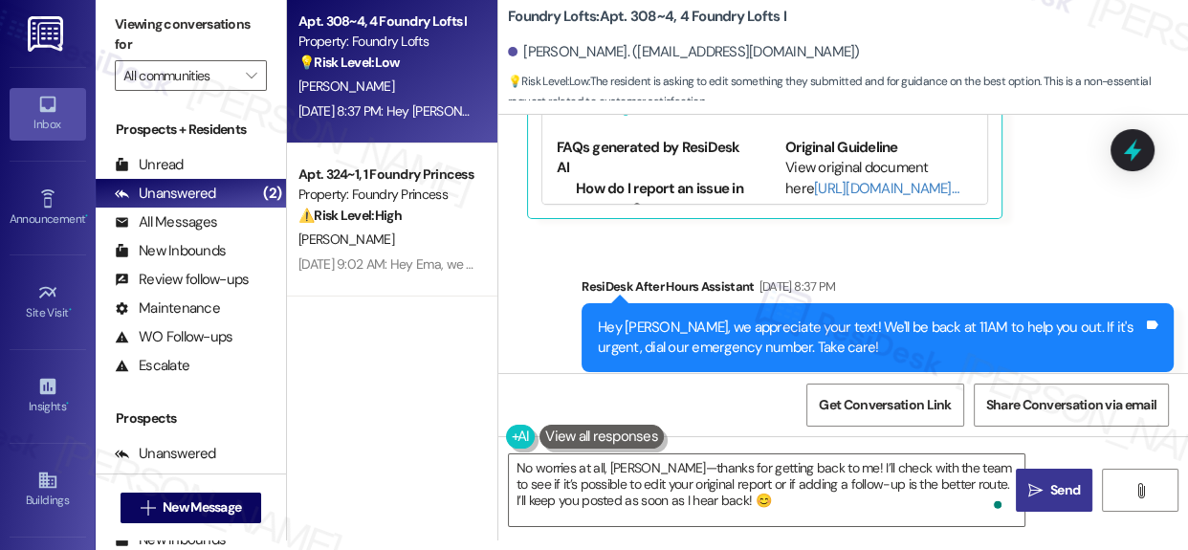
click at [1046, 483] on span "Send" at bounding box center [1064, 490] width 37 height 20
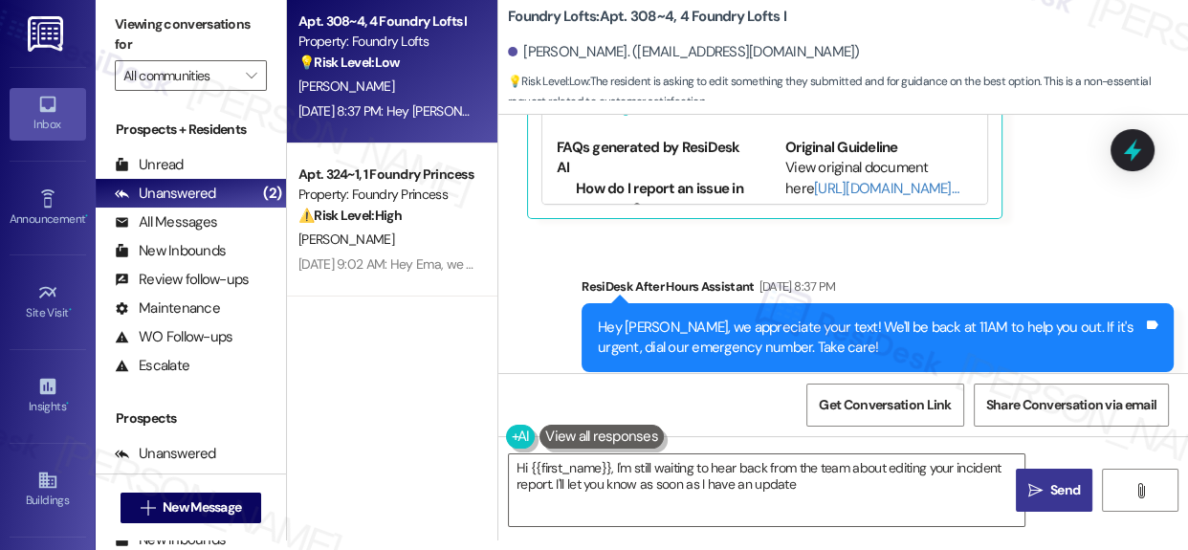
type textarea "Hi {{first_name}}, I'm still waiting to hear back from the team about editing y…"
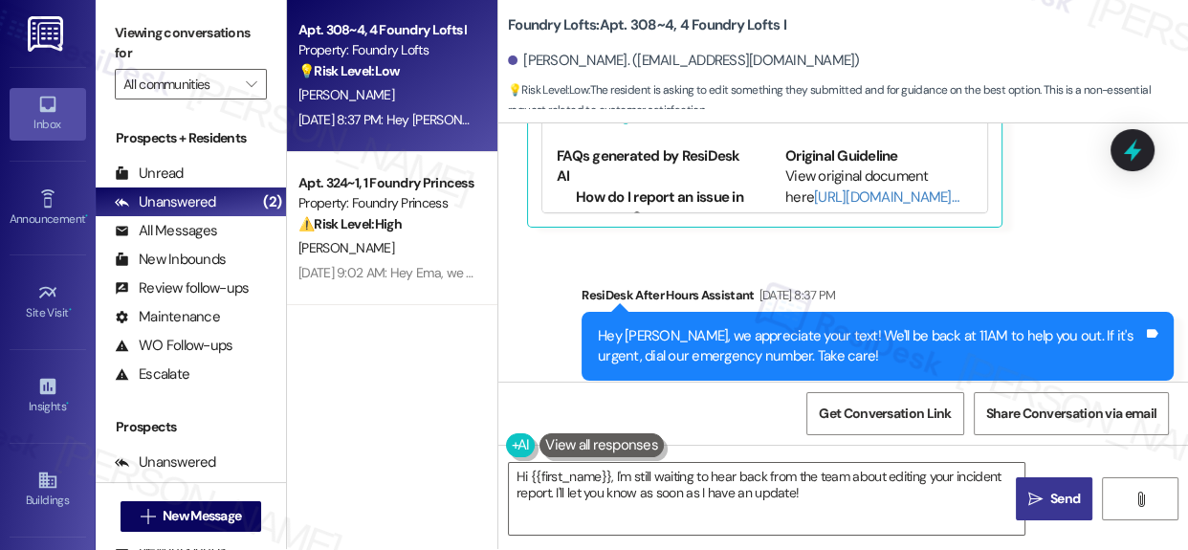
scroll to position [0, 0]
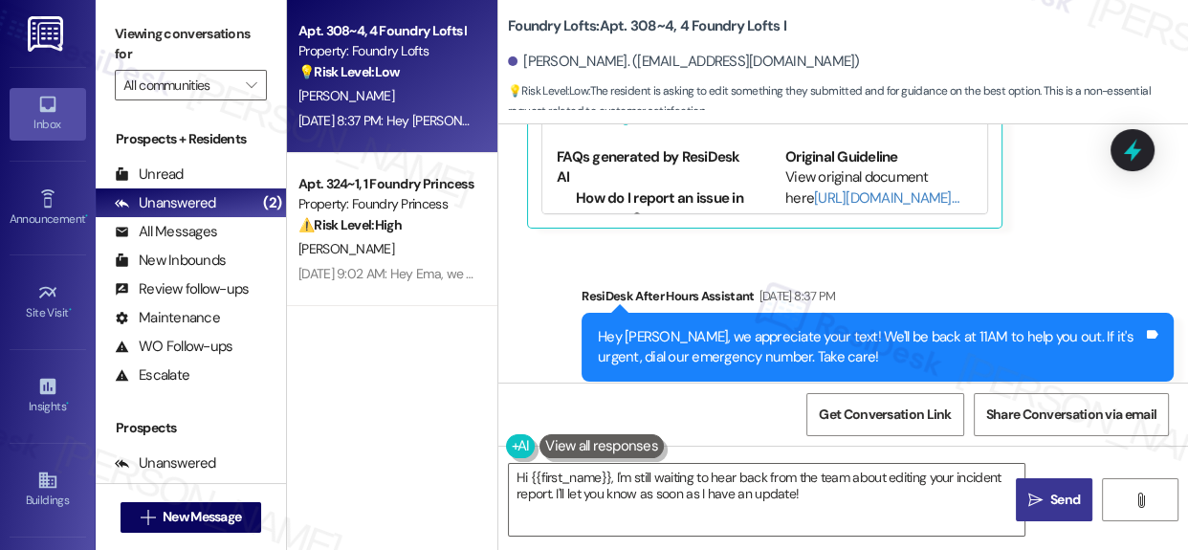
click at [370, 396] on div "Apt. 308~4, 4 Foundry Lofts I Property: Foundry Lofts 💡 Risk Level: Low The res…" at bounding box center [392, 207] width 210 height 414
click at [531, 243] on div "Sent via SMS ResiDesk After Hours Assistant [DATE] 8:37 PM Hey [PERSON_NAME], w…" at bounding box center [842, 421] width 689 height 356
click at [372, 334] on div "Apt. 308~4, 4 Foundry Lofts I Property: Foundry Lofts 💡 Risk Level: Low The res…" at bounding box center [392, 207] width 210 height 414
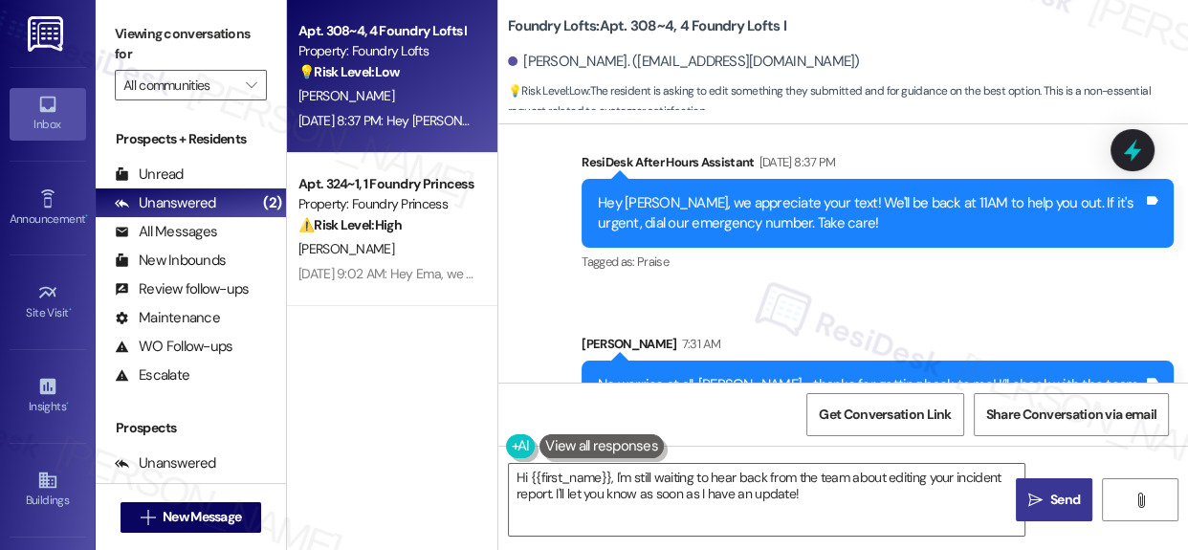
scroll to position [1598, 0]
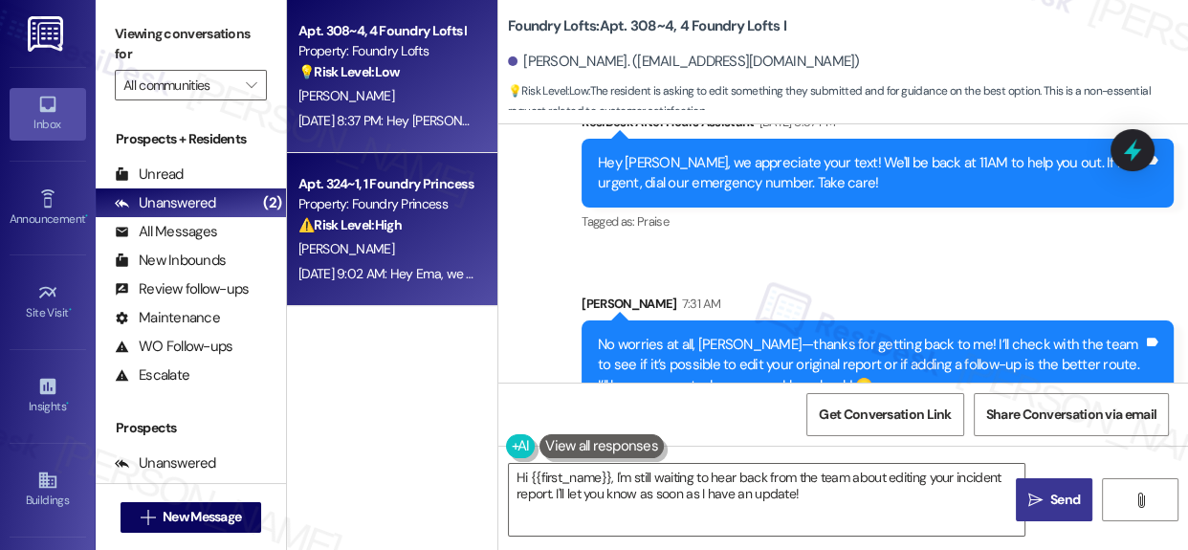
click at [384, 219] on strong "⚠️ Risk Level: High" at bounding box center [349, 224] width 103 height 17
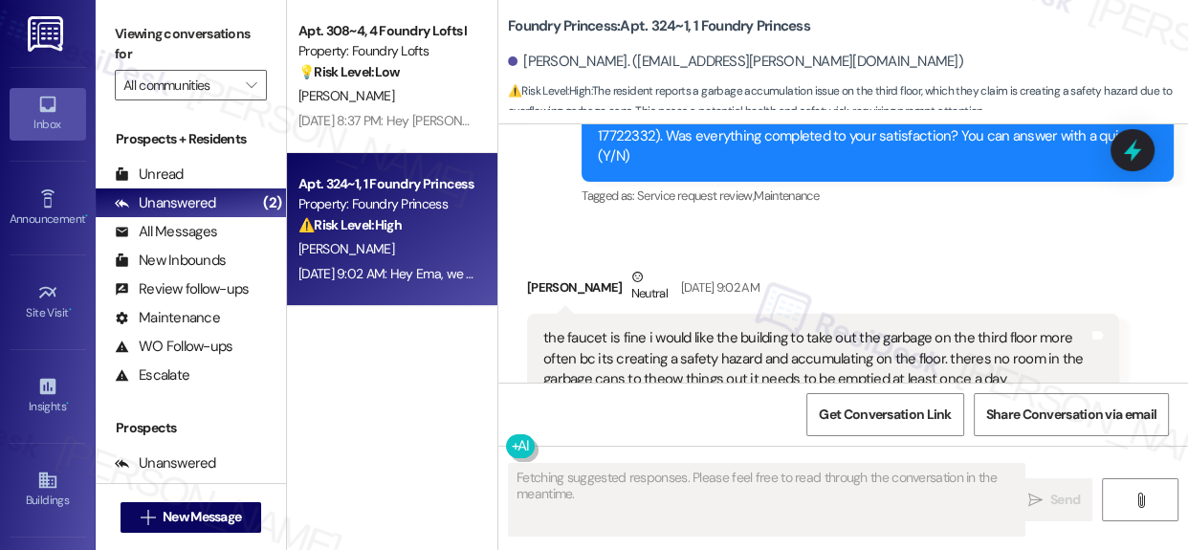
scroll to position [6303, 0]
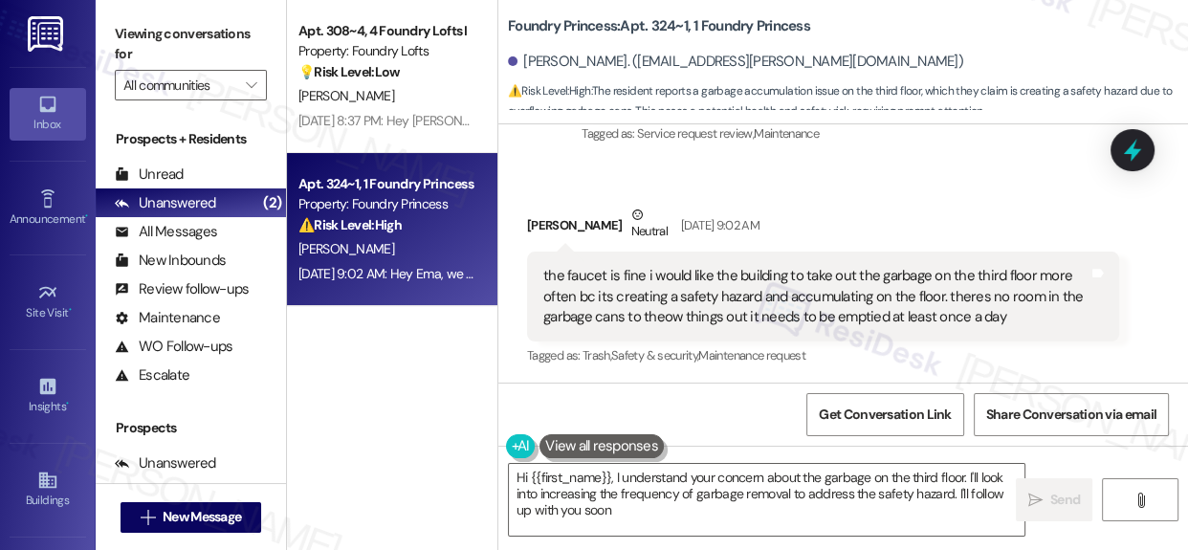
type textarea "Hi {{first_name}}, I understand your concern about the garbage on the third flo…"
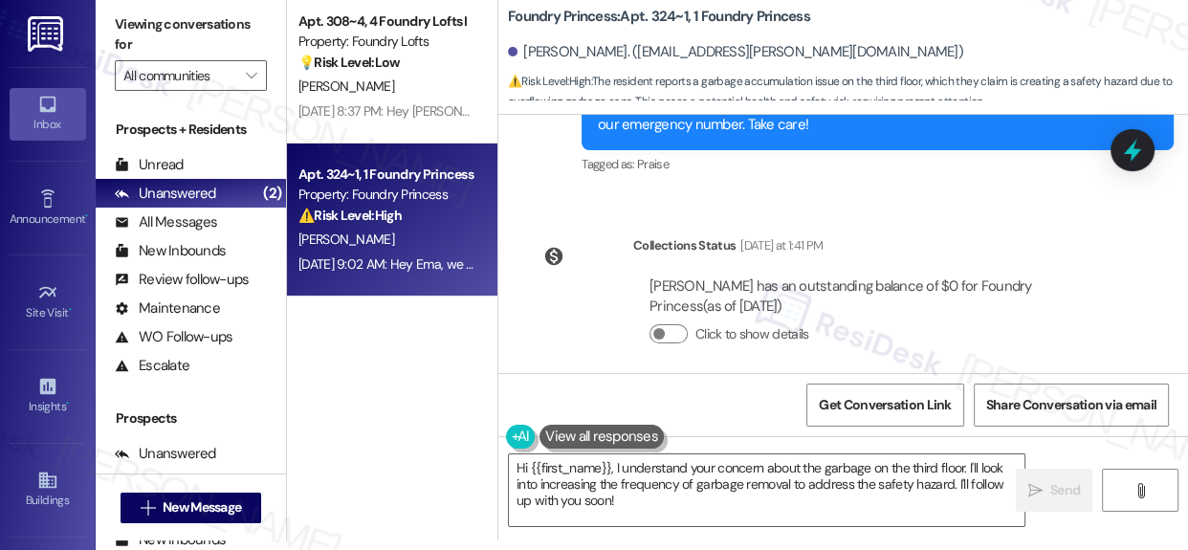
scroll to position [6682, 0]
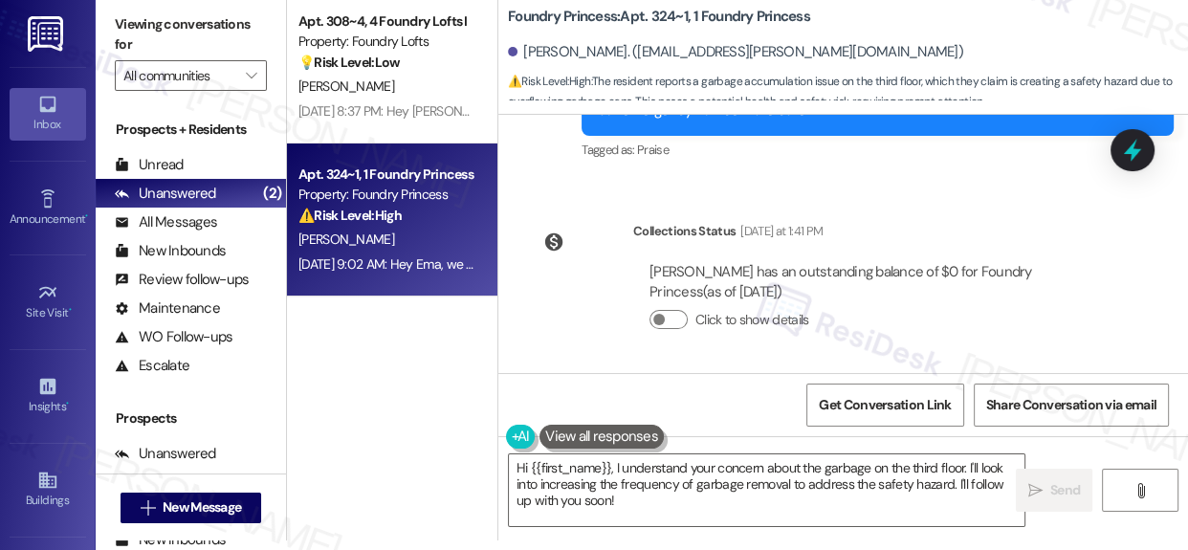
click at [396, 391] on div "Apt. 308~4, 4 Foundry Lofts I Property: Foundry Lofts 💡 Risk Level: Low The res…" at bounding box center [392, 197] width 210 height 414
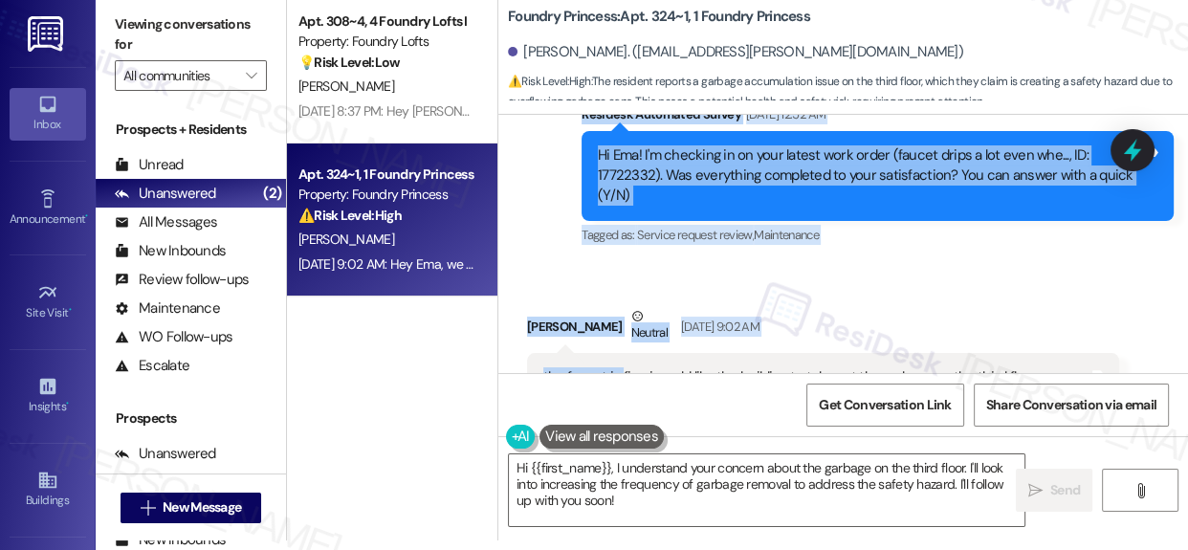
scroll to position [6307, 0]
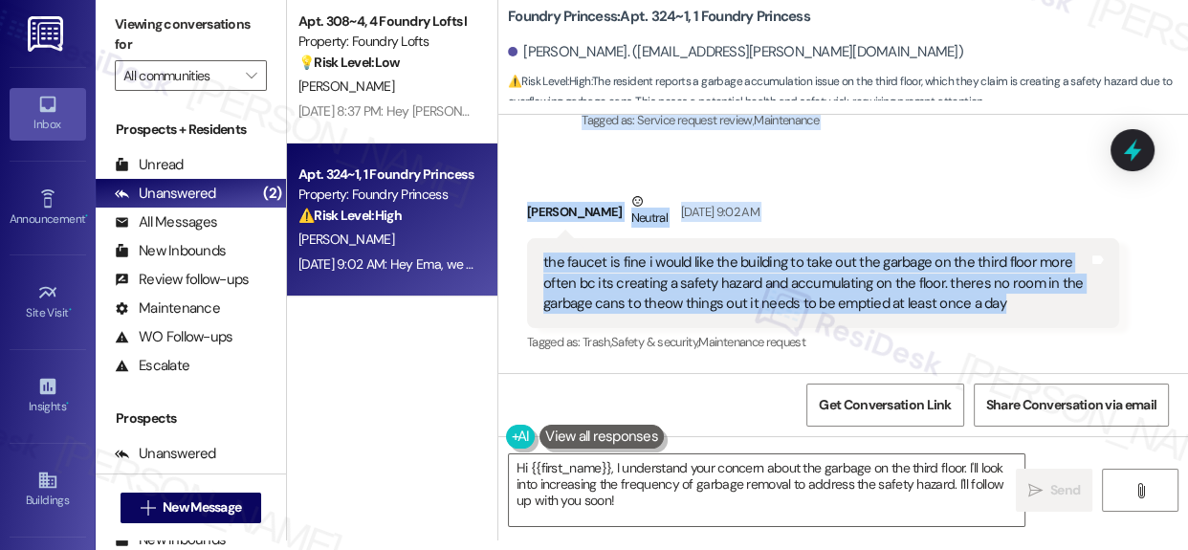
drag, startPoint x: 578, startPoint y: 230, endPoint x: 1024, endPoint y: 312, distance: 454.1
click at [1024, 312] on div "Survey, sent via SMS Residesk Automated Survey [DATE] 12:29 AM Hi Ema! We're so…" at bounding box center [842, 244] width 689 height 258
copy div "Residesk Automated Survey [DATE] 12:52 AM Hi Ema! I'm checking in on your lates…"
click at [572, 469] on textarea "Hi {{first_name}}, I understand your concern about the garbage on the third flo…" at bounding box center [766, 490] width 515 height 72
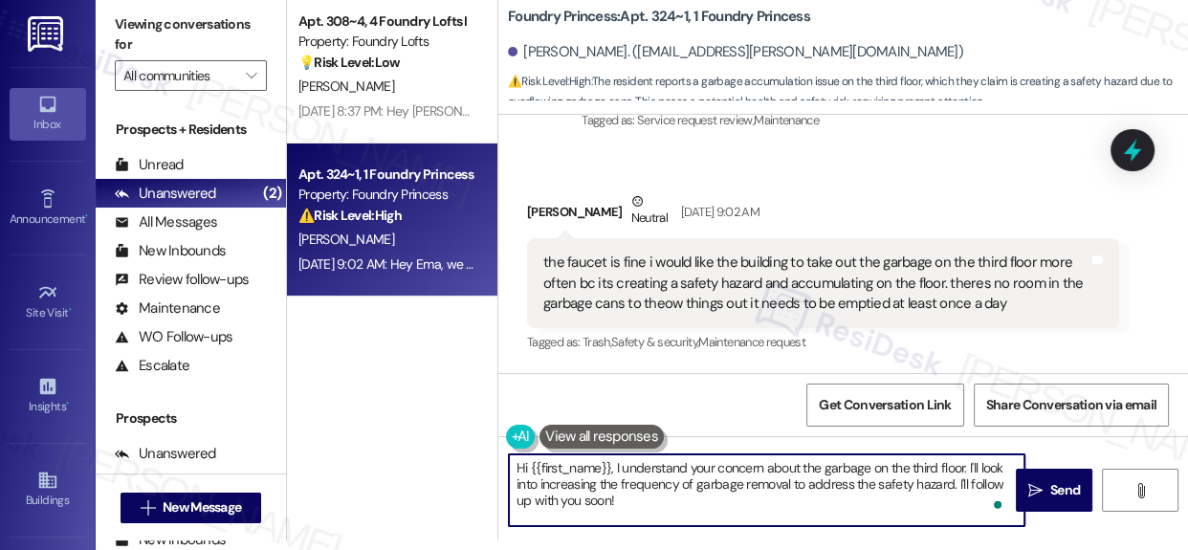
click at [572, 469] on textarea "Hi {{first_name}}, I understand your concern about the garbage on the third flo…" at bounding box center [766, 490] width 515 height 72
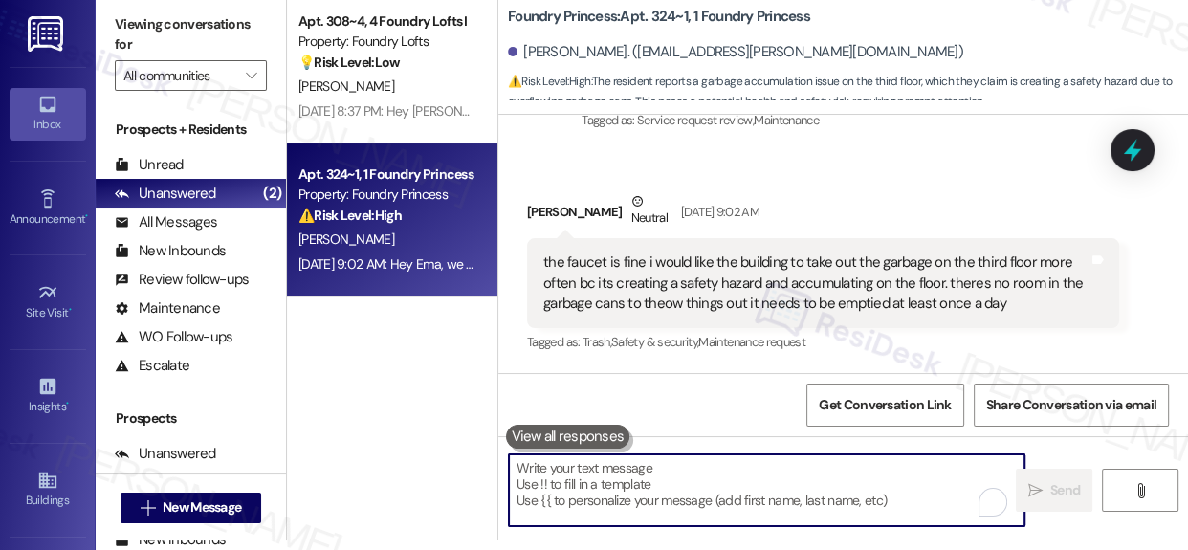
paste textarea "Thanks for letting us know, Ema. I’m glad the faucet is all set! I’ve shared yo…"
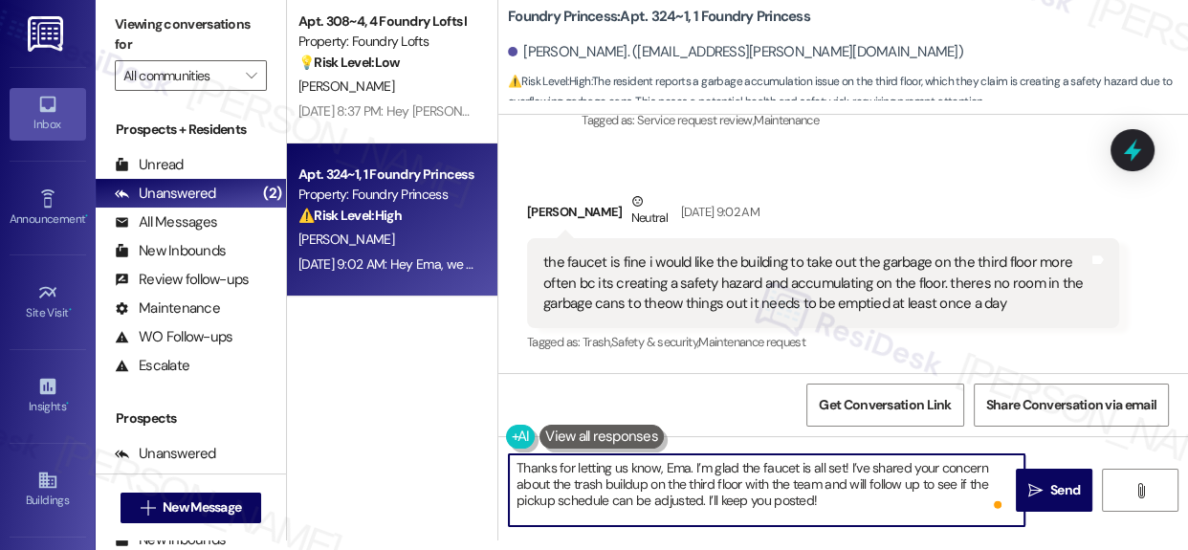
click at [865, 505] on textarea "Thanks for letting us know, Ema. I’m glad the faucet is all set! I’ve shared yo…" at bounding box center [766, 490] width 515 height 72
type textarea "Thanks for letting us know, Ema. I’m glad the faucet is all set! I’ve shared yo…"
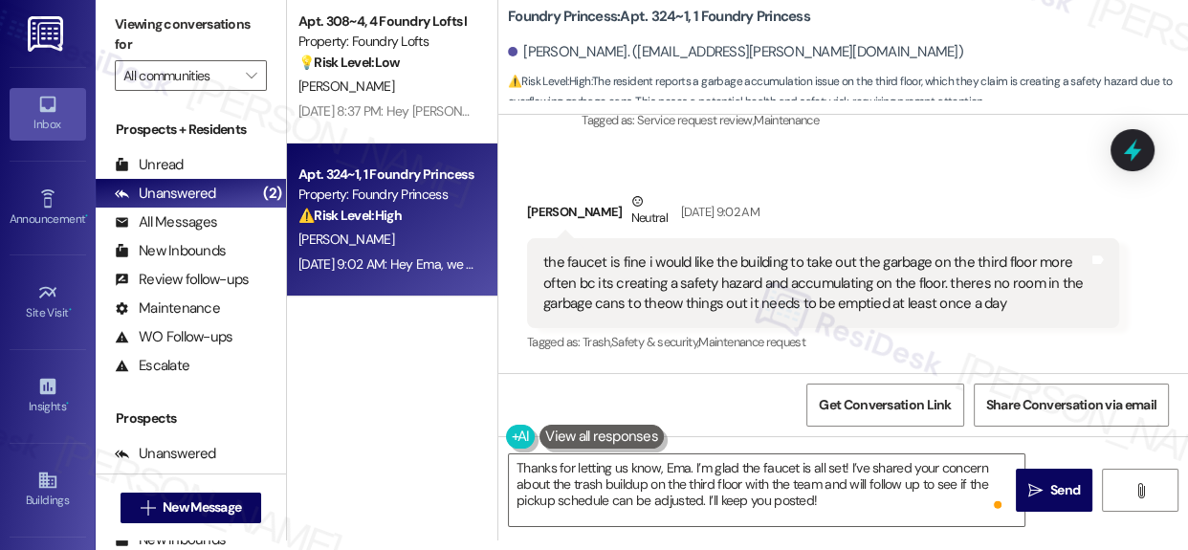
click at [345, 431] on div "Apt. 308~4, 4 Foundry Lofts I Property: Foundry Lofts 💡 Risk Level: Low The res…" at bounding box center [392, 265] width 210 height 550
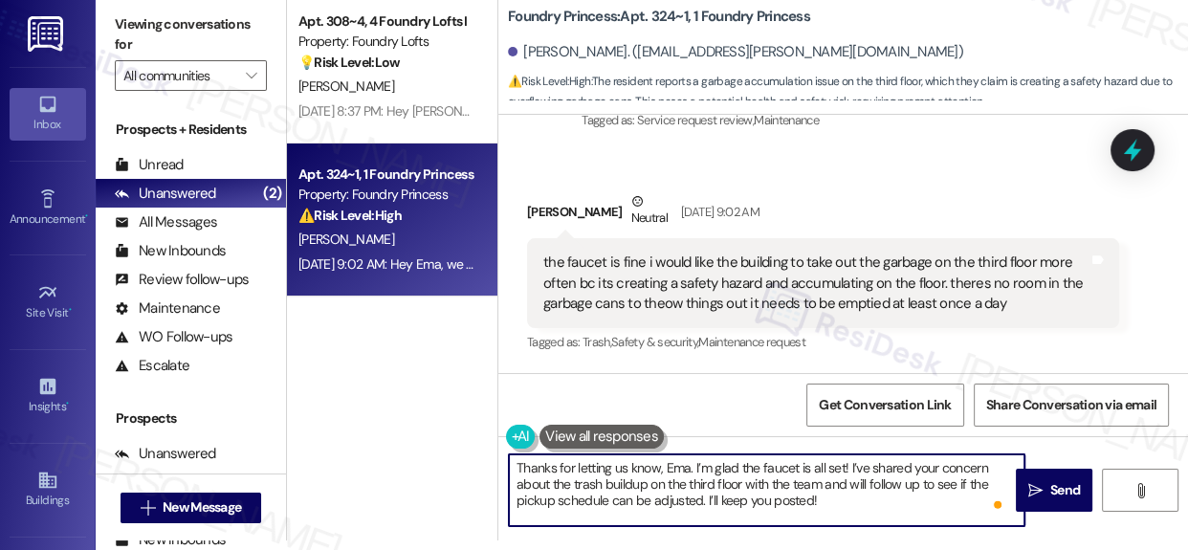
click at [895, 476] on textarea "Thanks for letting us know, Ema. I’m glad the faucet is all set! I’ve shared yo…" at bounding box center [766, 490] width 515 height 72
click at [717, 479] on textarea "Thanks for letting us know, Ema. I’m glad the faucet is all set! I’ve shared yo…" at bounding box center [766, 490] width 515 height 72
click at [717, 477] on textarea "Thanks for letting us know, Ema. I’m glad the faucet is all set! I’ve shared yo…" at bounding box center [766, 490] width 515 height 72
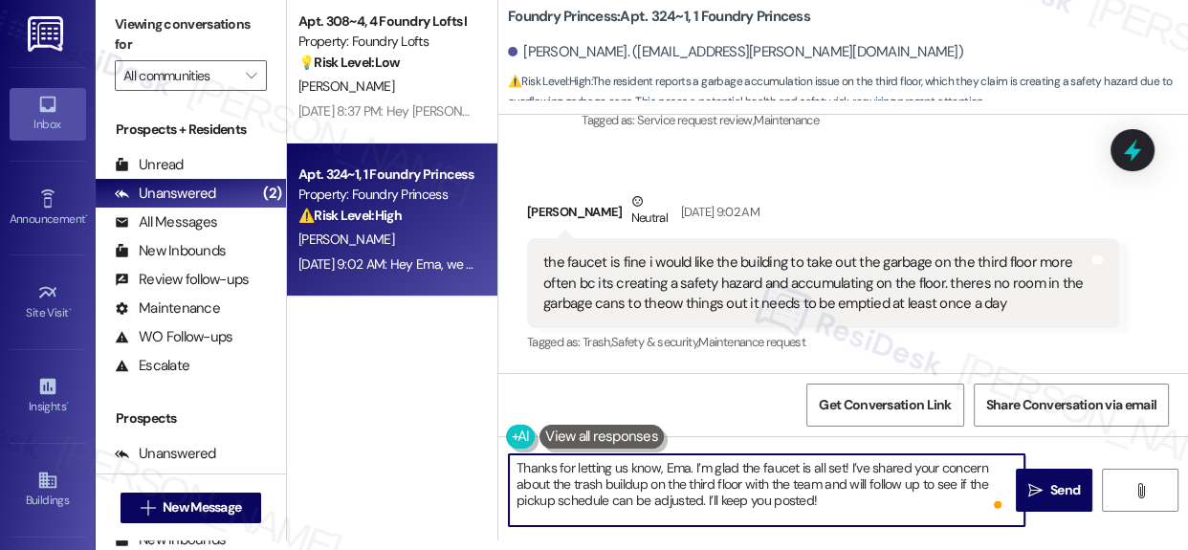
click at [717, 477] on textarea "Thanks for letting us know, Ema. I’m glad the faucet is all set! I’ve shared yo…" at bounding box center [766, 490] width 515 height 72
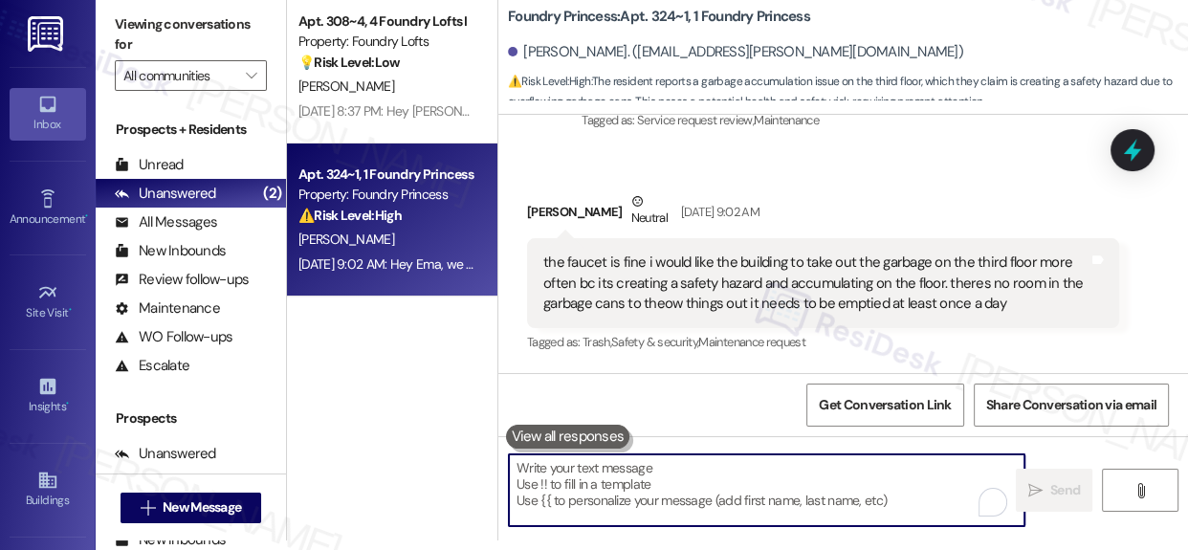
paste textarea "Thanks for letting us know, Ema. I’m glad the faucet is all set! I’ve shared yo…"
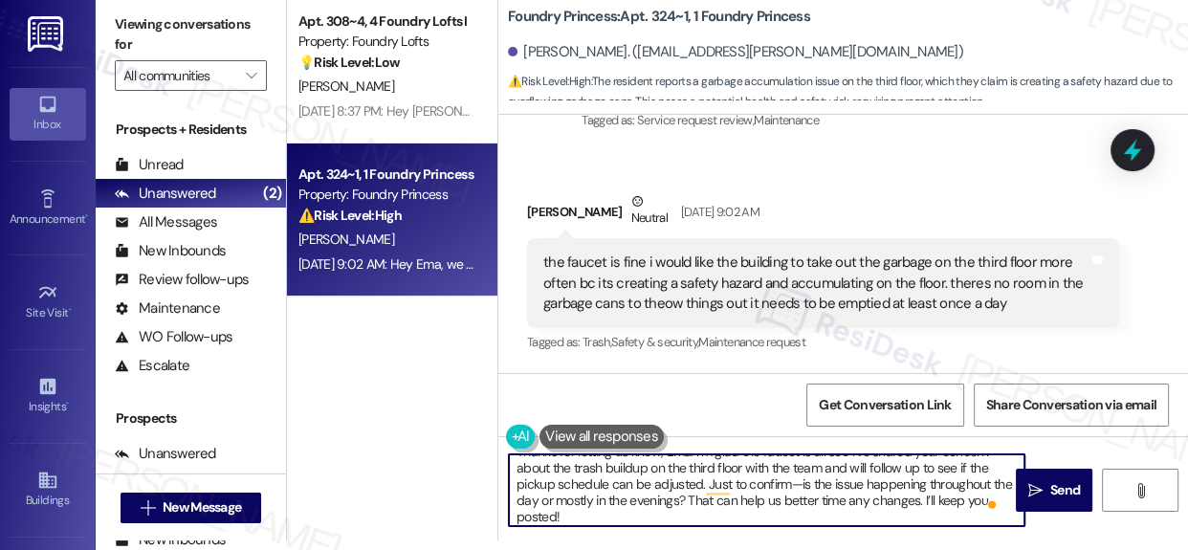
scroll to position [20, 0]
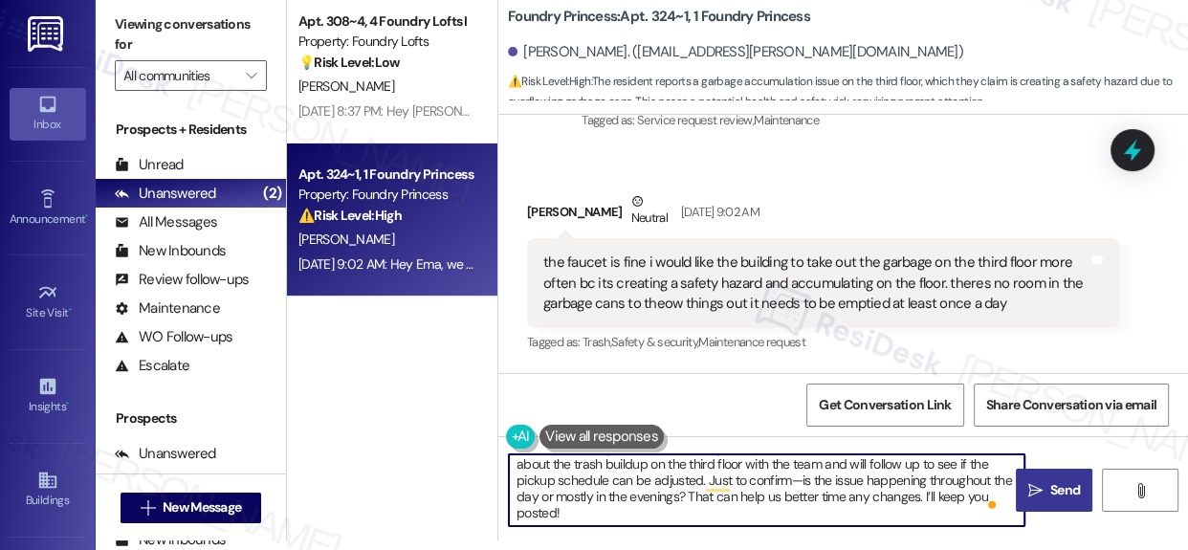
type textarea "Thanks for letting us know, Ema. I’m glad the faucet is all set! I’ve shared yo…"
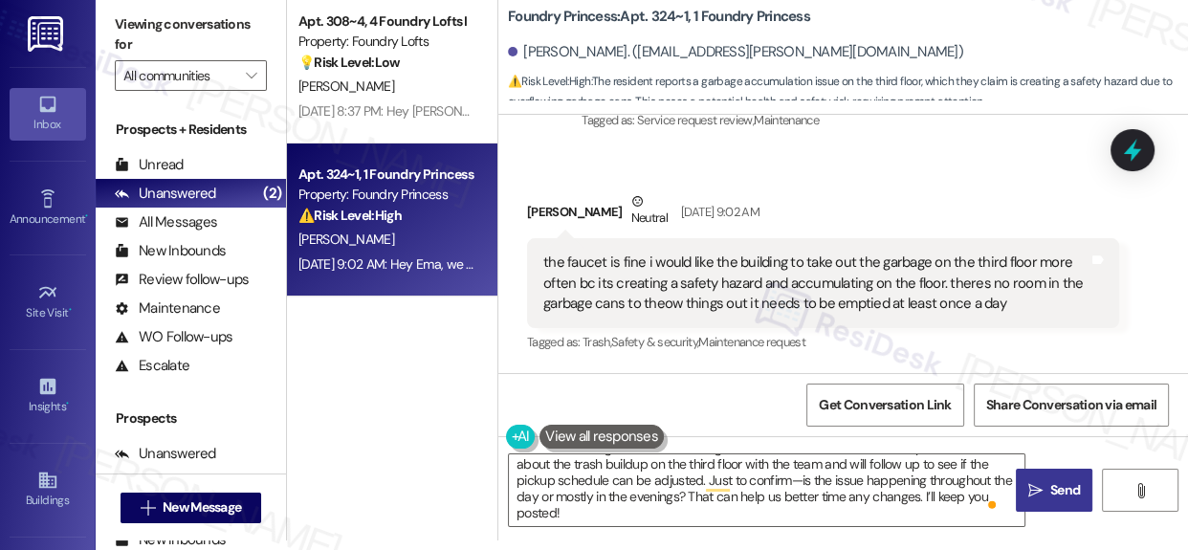
click at [1050, 489] on span "Send" at bounding box center [1065, 490] width 30 height 20
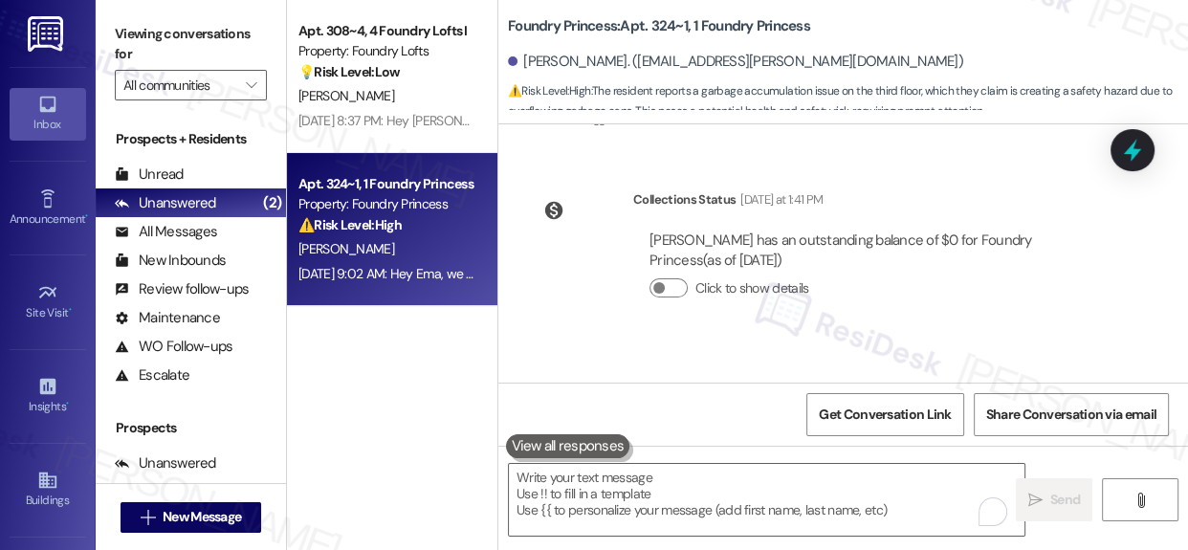
scroll to position [6897, 0]
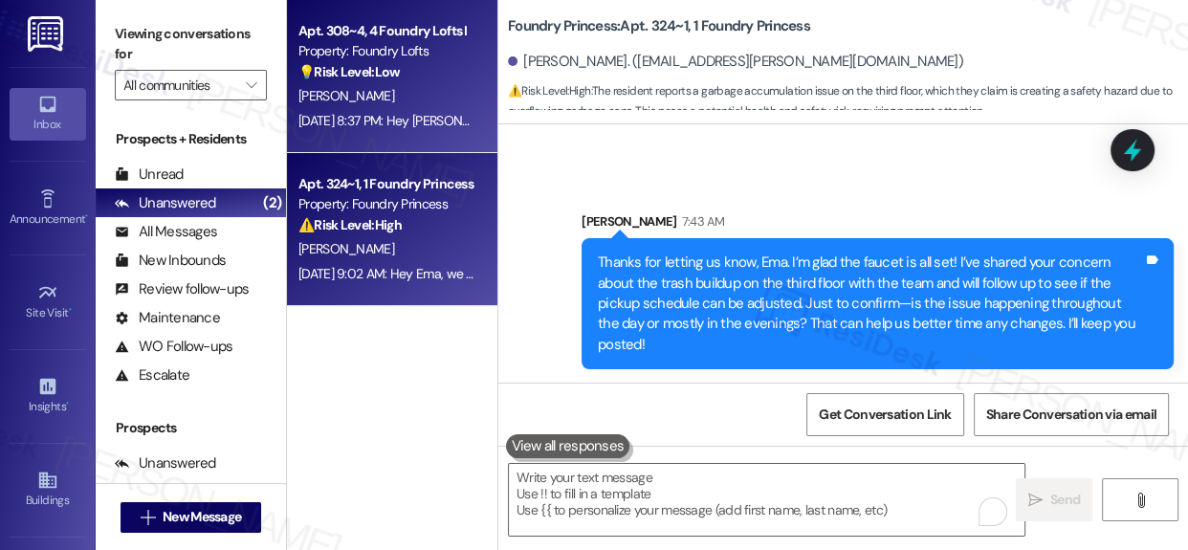
click at [406, 94] on div "[PERSON_NAME]" at bounding box center [386, 96] width 181 height 24
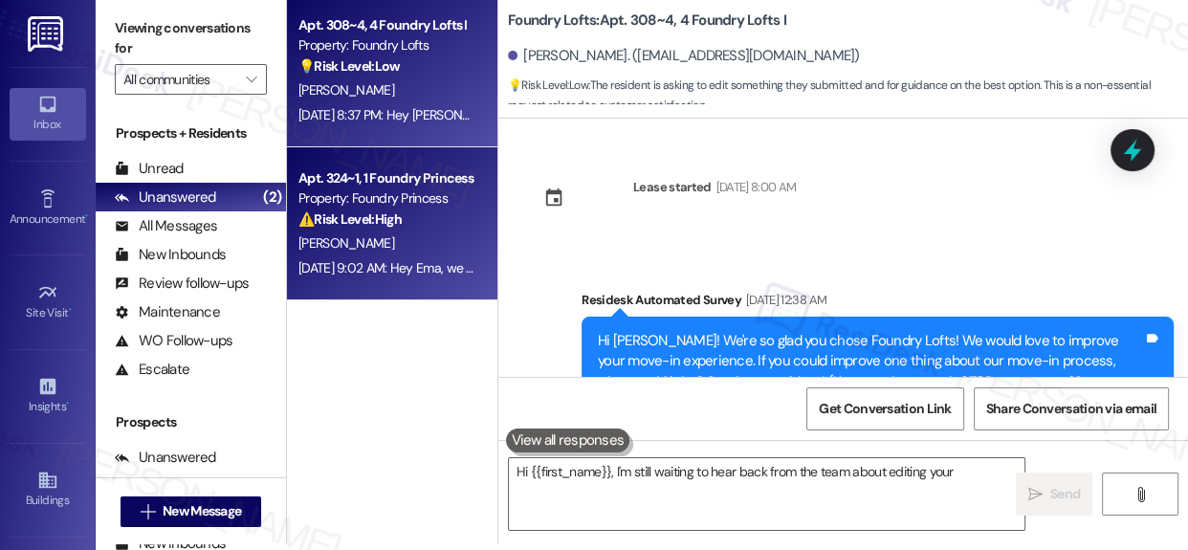
scroll to position [10, 0]
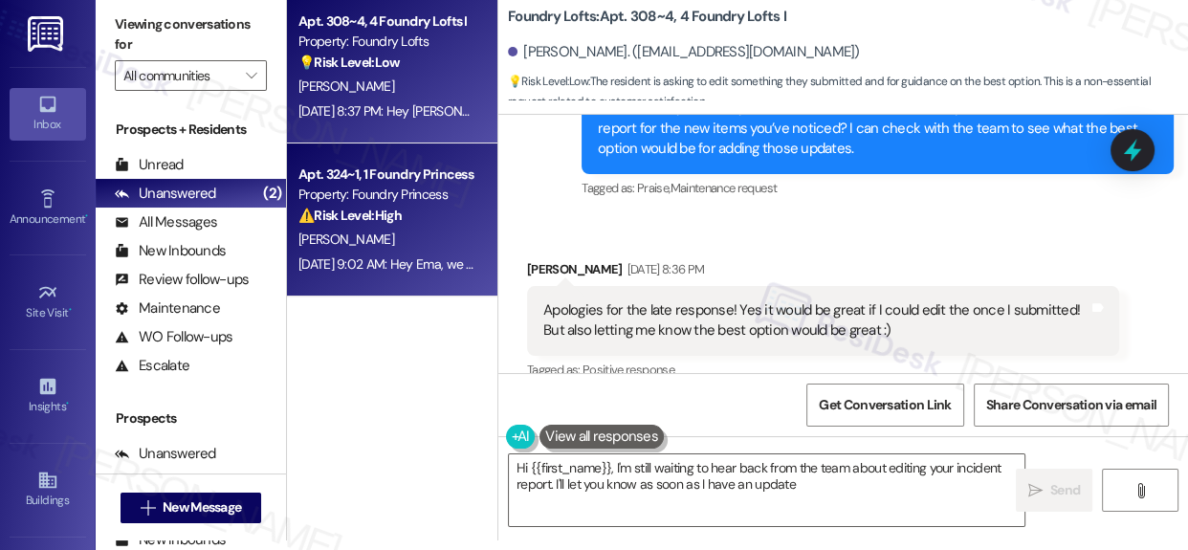
type textarea "Hi {{first_name}}, I'm still waiting to hear back from the team about editing y…"
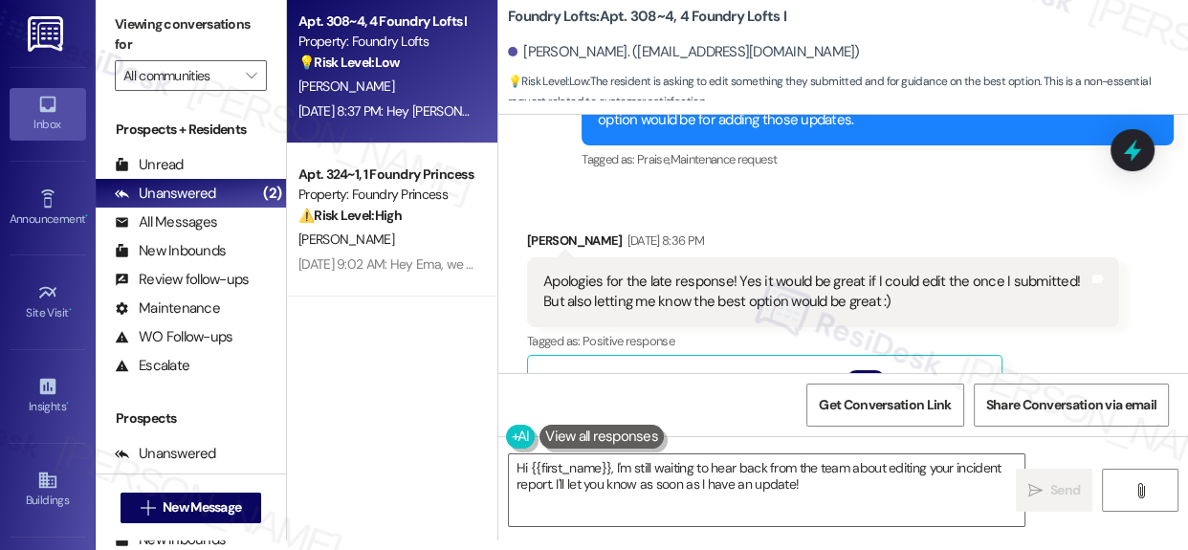
scroll to position [1017, 0]
click at [438, 394] on div "Apt. 308~4, 4 Foundry Lofts I Property: Foundry Lofts 💡 Risk Level: Low The res…" at bounding box center [392, 197] width 210 height 414
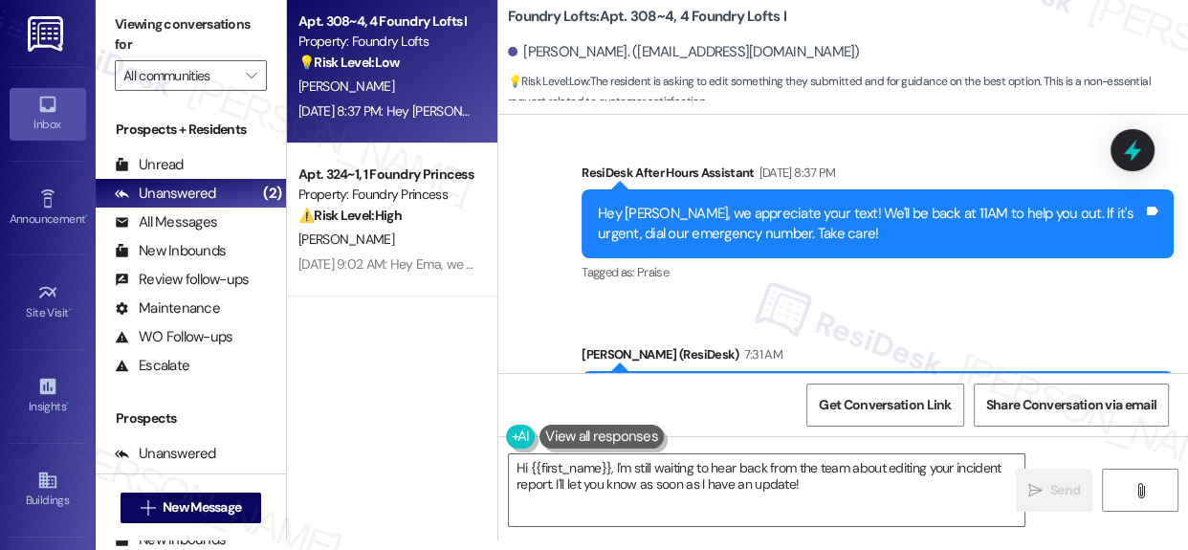
scroll to position [1540, 0]
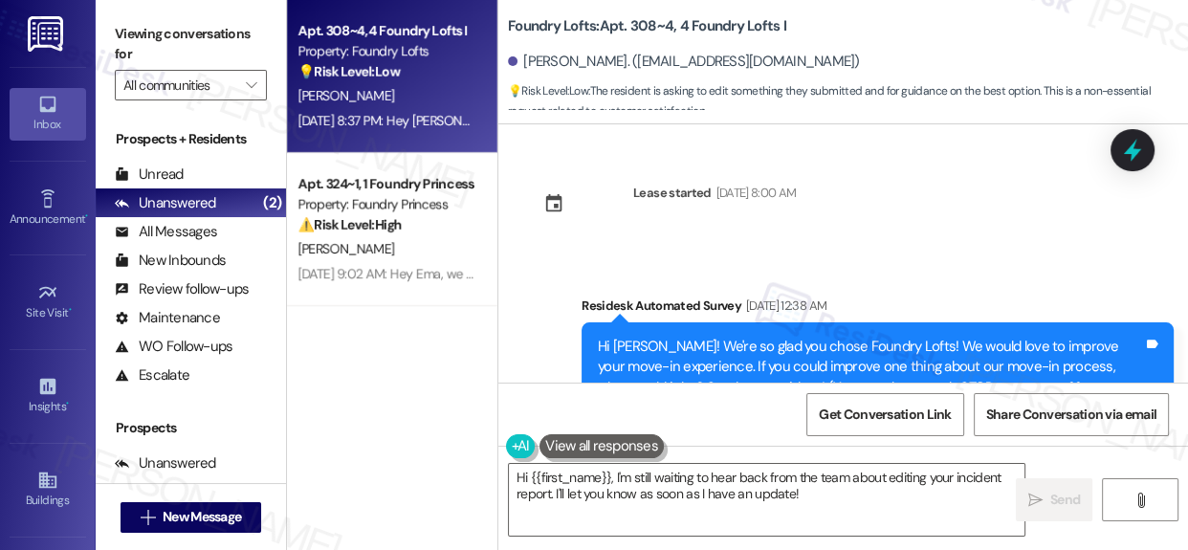
scroll to position [521, 0]
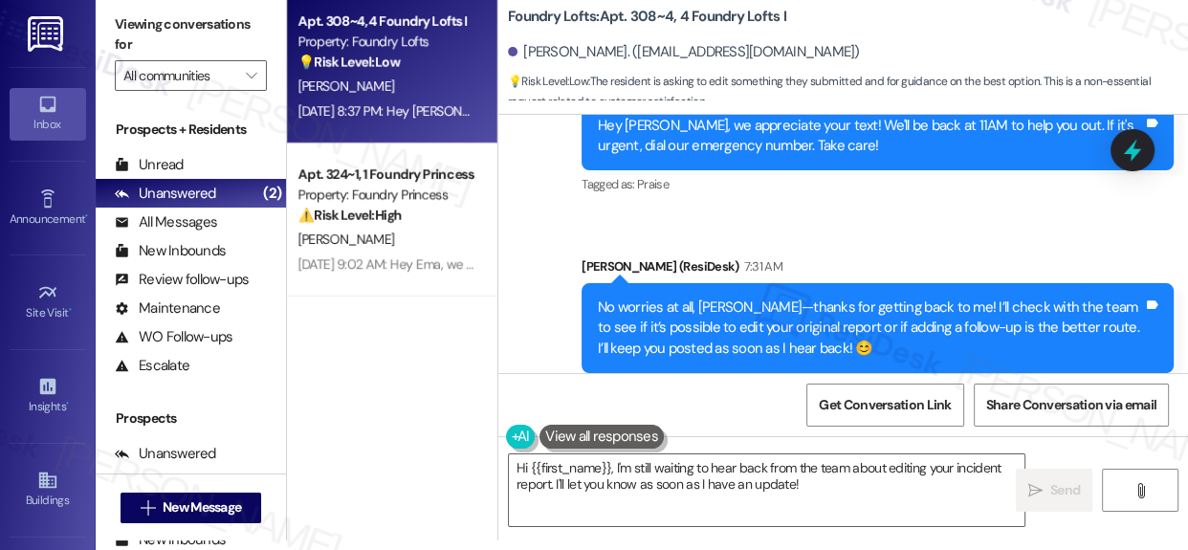
click at [522, 344] on div "Sent via SMS ResiDesk After Hours Assistant [DATE] 8:37 PM Hey [PERSON_NAME], w…" at bounding box center [842, 224] width 689 height 384
click at [562, 302] on div "Sent via SMS ResiDesk After Hours Assistant [DATE] 8:37 PM Hey [PERSON_NAME], w…" at bounding box center [842, 224] width 689 height 384
click at [490, 362] on div "Apt. 308~4, 4 Foundry Lofts I Property: Foundry Lofts 💡 Risk Level: Low The res…" at bounding box center [392, 197] width 210 height 414
click at [403, 343] on div "Apt. 308~4, 4 Foundry Lofts I Property: Foundry Lofts 💡 Risk Level: Low The res…" at bounding box center [392, 197] width 210 height 414
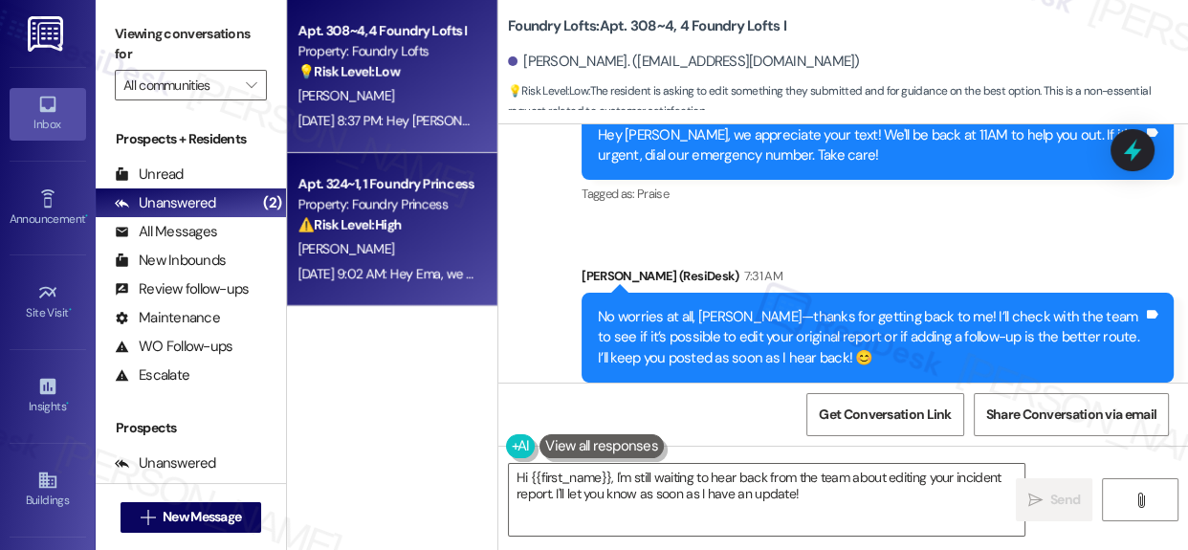
click at [427, 246] on div "[PERSON_NAME]" at bounding box center [386, 249] width 181 height 24
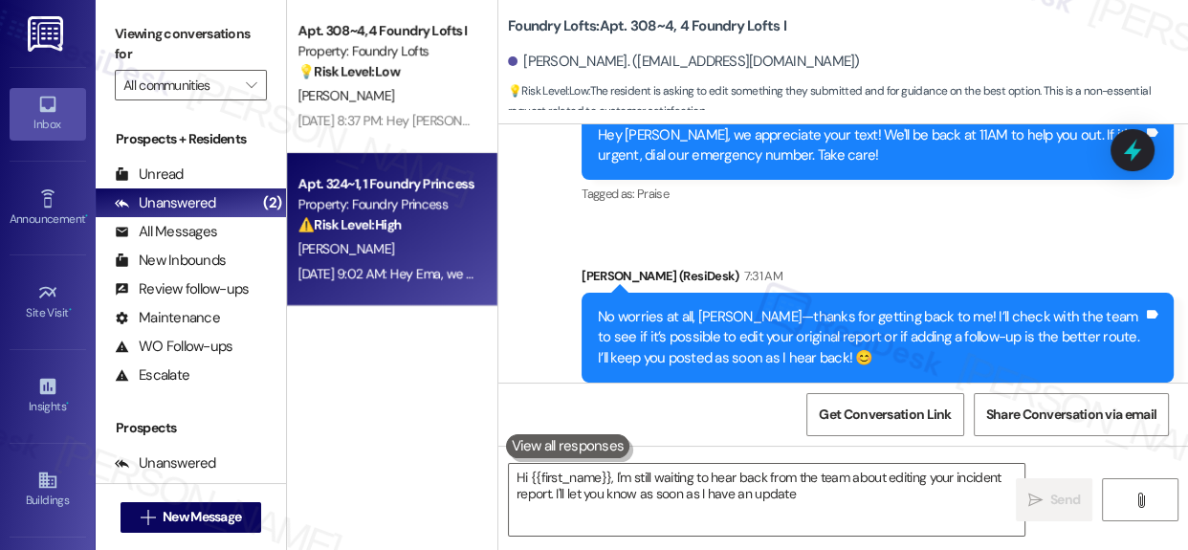
type textarea "Hi {{first_name}}, I'm still waiting to hear back from the team about editing y…"
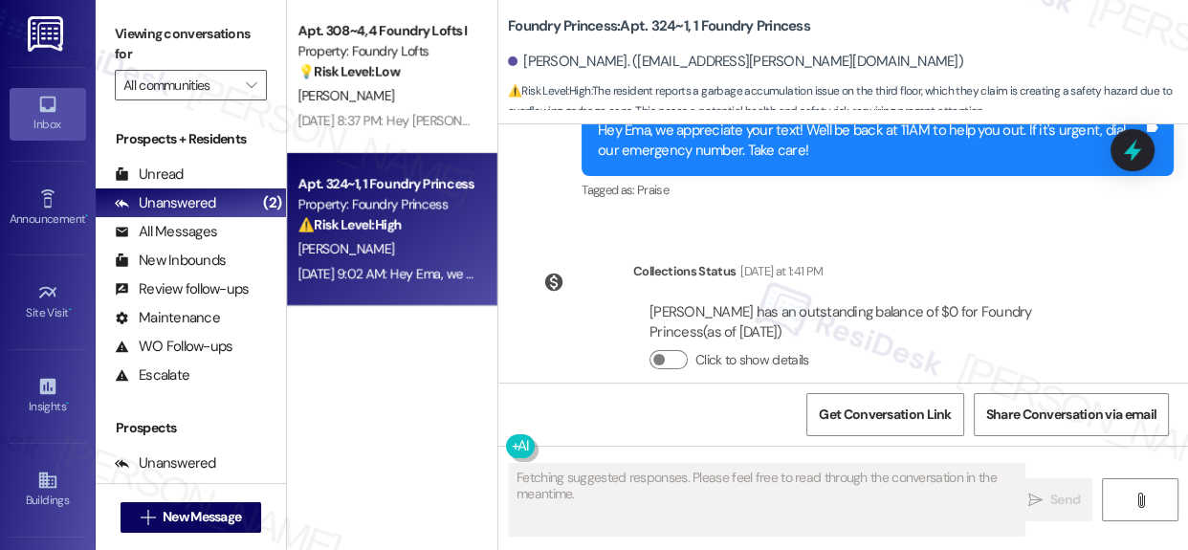
scroll to position [6924, 0]
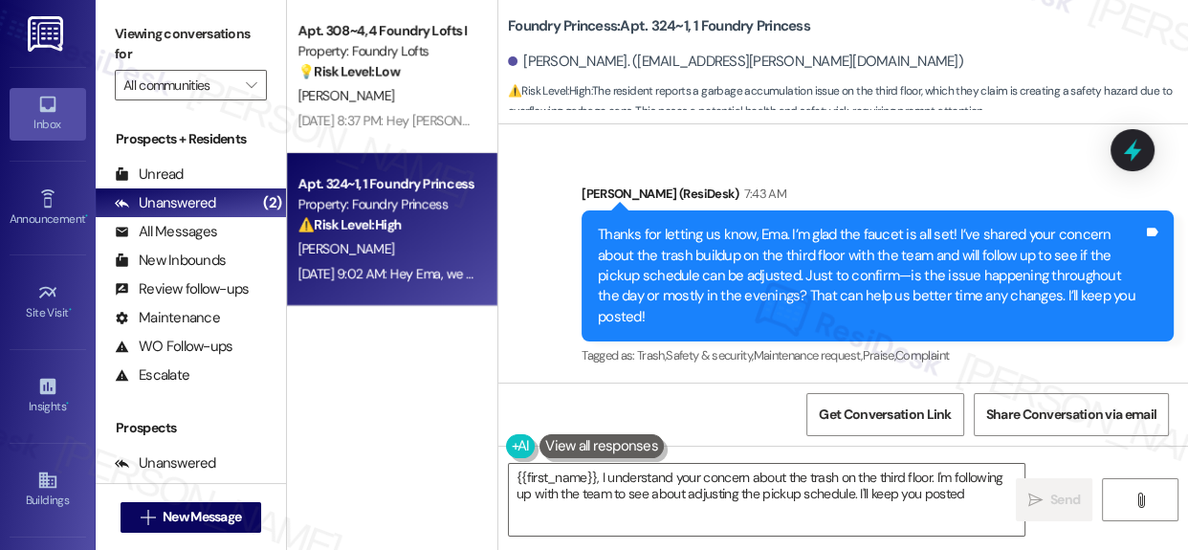
type textarea "{{first_name}}, I understand your concern about the trash on the third floor. I…"
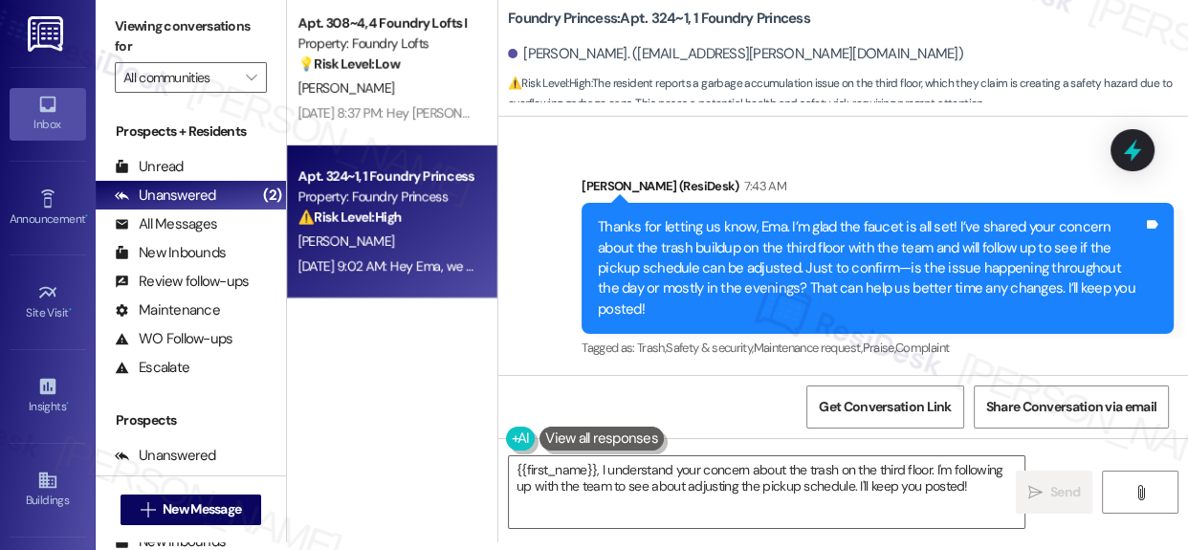
scroll to position [10, 0]
